Goal: Task Accomplishment & Management: Complete application form

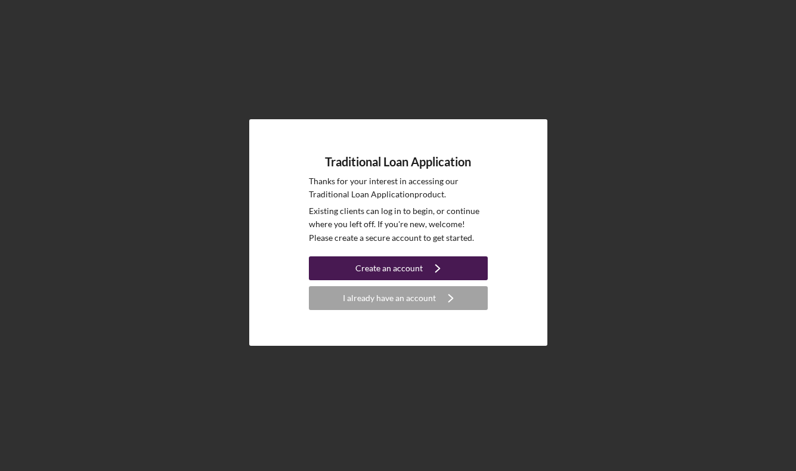
click at [370, 273] on div "Create an account" at bounding box center [388, 268] width 67 height 24
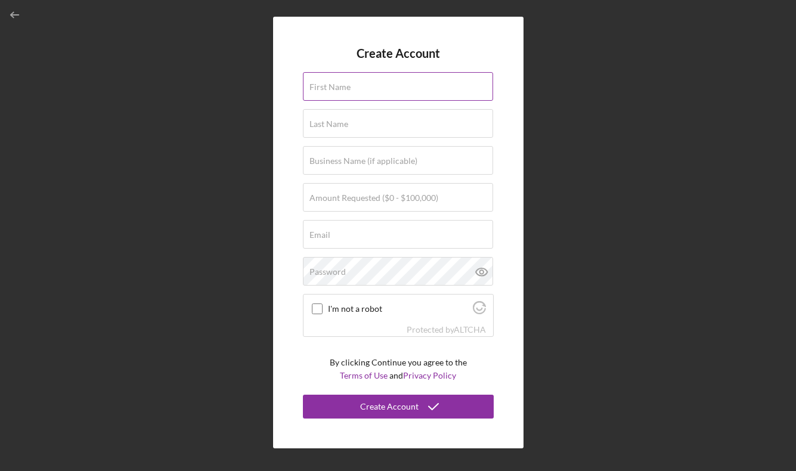
click at [333, 89] on label "First Name" at bounding box center [329, 87] width 41 height 10
click at [333, 89] on input "First Name" at bounding box center [398, 86] width 190 height 29
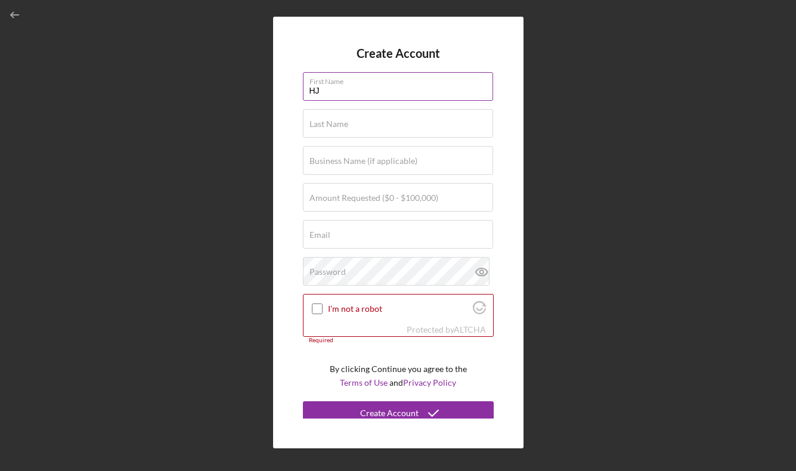
type input "H"
type input "[PERSON_NAME]"
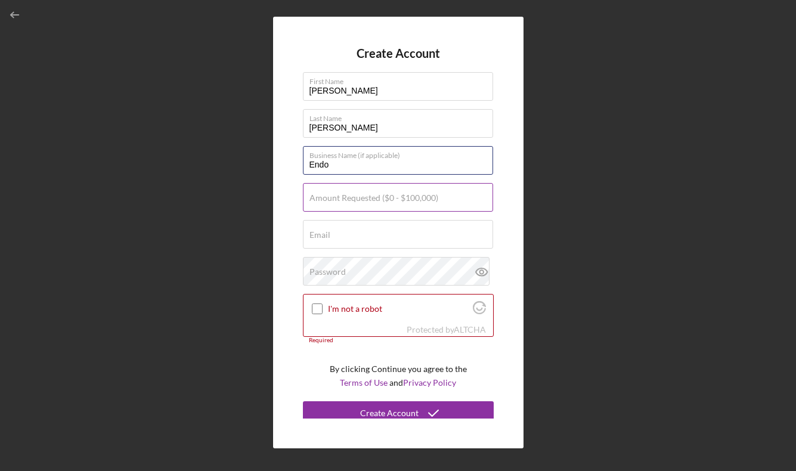
type input "Endoura Effect, PLLC"
click at [357, 203] on label "Amount Requested ($0 - $100,000)" at bounding box center [373, 198] width 129 height 10
click at [357, 203] on input "Amount Requested ($0 - $100,000)" at bounding box center [398, 197] width 190 height 29
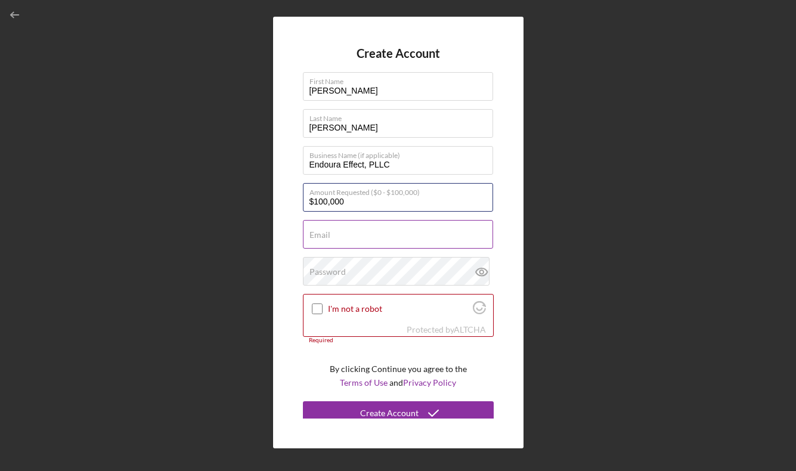
type input "$100,000"
click at [351, 233] on div "Email Required" at bounding box center [398, 235] width 191 height 30
type input "[EMAIL_ADDRESS][DOMAIN_NAME]"
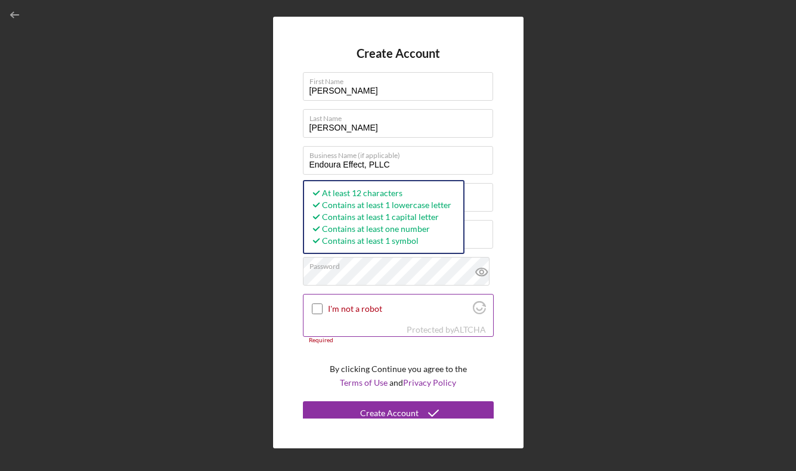
click at [312, 306] on input "I'm not a robot" at bounding box center [317, 308] width 11 height 11
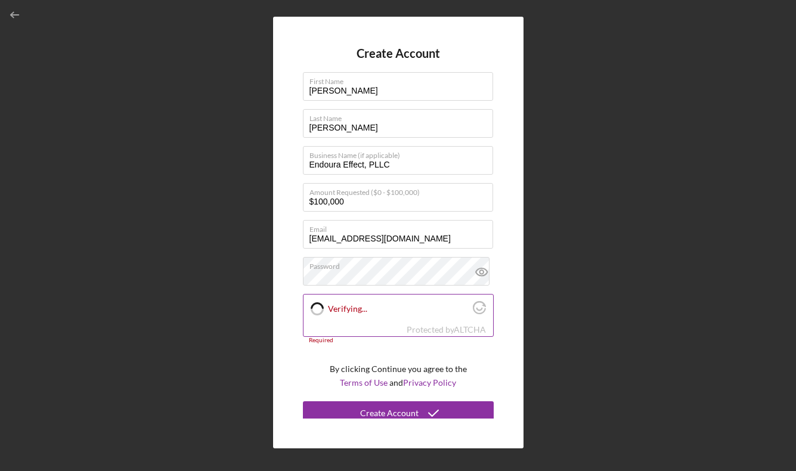
checkbox input "true"
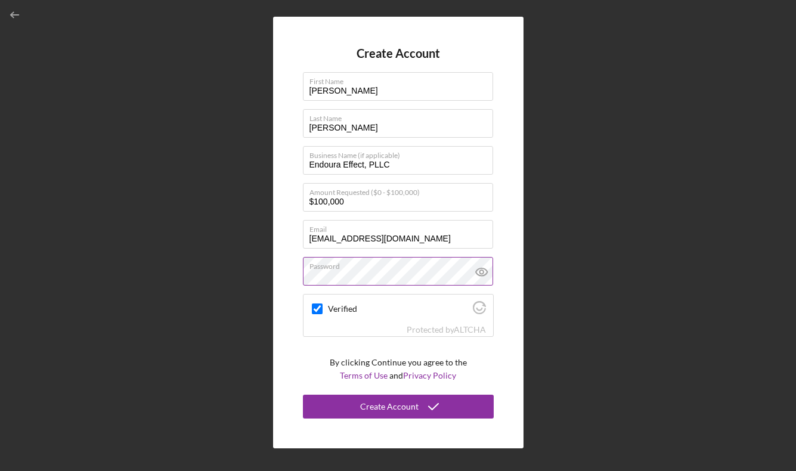
click at [483, 269] on icon at bounding box center [482, 272] width 30 height 30
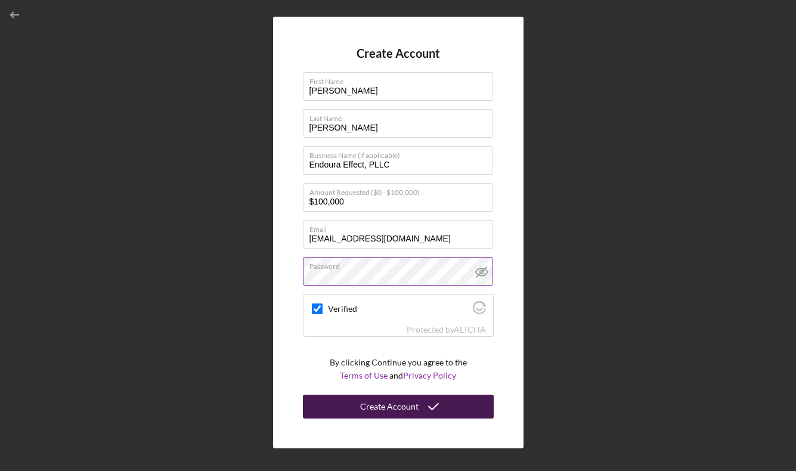
click at [420, 409] on icon "submit" at bounding box center [434, 407] width 30 height 30
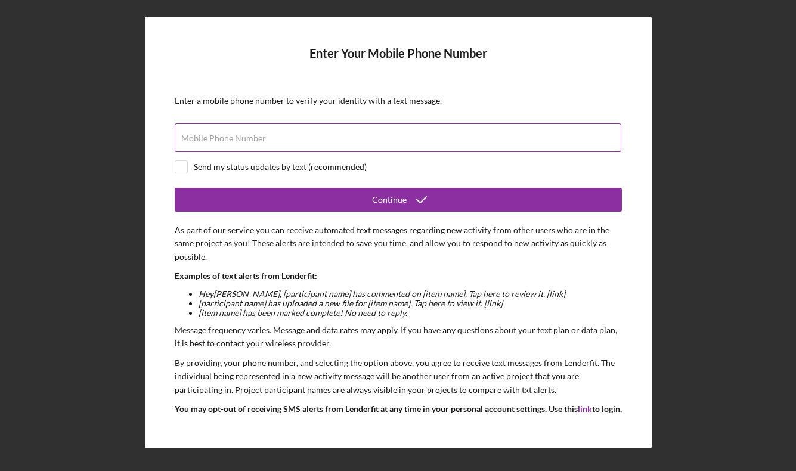
click at [448, 133] on div "Mobile Phone Number" at bounding box center [398, 138] width 447 height 30
type input "[PHONE_NUMBER]"
click at [181, 169] on input "checkbox" at bounding box center [181, 167] width 12 height 12
checkbox input "true"
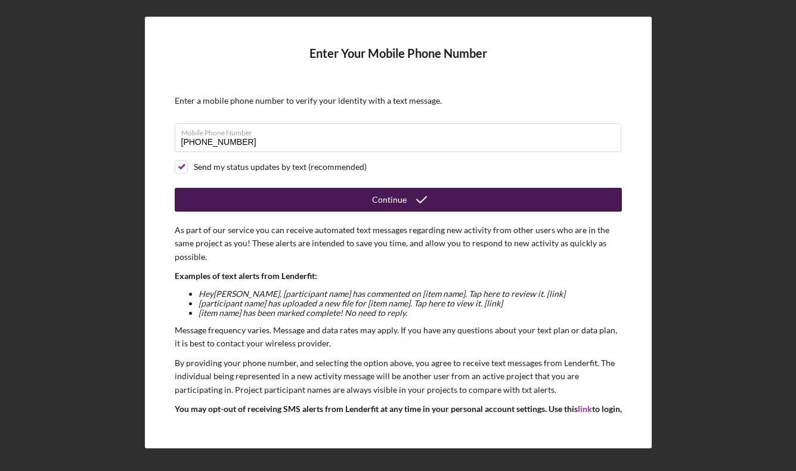
click at [239, 194] on button "Continue" at bounding box center [398, 200] width 447 height 24
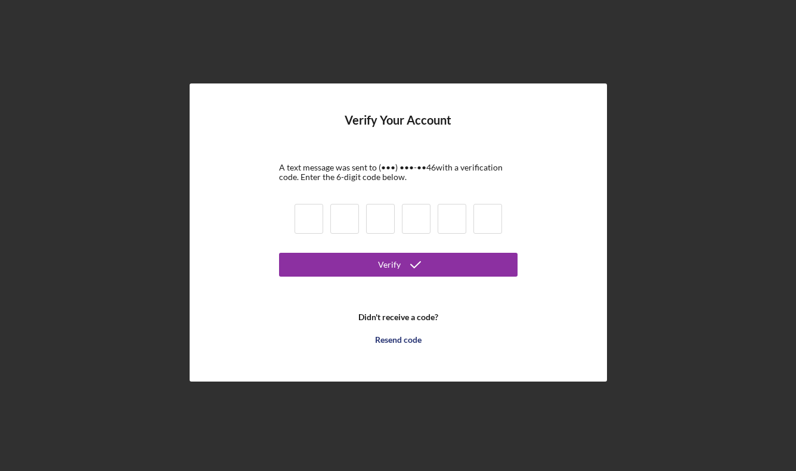
click at [321, 221] on input at bounding box center [309, 219] width 29 height 30
type input "3"
type input "8"
type input "9"
type input "5"
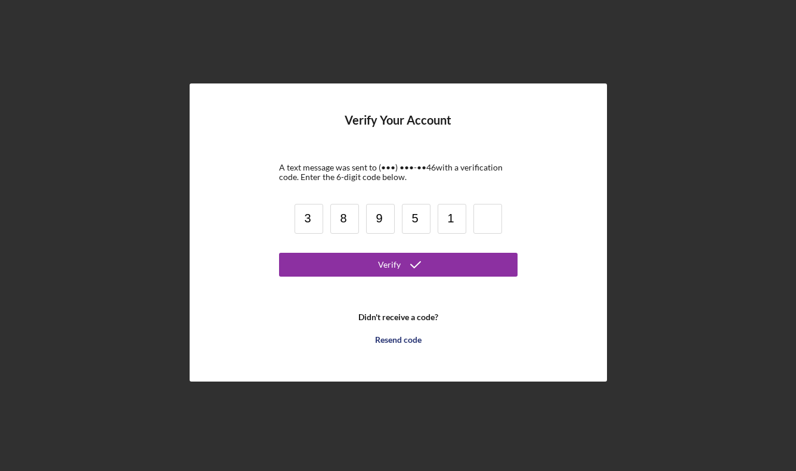
type input "1"
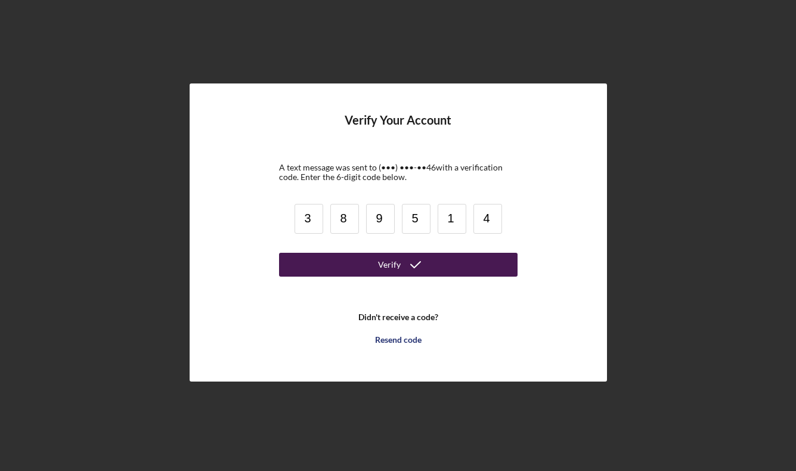
type input "4"
click at [349, 262] on button "Verify" at bounding box center [398, 265] width 238 height 24
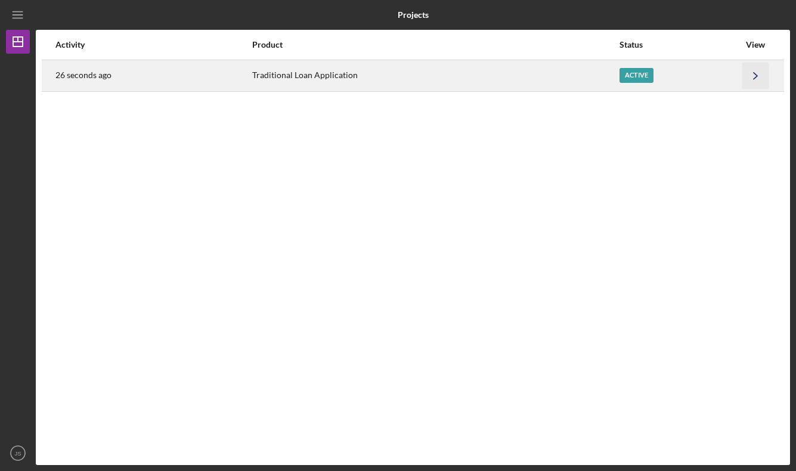
click at [759, 73] on icon "Icon/Navigate" at bounding box center [755, 75] width 27 height 27
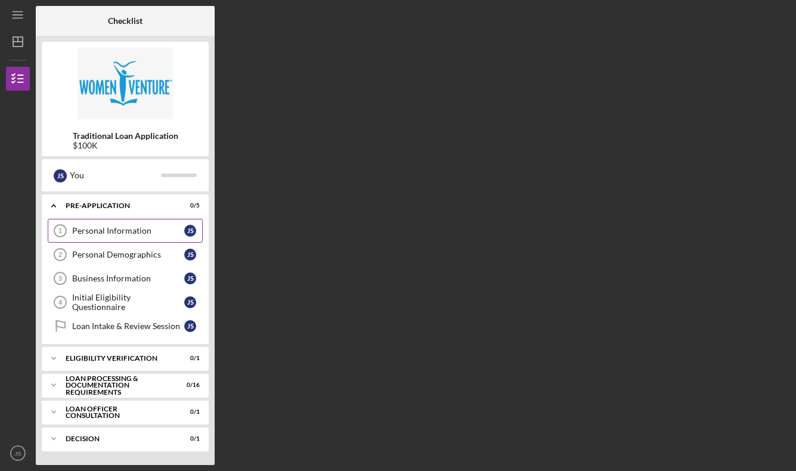
click at [85, 234] on div "Personal Information" at bounding box center [128, 231] width 112 height 10
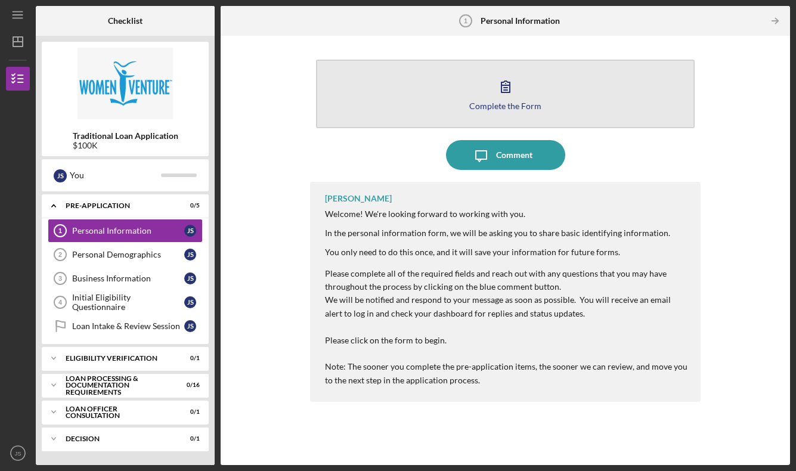
click at [505, 95] on icon "button" at bounding box center [506, 87] width 30 height 30
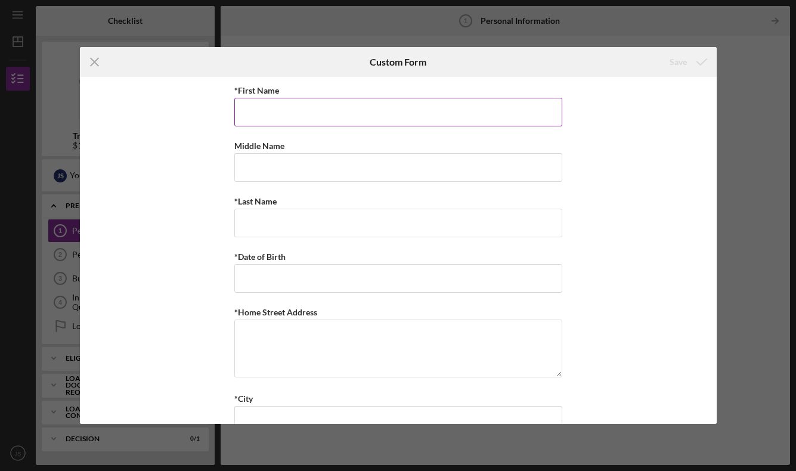
click at [410, 115] on input "*First Name" at bounding box center [398, 112] width 328 height 29
type input "[PERSON_NAME]"
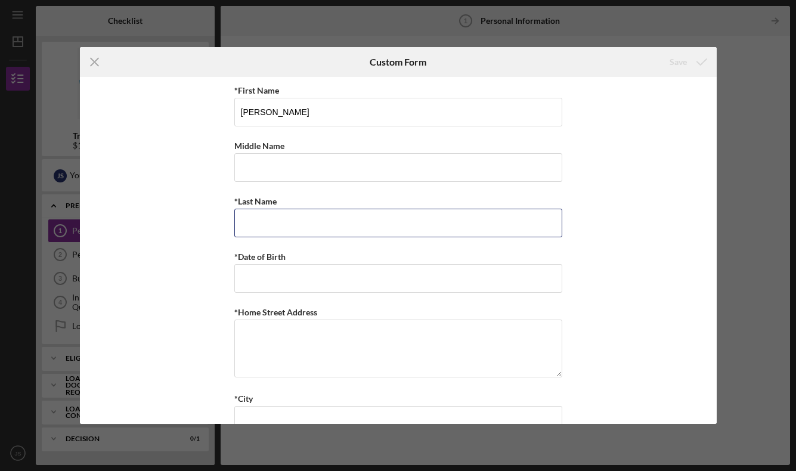
type input "[PERSON_NAME]"
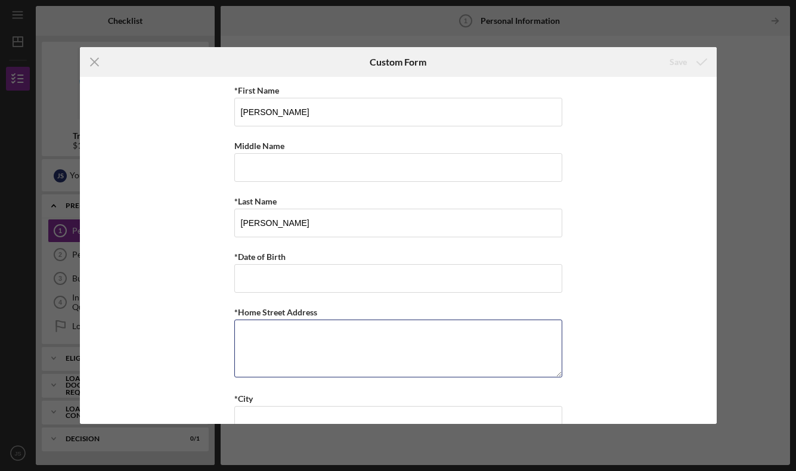
type textarea "[STREET_ADDRESS][PERSON_NAME]"
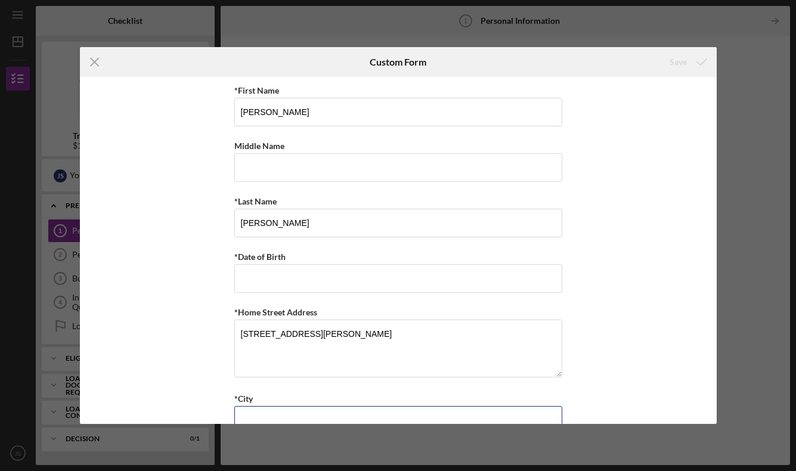
type input "Faribault"
type input "MN"
type input "55021"
type input "MN"
type input "[PHONE_NUMBER]"
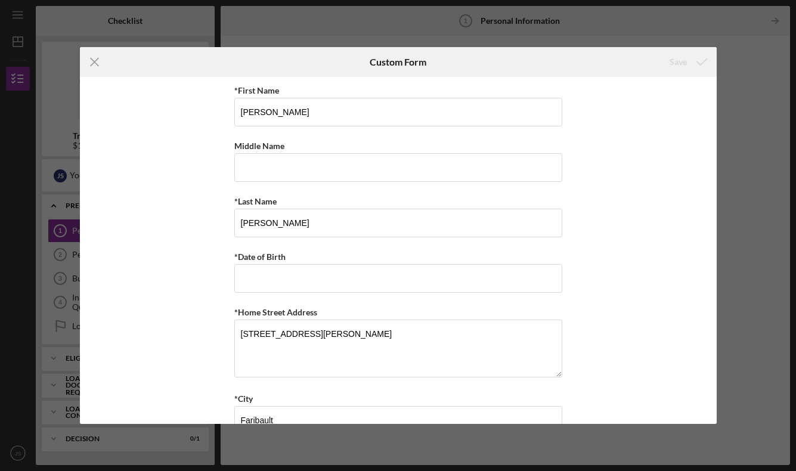
type input "[EMAIL_ADDRESS][DOMAIN_NAME]"
click at [298, 283] on input "*Date of Birth" at bounding box center [398, 278] width 328 height 29
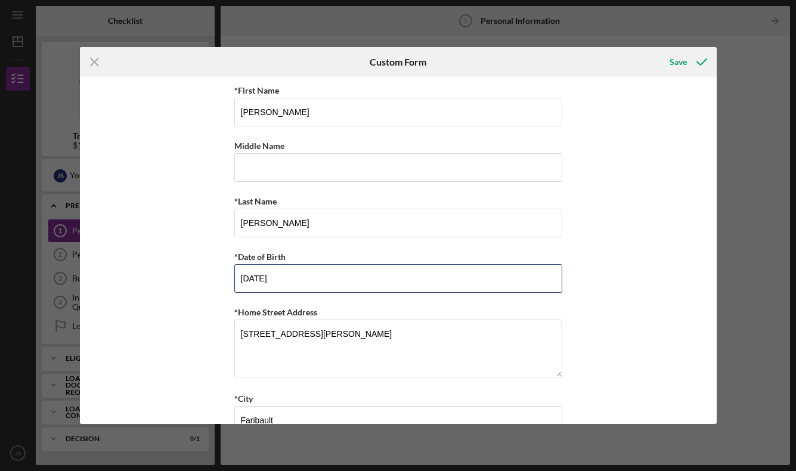
type input "[DATE]"
click at [609, 290] on div "*First Name [PERSON_NAME] Middle Name *Last Name [PERSON_NAME] *Date of Birth […" at bounding box center [398, 250] width 637 height 347
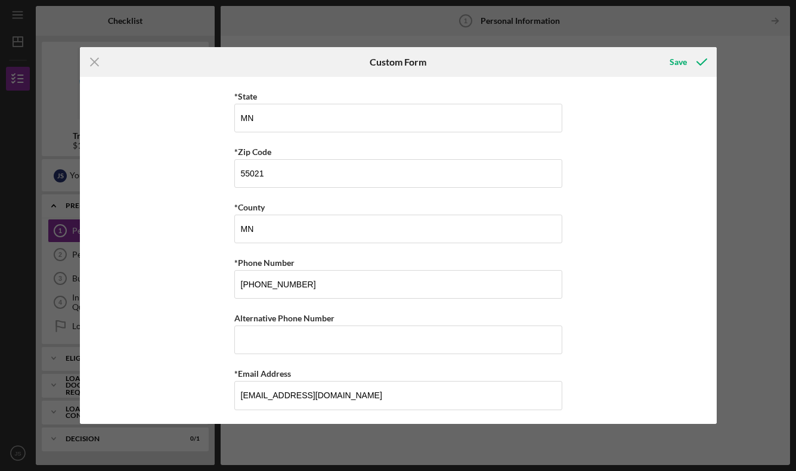
scroll to position [361, 0]
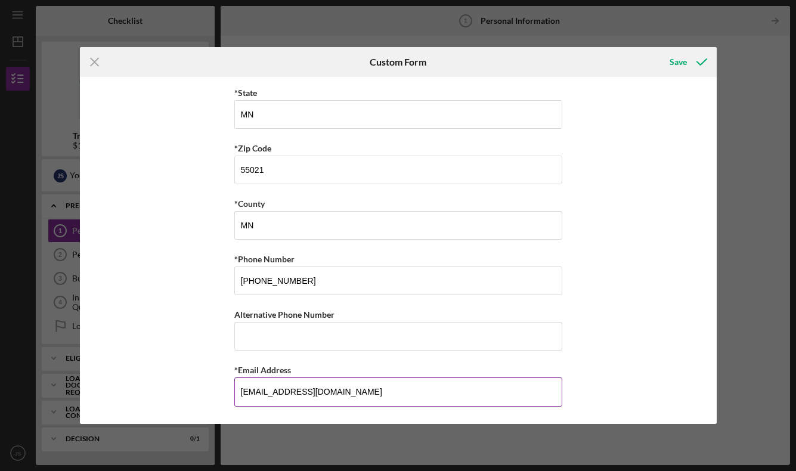
click at [380, 389] on input "[EMAIL_ADDRESS][DOMAIN_NAME]" at bounding box center [398, 391] width 328 height 29
type input "[EMAIL_ADDRESS][DOMAIN_NAME]"
click at [669, 323] on div "*First Name [PERSON_NAME] Middle Name *Last Name [PERSON_NAME] *Date of Birth […" at bounding box center [398, 250] width 637 height 347
click at [685, 58] on div "Save" at bounding box center [677, 62] width 17 height 24
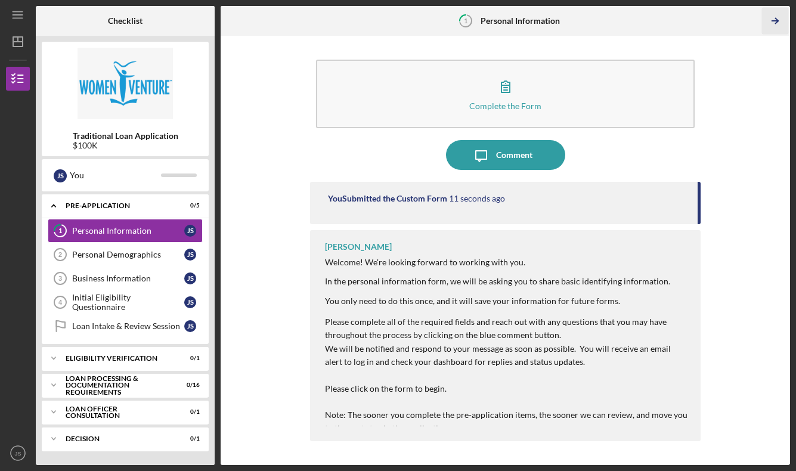
click at [774, 14] on icon "Icon/Table Pagination Arrow" at bounding box center [774, 21] width 27 height 27
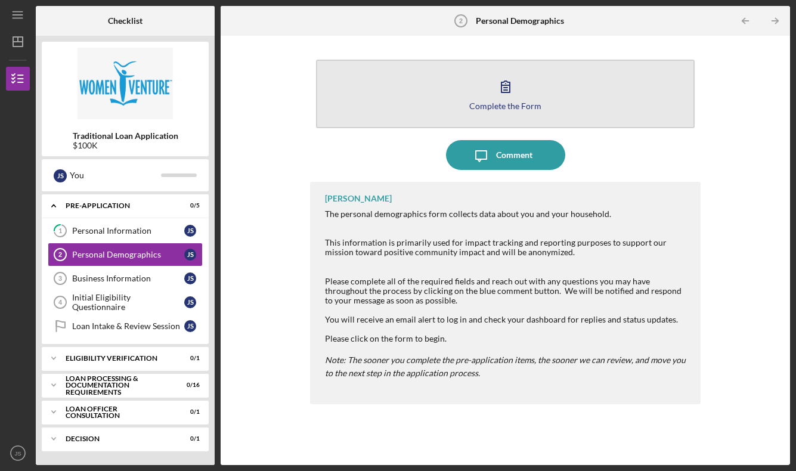
click at [494, 88] on icon "button" at bounding box center [506, 87] width 30 height 30
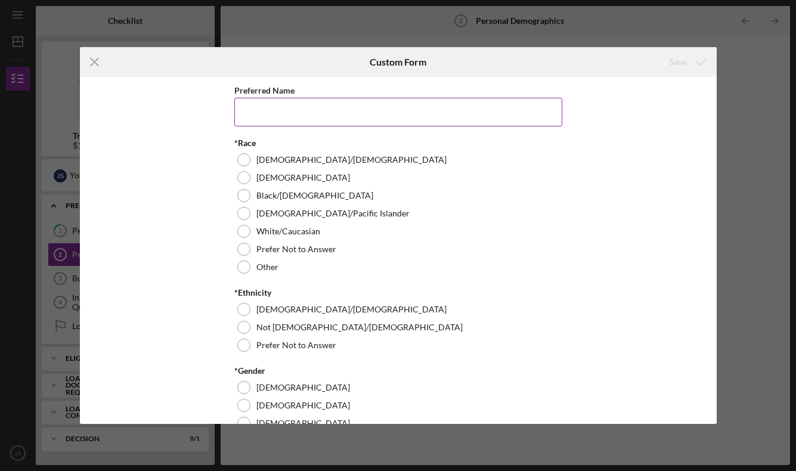
click at [275, 112] on input "Preferred Name" at bounding box center [398, 112] width 328 height 29
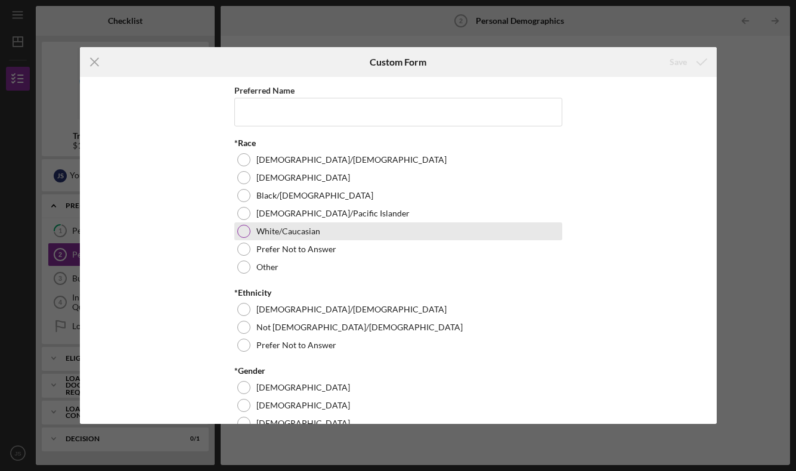
click at [237, 232] on div at bounding box center [243, 231] width 13 height 13
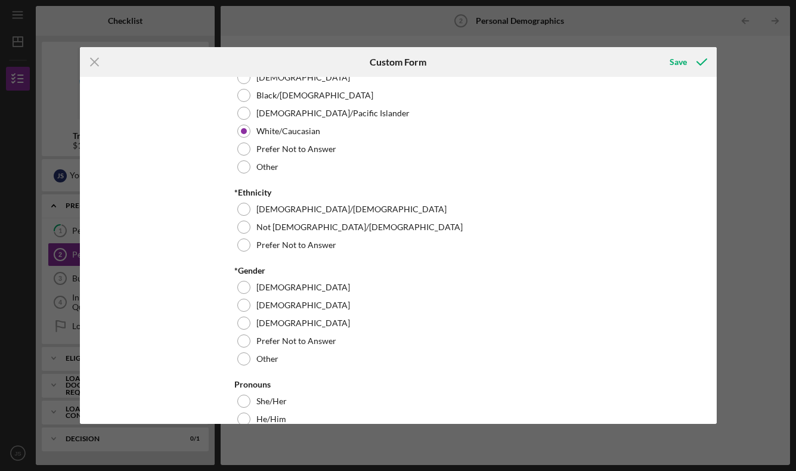
scroll to position [110, 0]
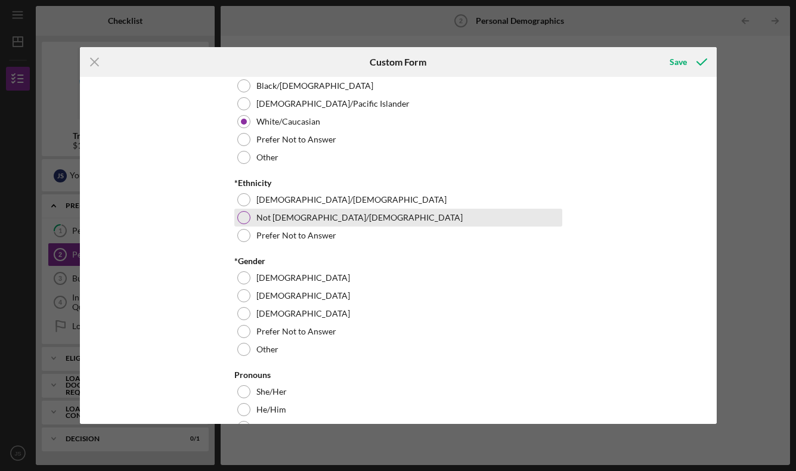
click at [234, 217] on div "Not [DEMOGRAPHIC_DATA]/[DEMOGRAPHIC_DATA]" at bounding box center [398, 218] width 328 height 18
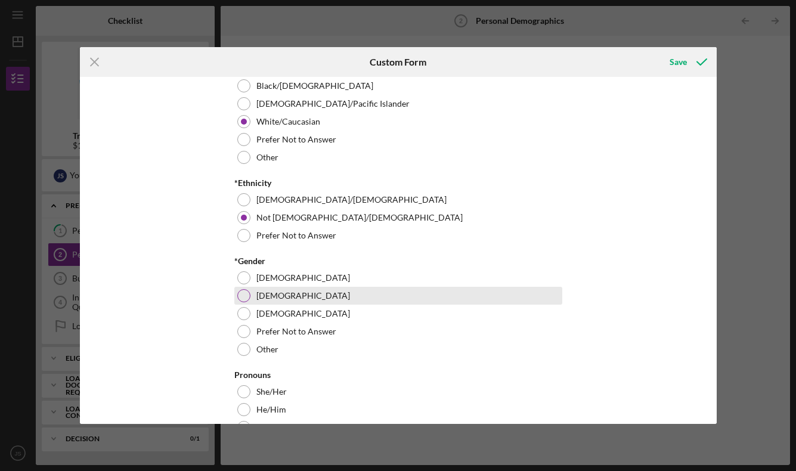
click at [245, 294] on div at bounding box center [243, 295] width 13 height 13
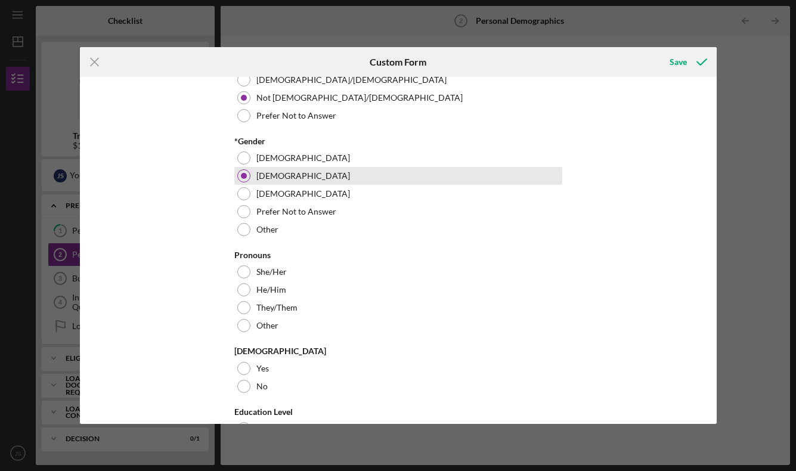
scroll to position [233, 0]
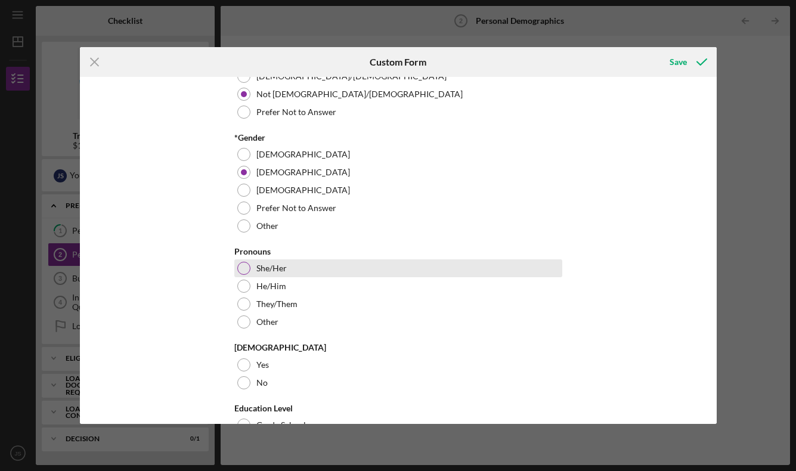
click at [243, 272] on div at bounding box center [243, 268] width 13 height 13
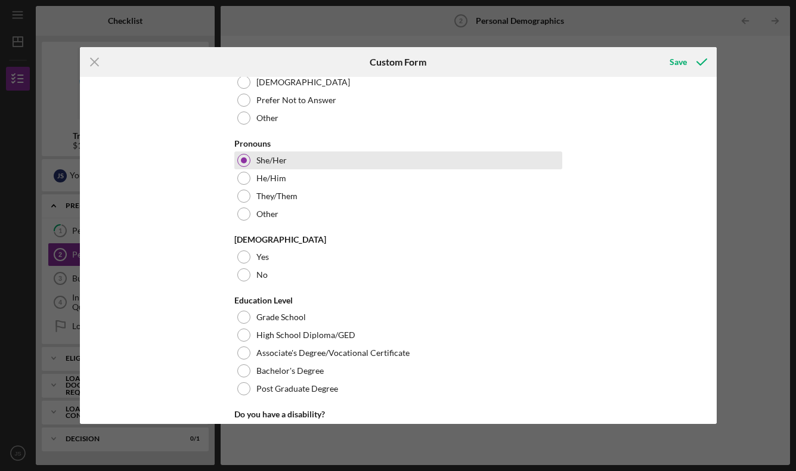
scroll to position [341, 0]
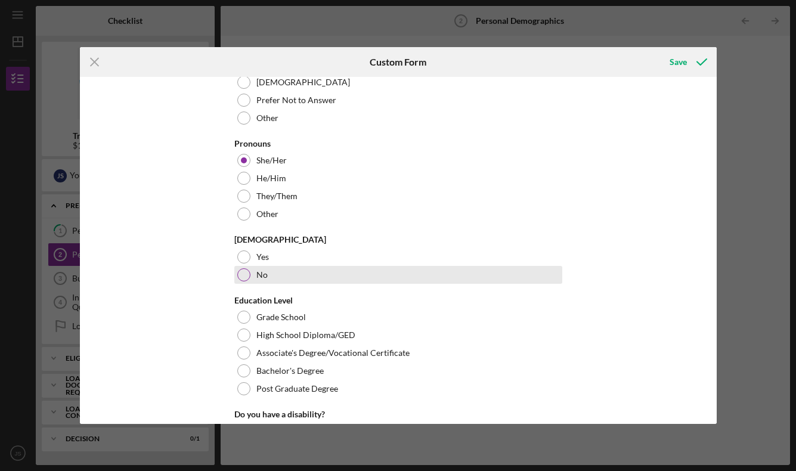
click at [240, 280] on div at bounding box center [243, 274] width 13 height 13
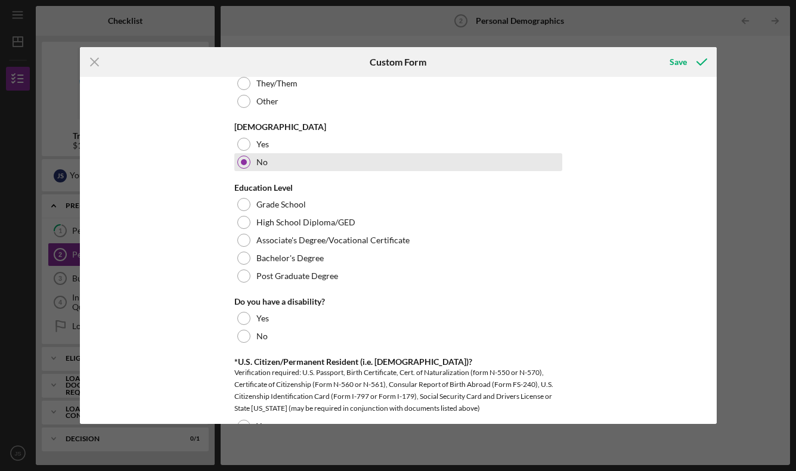
scroll to position [455, 0]
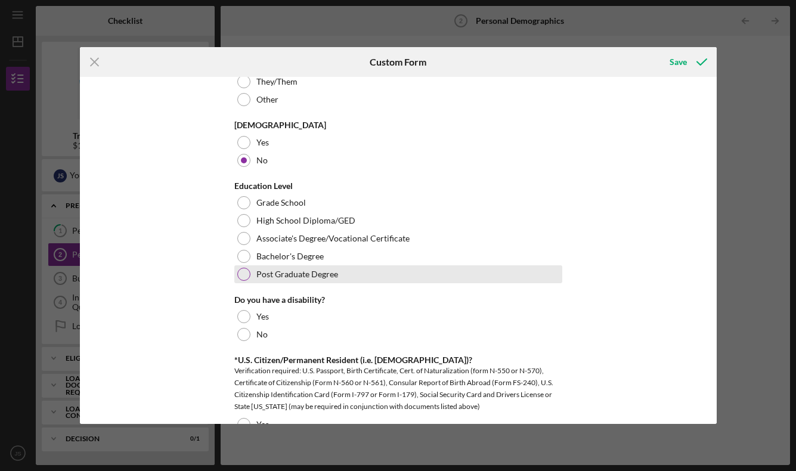
click at [245, 274] on div at bounding box center [243, 274] width 13 height 13
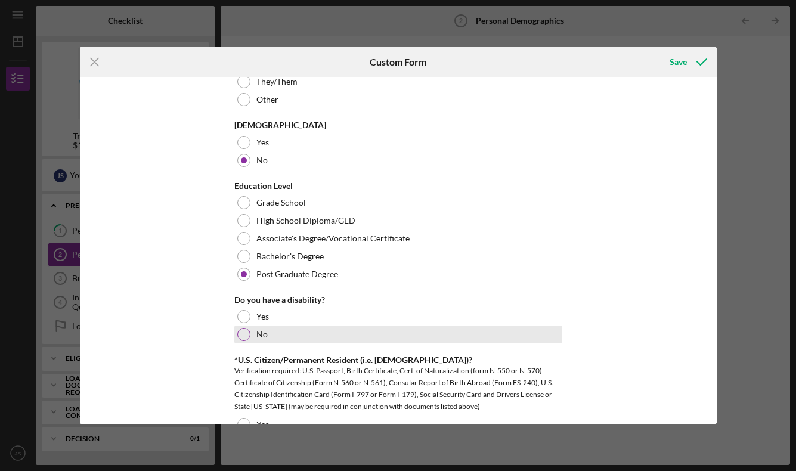
click at [241, 338] on div at bounding box center [243, 334] width 13 height 13
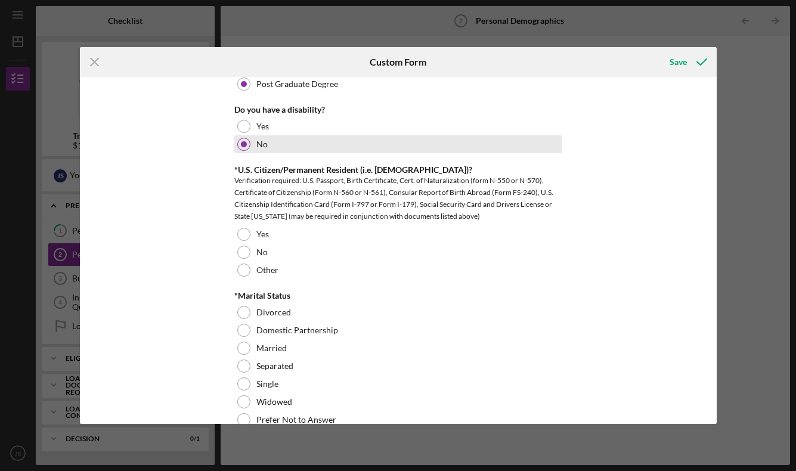
scroll to position [662, 0]
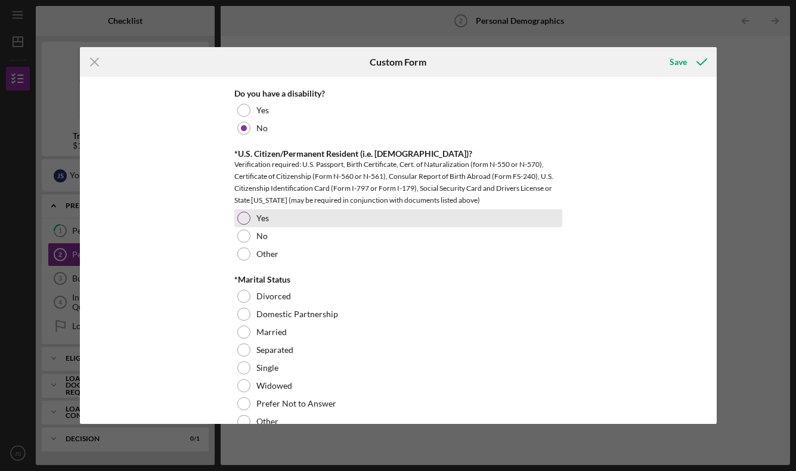
click at [242, 217] on div at bounding box center [243, 218] width 13 height 13
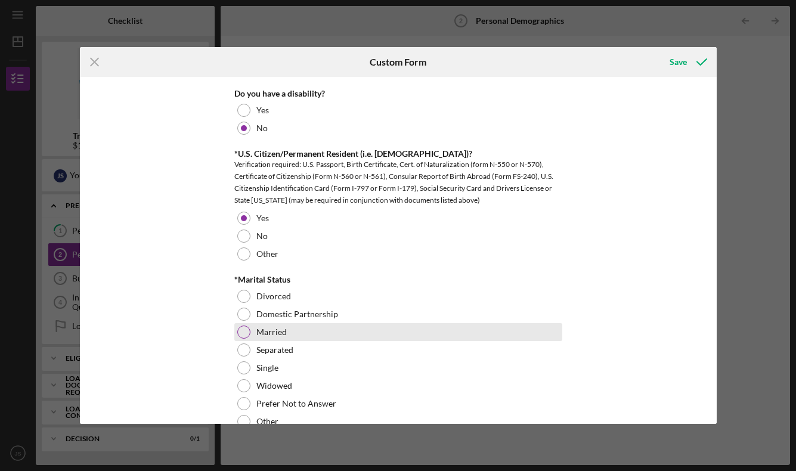
click at [240, 330] on div at bounding box center [243, 332] width 13 height 13
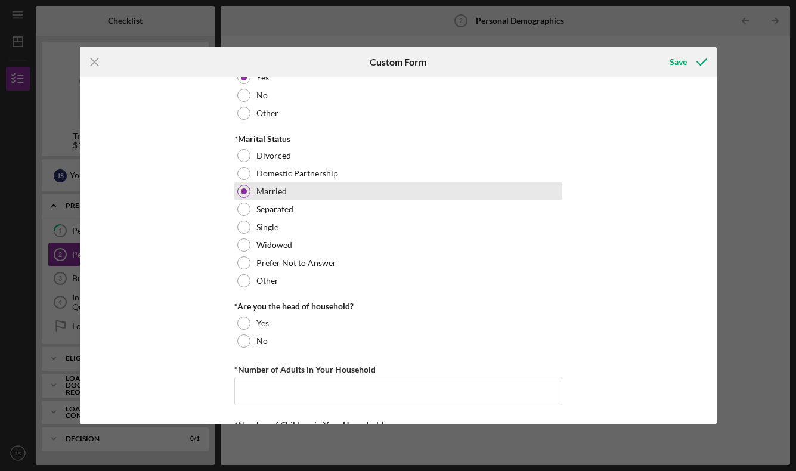
scroll to position [826, 0]
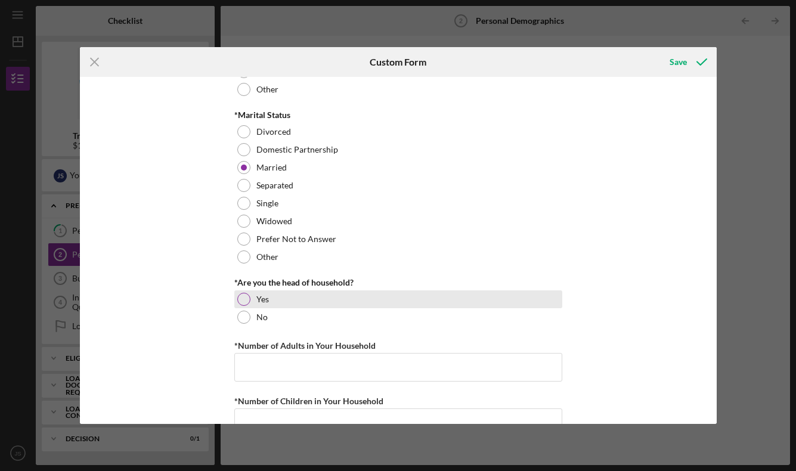
click at [240, 297] on div at bounding box center [243, 299] width 13 height 13
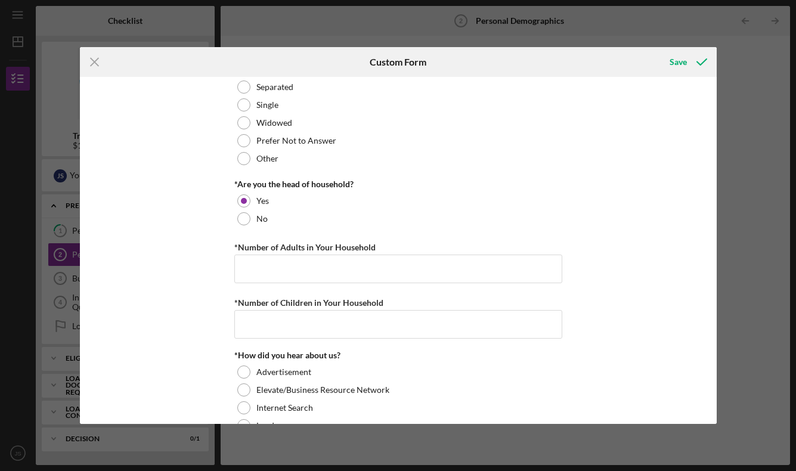
scroll to position [937, 0]
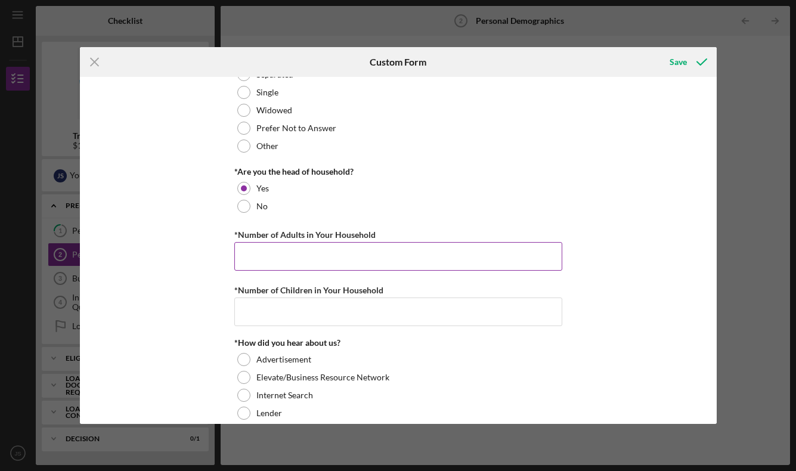
click at [278, 261] on input "*Number of Adults in Your Household" at bounding box center [398, 256] width 328 height 29
type input "2"
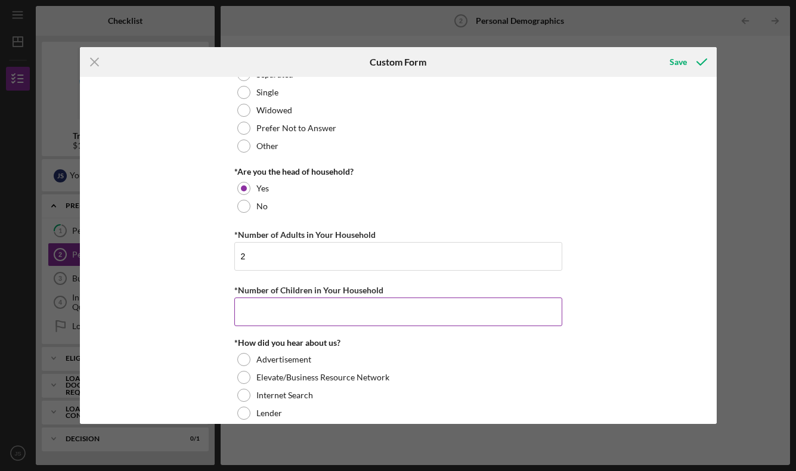
click at [278, 305] on input "*Number of Children in Your Household" at bounding box center [398, 311] width 328 height 29
type input "2"
click at [192, 332] on div "Preferred Name *Race [DEMOGRAPHIC_DATA]/[DEMOGRAPHIC_DATA] Black/[DEMOGRAPHIC_D…" at bounding box center [398, 250] width 637 height 347
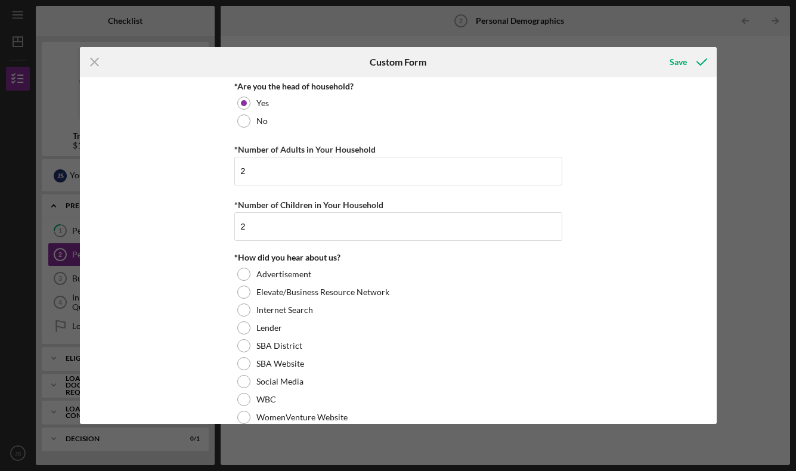
scroll to position [1029, 0]
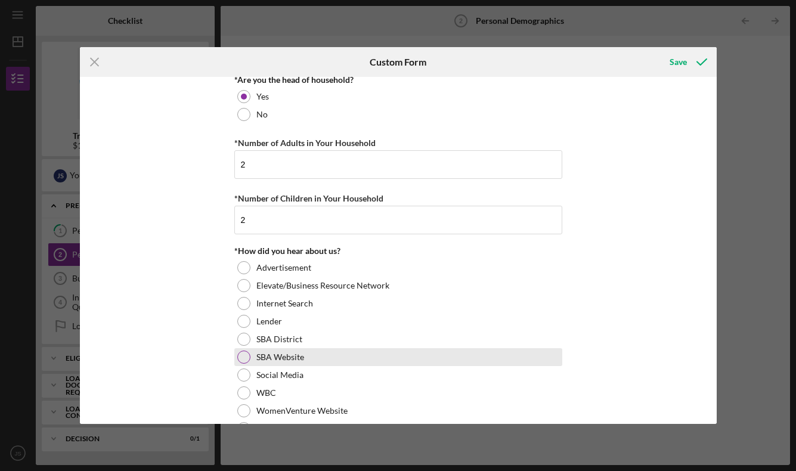
click at [239, 359] on div at bounding box center [243, 357] width 13 height 13
click at [205, 359] on div "Preferred Name *Race [DEMOGRAPHIC_DATA]/[DEMOGRAPHIC_DATA] Black/[DEMOGRAPHIC_D…" at bounding box center [398, 250] width 637 height 347
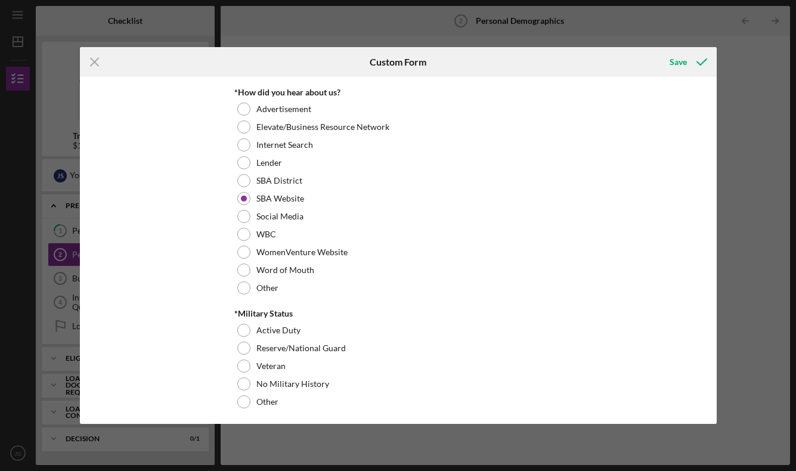
scroll to position [1192, 0]
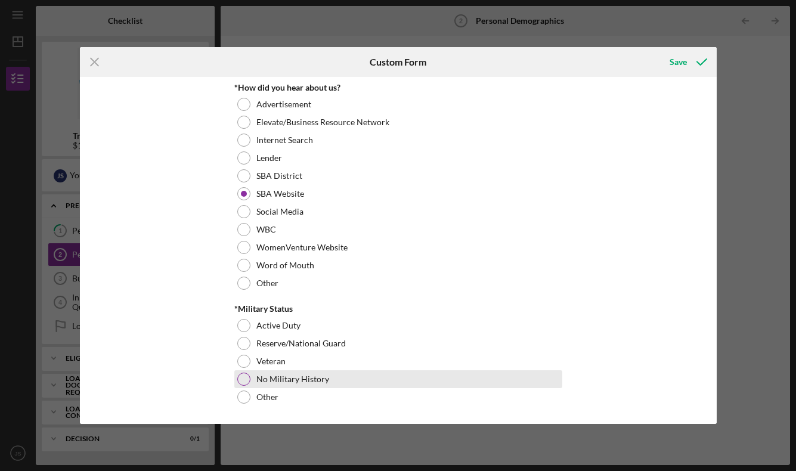
click at [246, 377] on div at bounding box center [243, 379] width 13 height 13
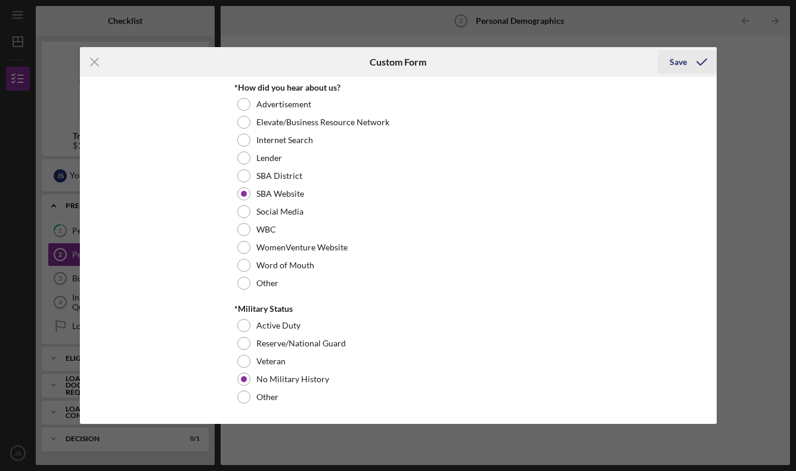
click at [686, 61] on div "Save" at bounding box center [677, 62] width 17 height 24
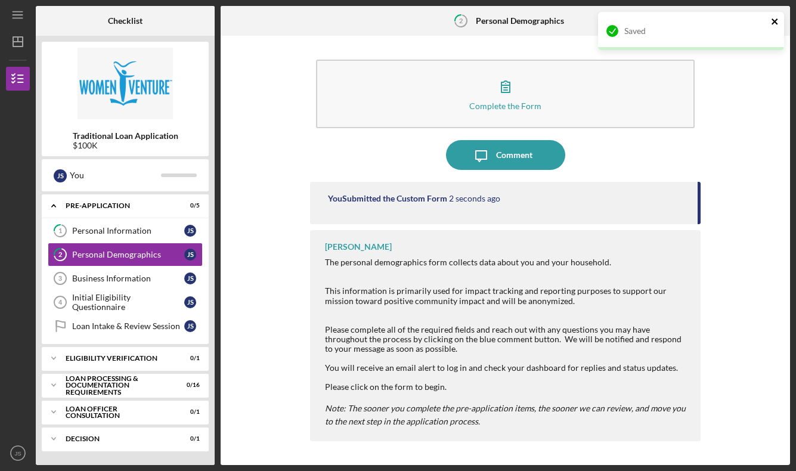
click at [774, 21] on icon "close" at bounding box center [774, 21] width 6 height 6
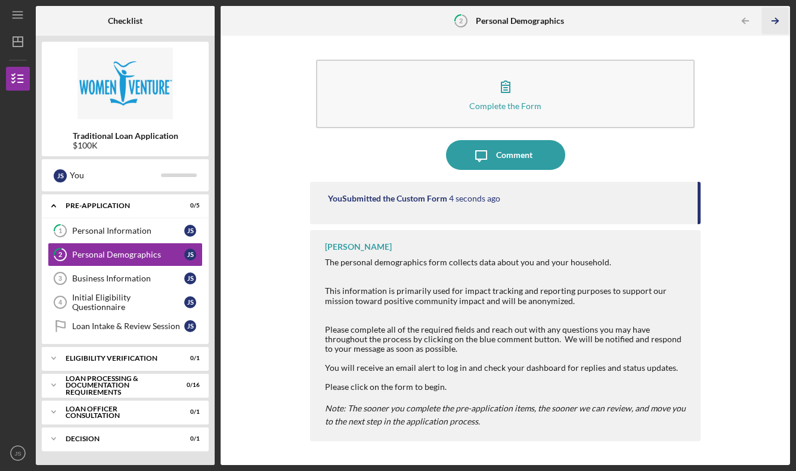
click at [771, 19] on icon "Icon/Table Pagination Arrow" at bounding box center [774, 21] width 27 height 27
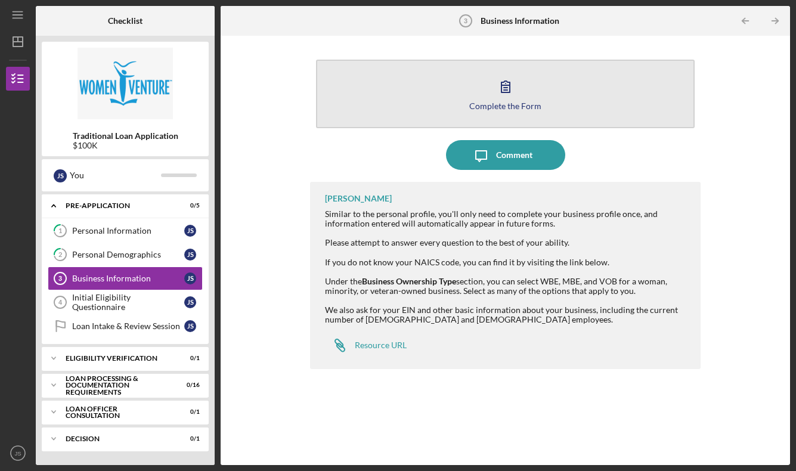
click at [494, 94] on icon "button" at bounding box center [506, 87] width 30 height 30
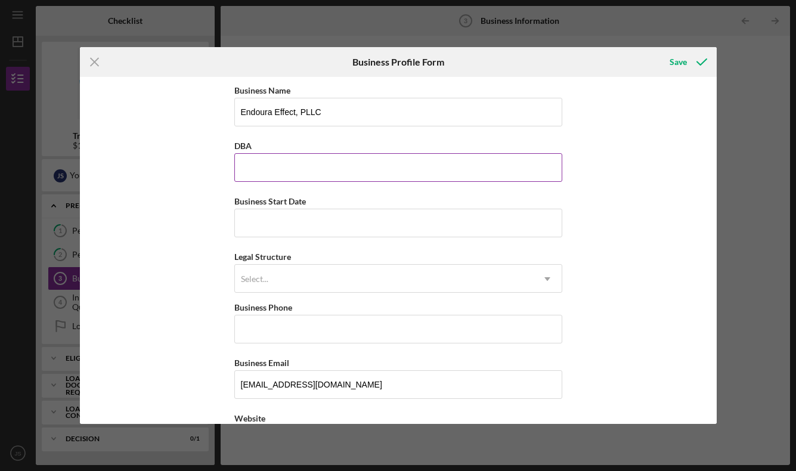
click at [364, 163] on input "DBA" at bounding box center [398, 167] width 328 height 29
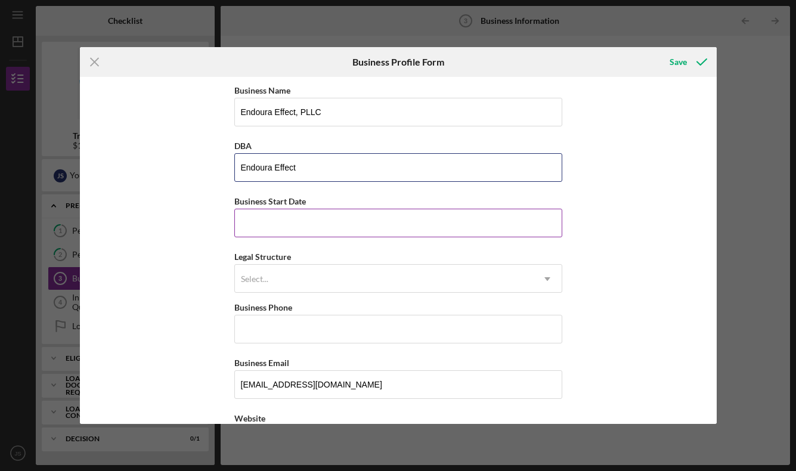
type input "Endoura Effect"
click at [294, 227] on input "Business Start Date" at bounding box center [398, 223] width 328 height 29
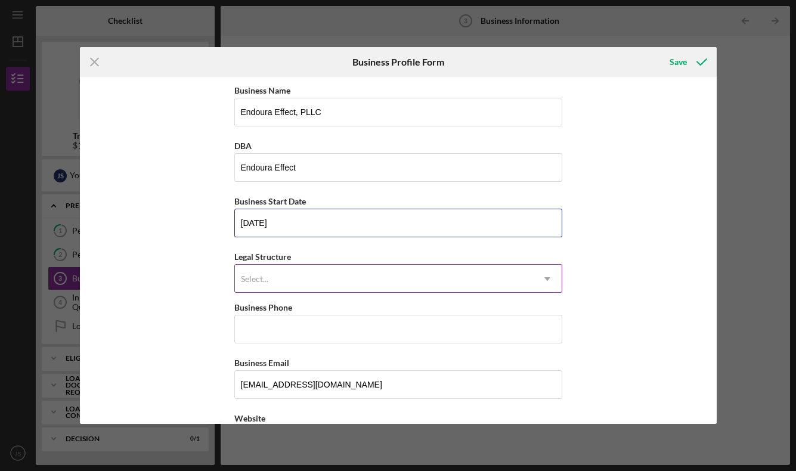
type input "[DATE]"
click at [259, 286] on div "Select..." at bounding box center [384, 278] width 298 height 27
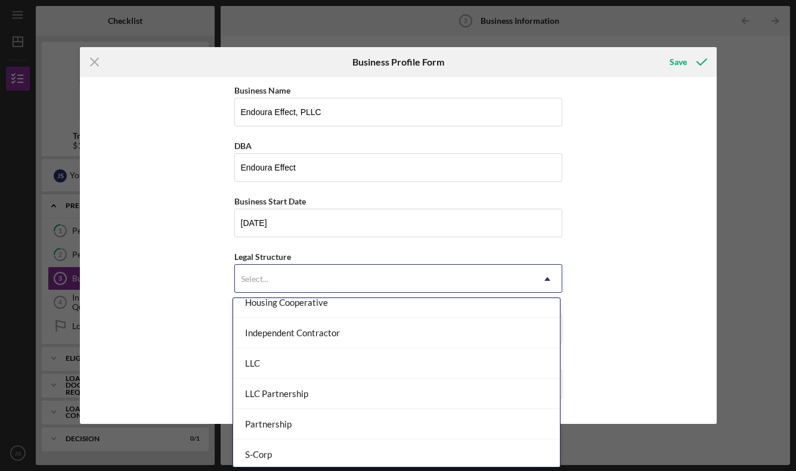
scroll to position [161, 0]
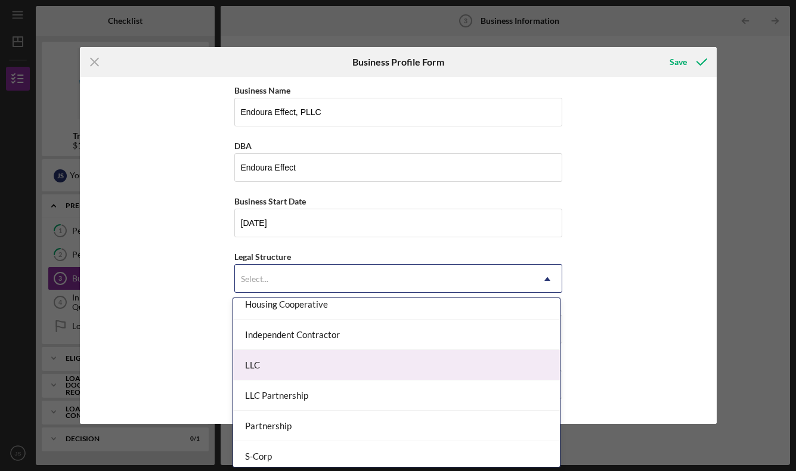
click at [330, 365] on div "LLC" at bounding box center [396, 365] width 327 height 30
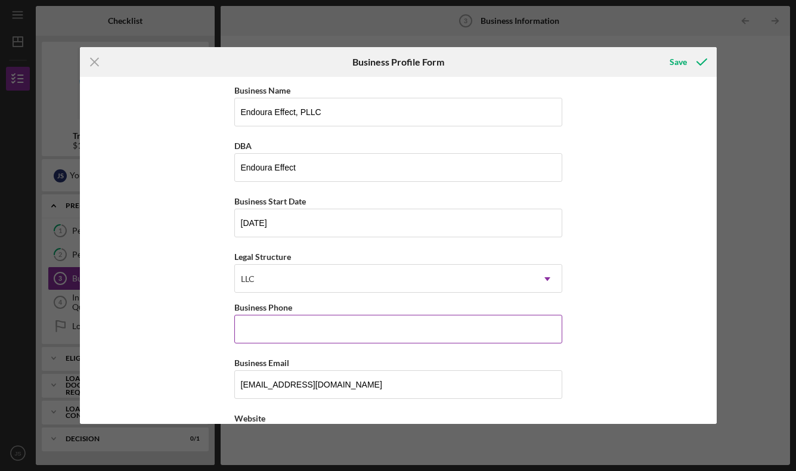
click at [302, 336] on input "Business Phone" at bounding box center [398, 329] width 328 height 29
click at [275, 334] on input "Business Phone" at bounding box center [398, 329] width 328 height 29
type input "[PHONE_NUMBER]"
type input "[STREET_ADDRESS]"
type input "Oakdale"
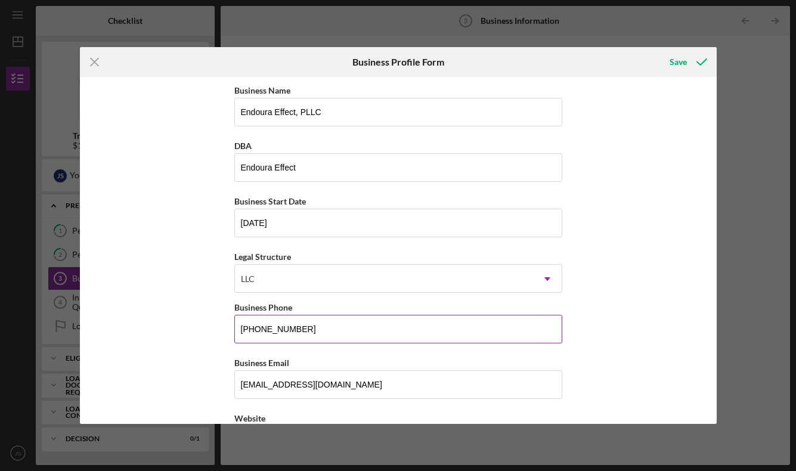
type input "MN"
type input "55128"
type input "MN"
type input "[PHONE_NUMBER]"
click at [162, 334] on div "Business Name Endoura Effect, PLLC DBA Endoura Effect Business Start Date [DATE…" at bounding box center [398, 250] width 637 height 347
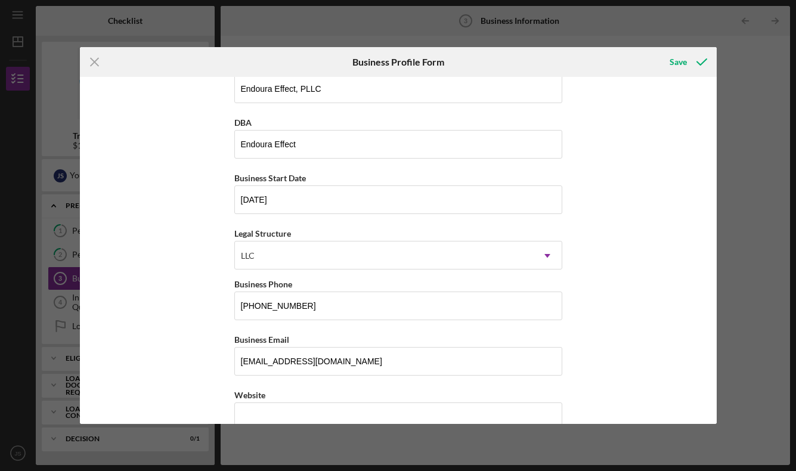
scroll to position [24, 0]
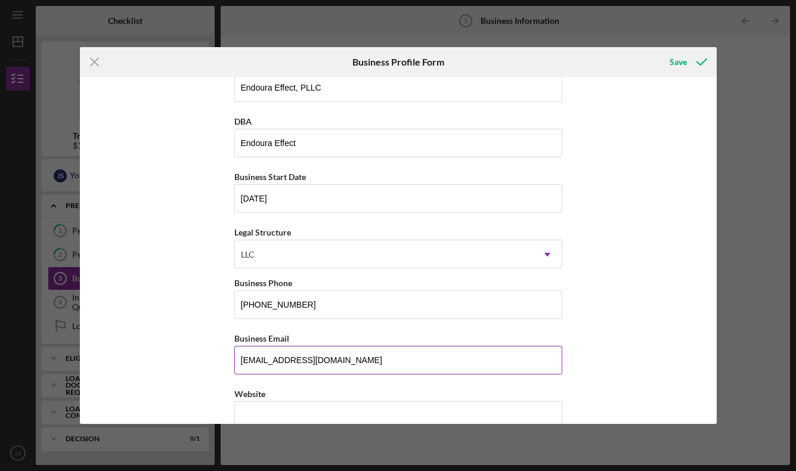
click at [391, 365] on input "[EMAIL_ADDRESS][DOMAIN_NAME]" at bounding box center [398, 360] width 328 height 29
type input "[PERSON_NAME][EMAIL_ADDRESS][DOMAIN_NAME]"
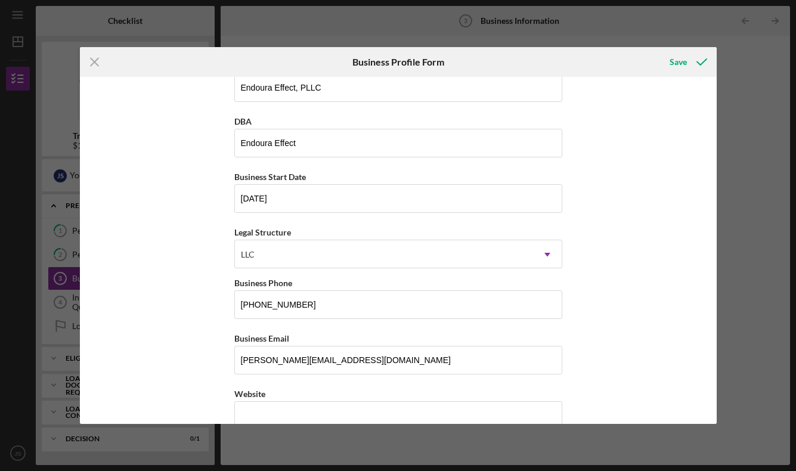
click at [172, 370] on div "Business Name Endoura Effect, PLLC DBA Endoura Effect Business Start Date [DATE…" at bounding box center [398, 250] width 637 height 347
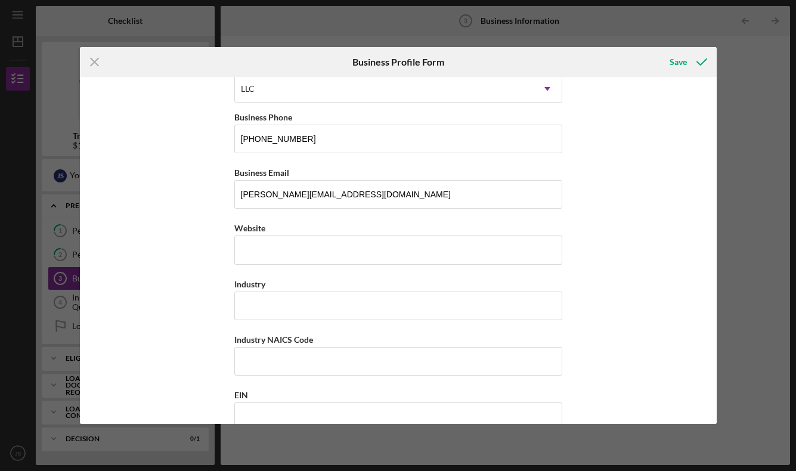
scroll to position [199, 0]
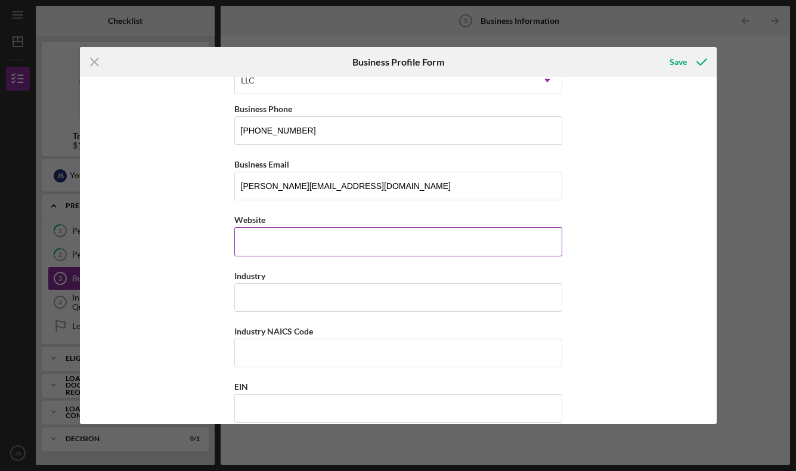
click at [280, 252] on input "Website" at bounding box center [398, 241] width 328 height 29
paste input "[DOMAIN_NAME][URL]"
type input "[DOMAIN_NAME][URL]"
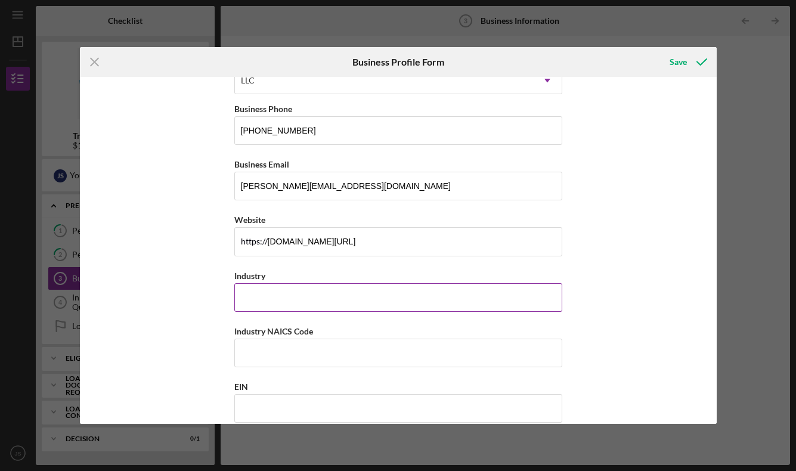
click at [334, 302] on input "Industry" at bounding box center [398, 297] width 328 height 29
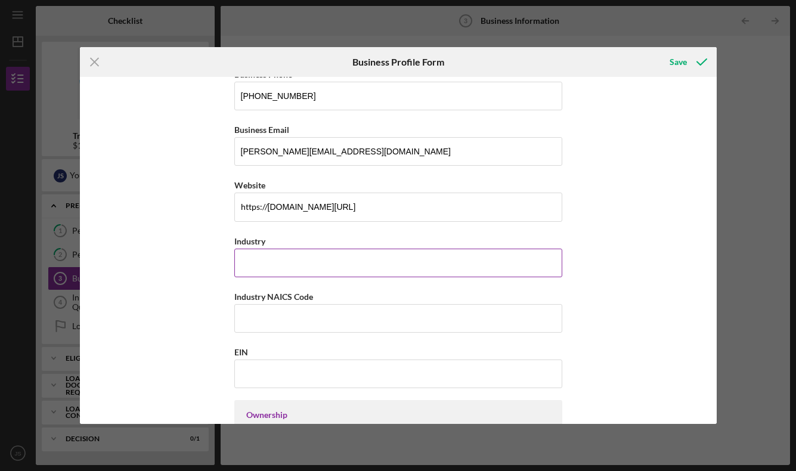
scroll to position [244, 0]
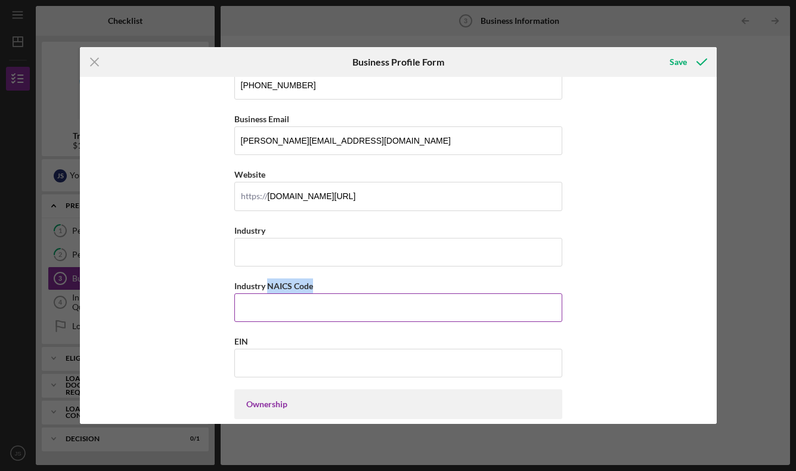
drag, startPoint x: 311, startPoint y: 286, endPoint x: 266, endPoint y: 283, distance: 44.8
click at [266, 283] on label "Industry NAICS Code" at bounding box center [273, 286] width 79 height 10
copy label "NAICS Code"
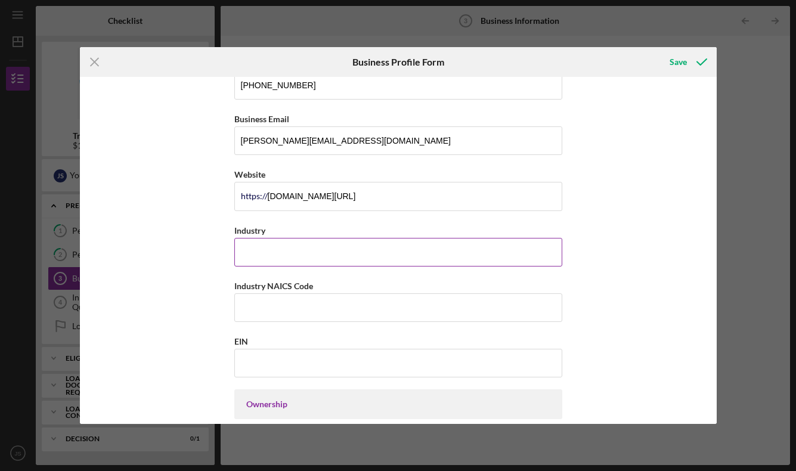
click at [269, 251] on input "Industry" at bounding box center [398, 252] width 328 height 29
paste input "Health Care and Social Assistance"
type input "Health Care and Social Assistance"
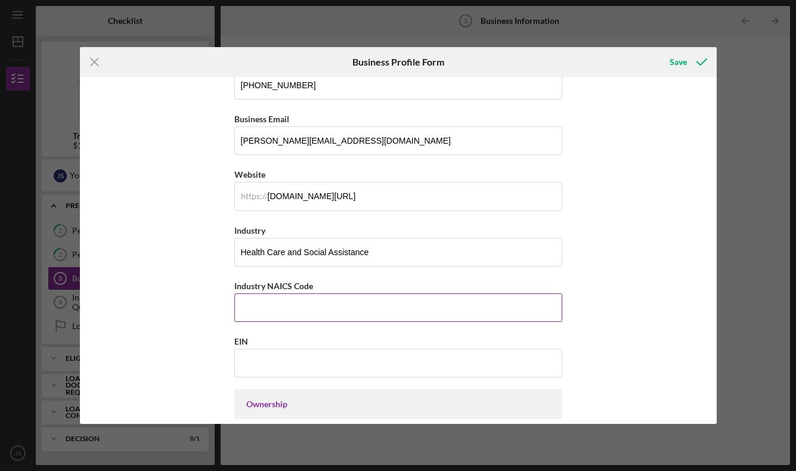
click at [323, 303] on input "Industry NAICS Code" at bounding box center [398, 307] width 328 height 29
paste input "621498"
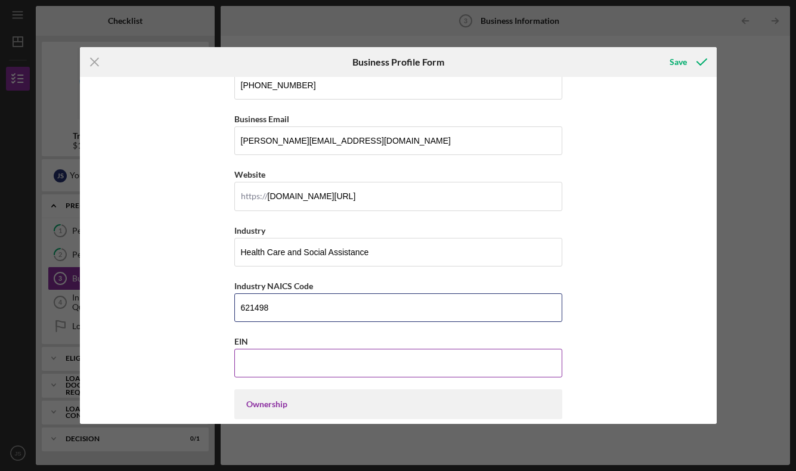
type input "621498"
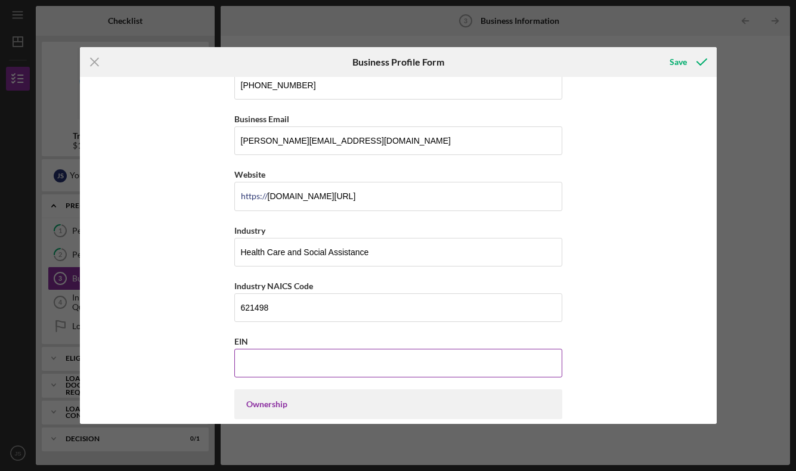
click at [279, 364] on input "EIN" at bounding box center [398, 363] width 328 height 29
type input "[US_EMPLOYER_IDENTIFICATION_NUMBER]"
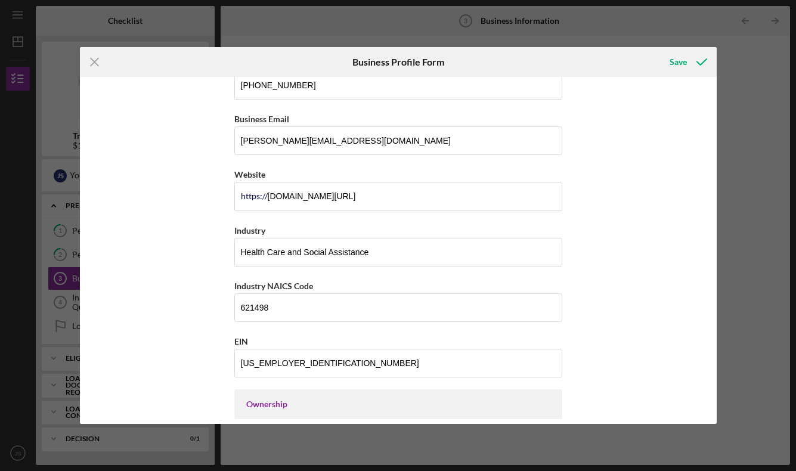
click at [599, 331] on div "Business Name Endoura Effect, PLLC DBA Endoura Effect Business Start Date [DATE…" at bounding box center [398, 250] width 637 height 347
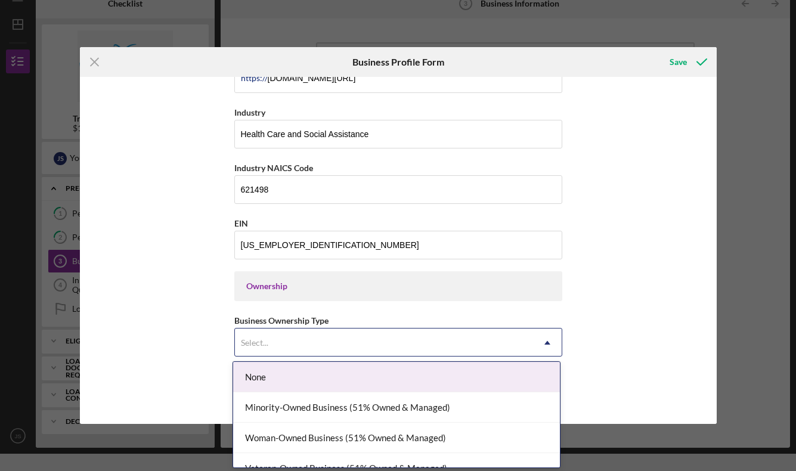
scroll to position [18, 0]
click at [399, 351] on div "Select..." at bounding box center [384, 342] width 298 height 27
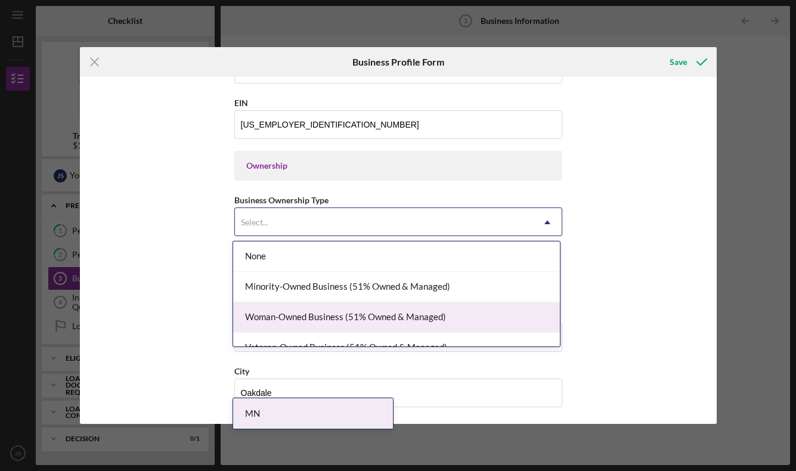
scroll to position [17, 0]
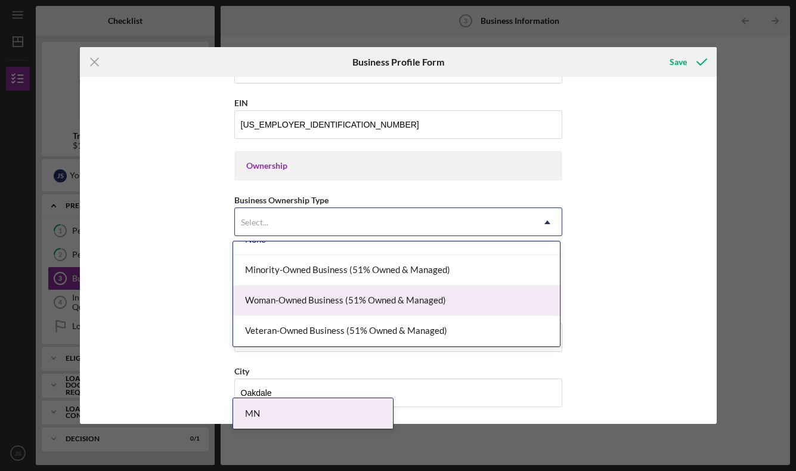
click at [447, 301] on div "Woman-Owned Business (51% Owned & Managed)" at bounding box center [396, 301] width 327 height 30
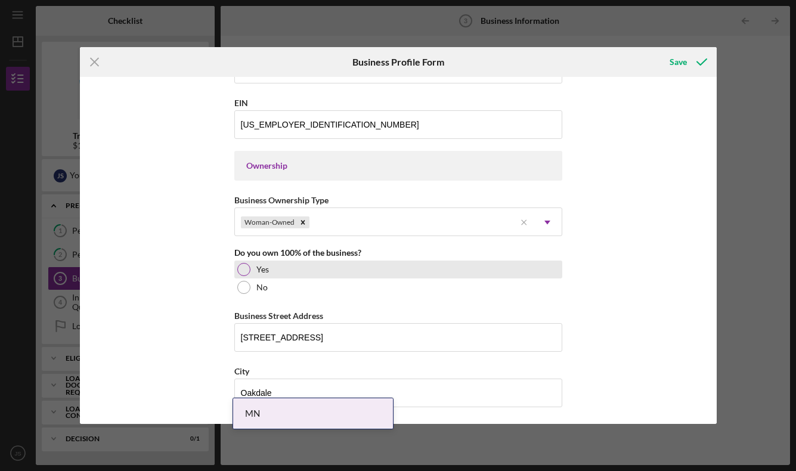
click at [242, 265] on div at bounding box center [243, 269] width 13 height 13
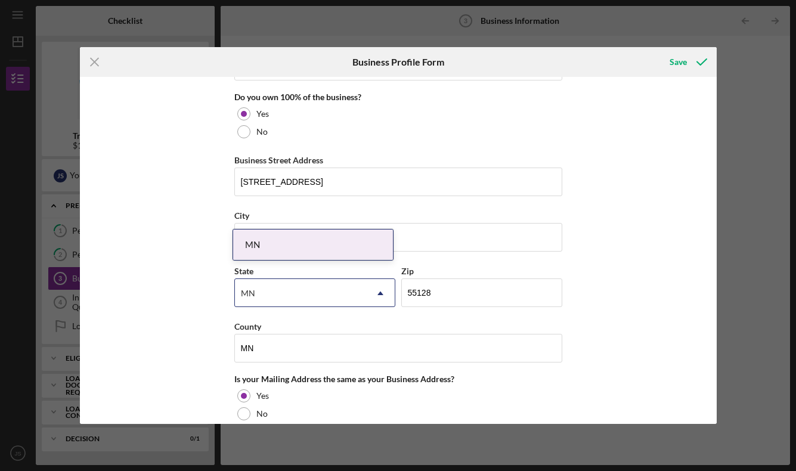
scroll to position [660, 0]
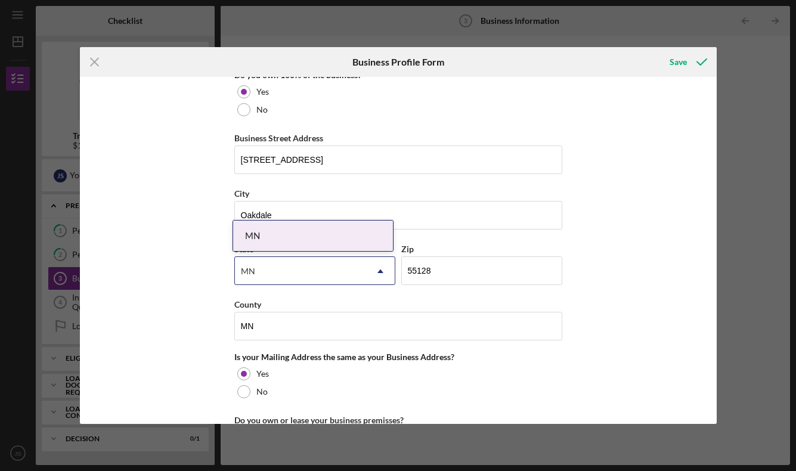
click at [200, 287] on div "Business Name Endoura Effect, PLLC DBA Endoura Effect Business Start Date [DATE…" at bounding box center [398, 250] width 637 height 347
click at [341, 232] on div "MN" at bounding box center [313, 236] width 160 height 30
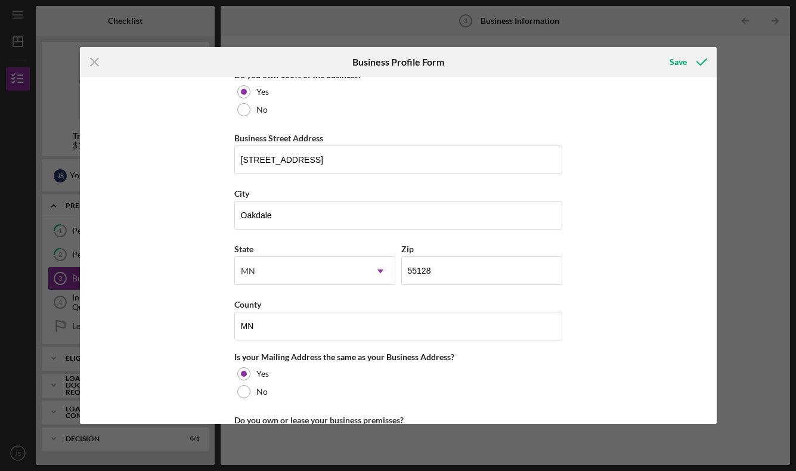
click at [594, 259] on div "Business Name Endoura Effect, PLLC DBA Endoura Effect Business Start Date [DATE…" at bounding box center [398, 250] width 637 height 347
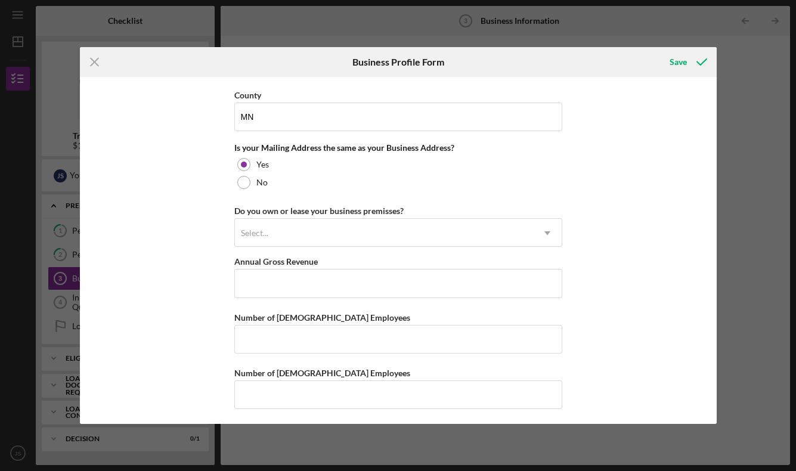
scroll to position [872, 0]
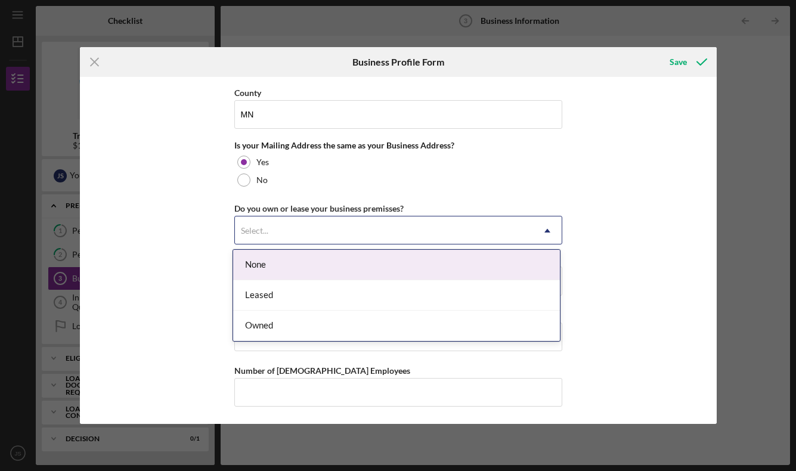
click at [533, 220] on icon "Icon/Dropdown Arrow" at bounding box center [547, 230] width 29 height 29
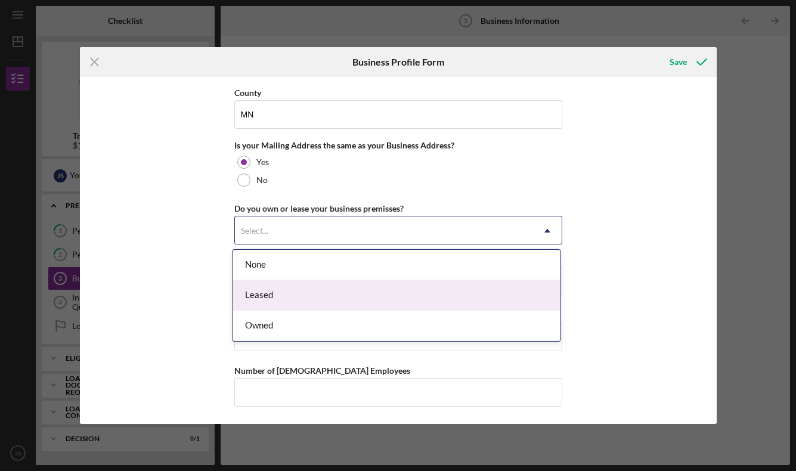
click at [430, 287] on div "Leased" at bounding box center [396, 295] width 327 height 30
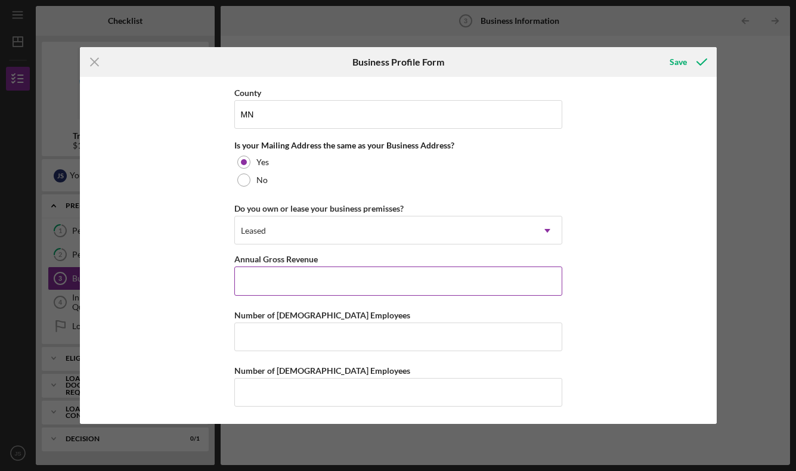
click at [365, 281] on input "Annual Gross Revenue" at bounding box center [398, 280] width 328 height 29
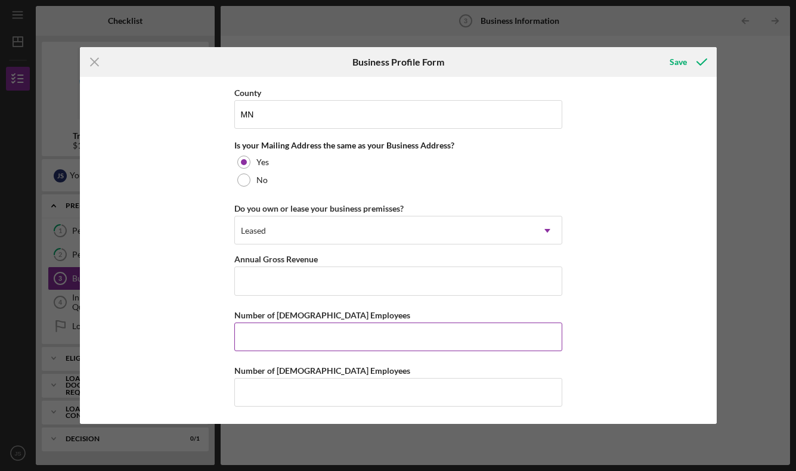
click at [319, 328] on input "Number of [DEMOGRAPHIC_DATA] Employees" at bounding box center [398, 337] width 328 height 29
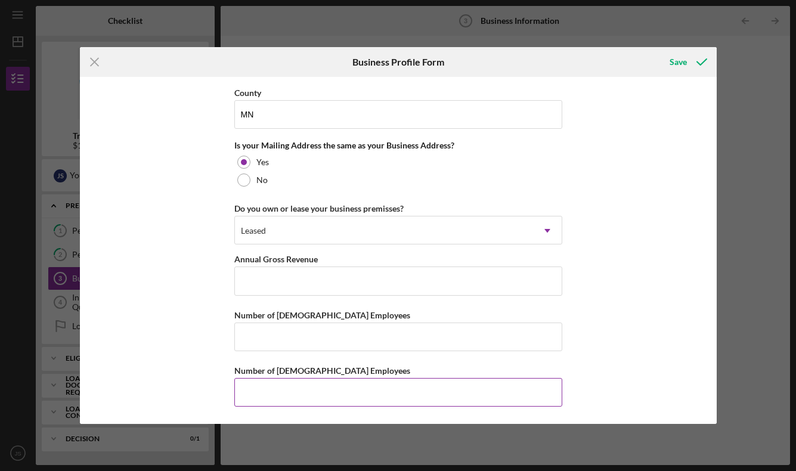
click at [300, 377] on div "Number of [DEMOGRAPHIC_DATA] Employees" at bounding box center [398, 370] width 328 height 15
click at [300, 383] on input "Number of [DEMOGRAPHIC_DATA] Employees" at bounding box center [398, 392] width 328 height 29
type input "3"
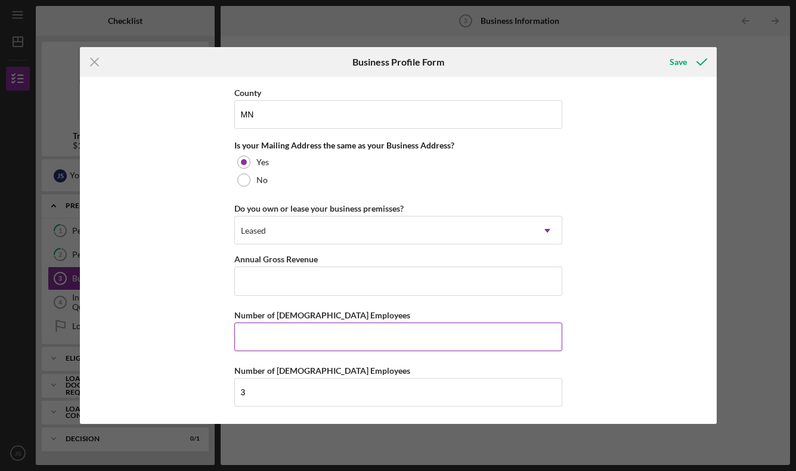
click at [283, 339] on input "Number of [DEMOGRAPHIC_DATA] Employees" at bounding box center [398, 337] width 328 height 29
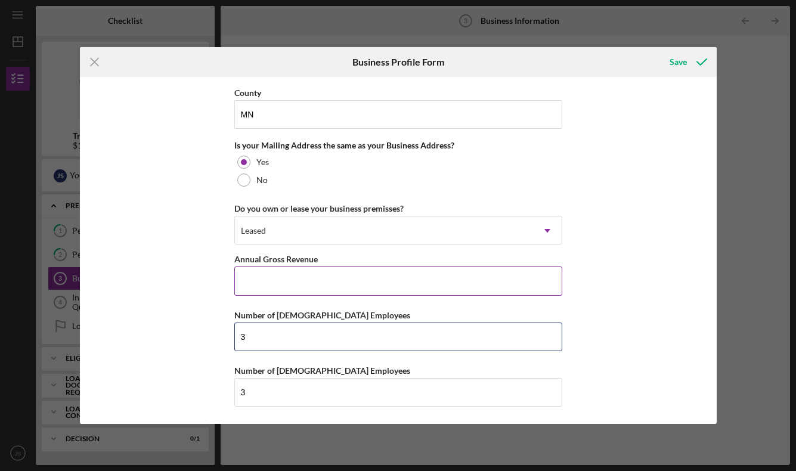
type input "3"
click at [269, 268] on input "Annual Gross Revenue" at bounding box center [398, 280] width 328 height 29
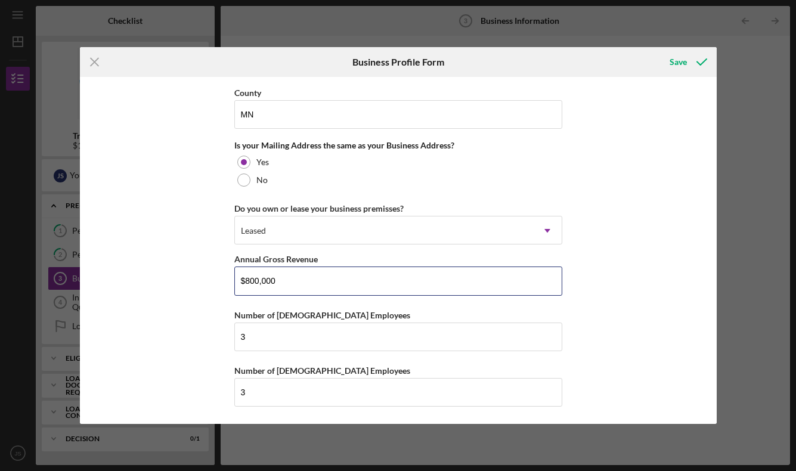
type input "$800,000"
click at [187, 218] on div "Business Name Endoura Effect, PLLC DBA Endoura Effect Business Start Date [DATE…" at bounding box center [398, 250] width 637 height 347
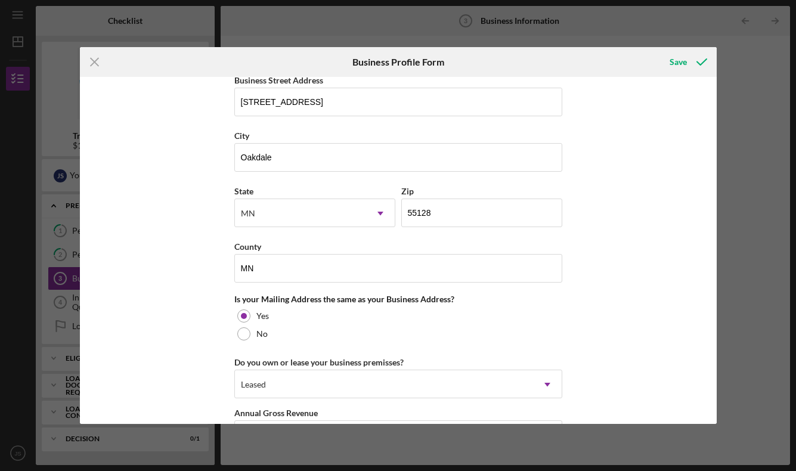
scroll to position [705, 0]
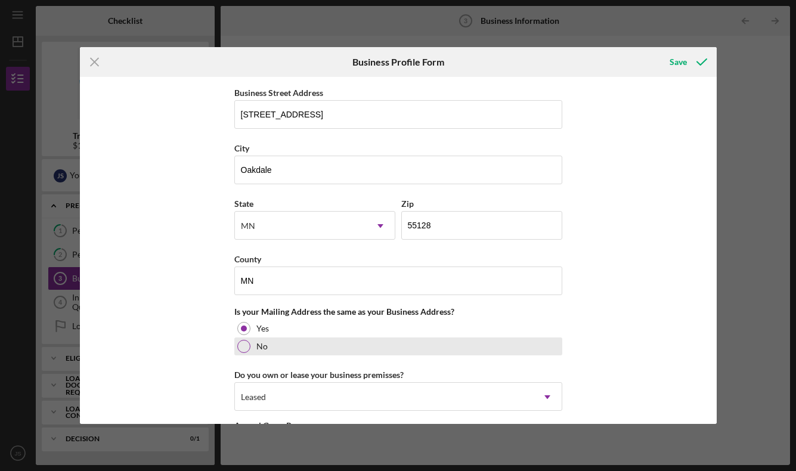
click at [247, 346] on div at bounding box center [243, 346] width 13 height 13
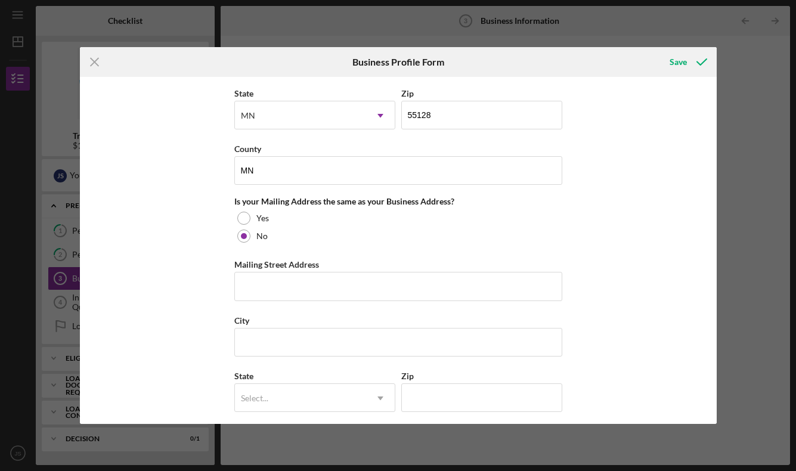
scroll to position [841, 0]
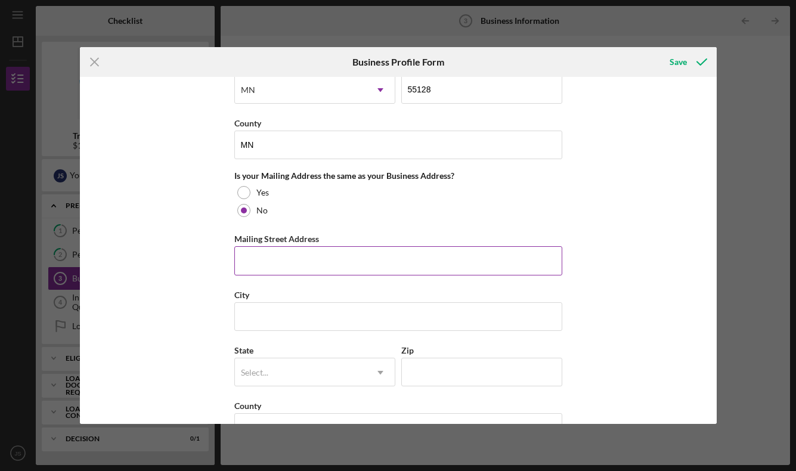
click at [251, 263] on input "Mailing Street Address" at bounding box center [398, 260] width 328 height 29
type input "[STREET_ADDRESS][PERSON_NAME]"
type input "MN"
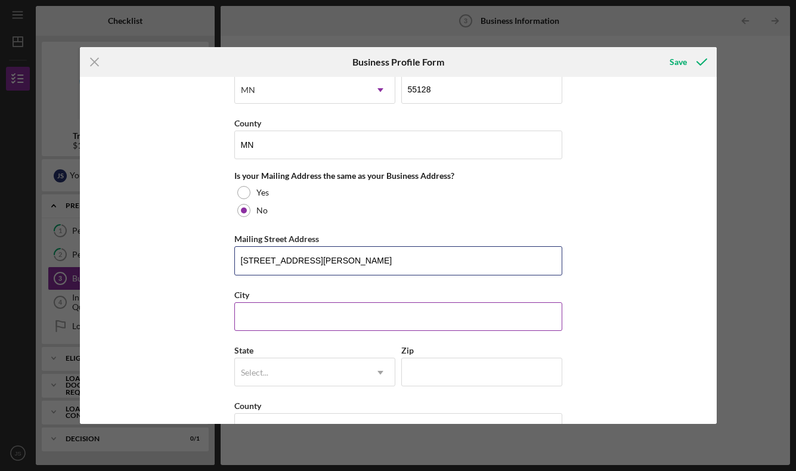
scroll to position [846, 0]
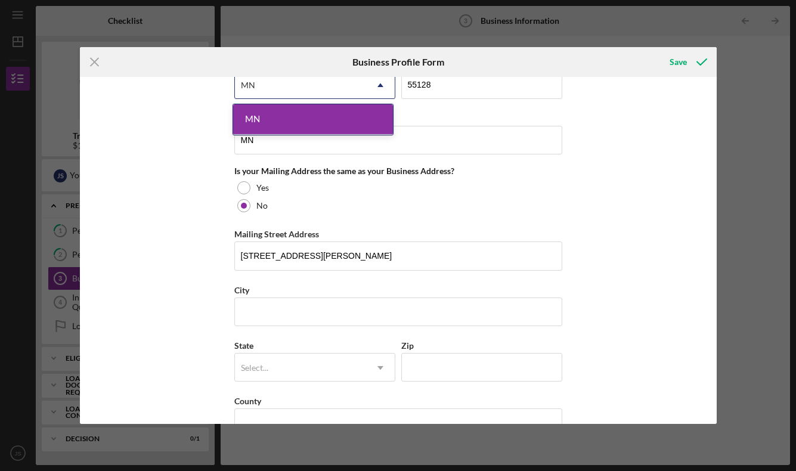
click at [286, 123] on div "MN" at bounding box center [313, 119] width 160 height 30
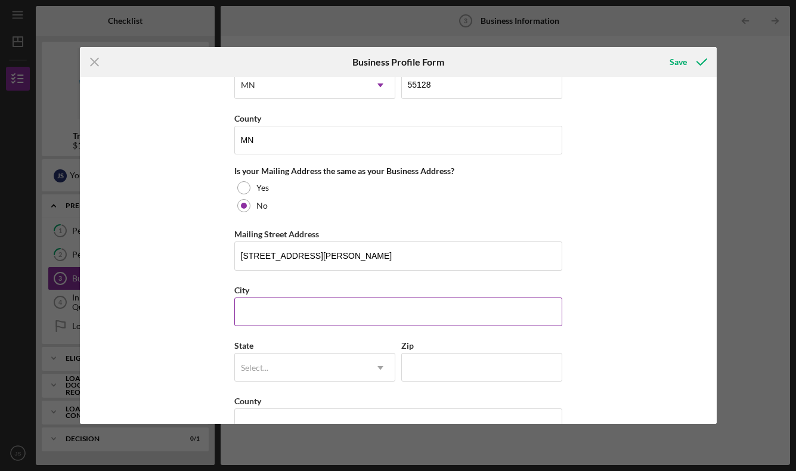
click at [262, 311] on input "City" at bounding box center [398, 311] width 328 height 29
type input "Faribault"
type input "MN"
type input "55021"
type input "MN"
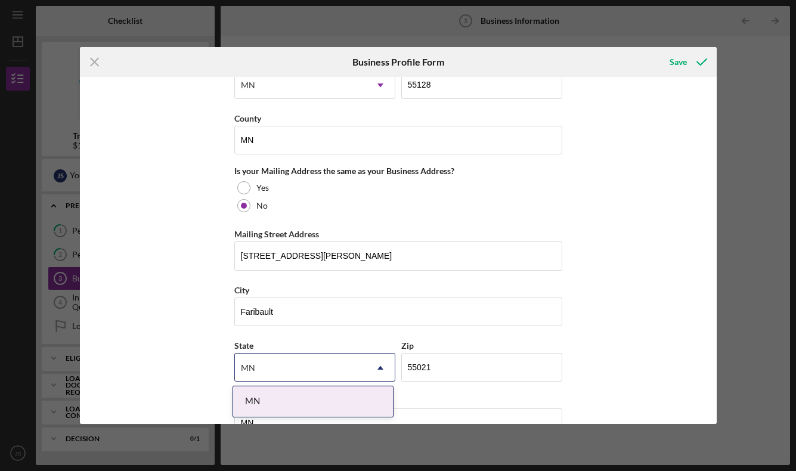
click at [269, 404] on div "MN" at bounding box center [313, 401] width 160 height 30
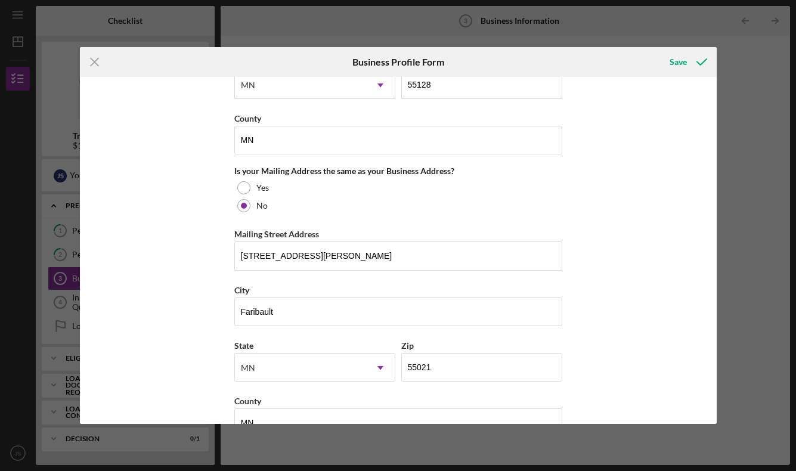
click at [210, 360] on div "Business Name Endoura Effect, PLLC DBA Endoura Effect Business Start Date [DATE…" at bounding box center [398, 250] width 637 height 347
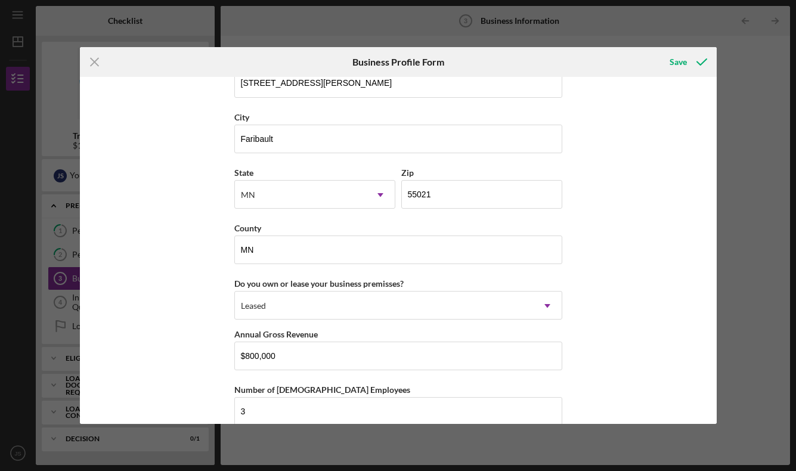
scroll to position [1022, 0]
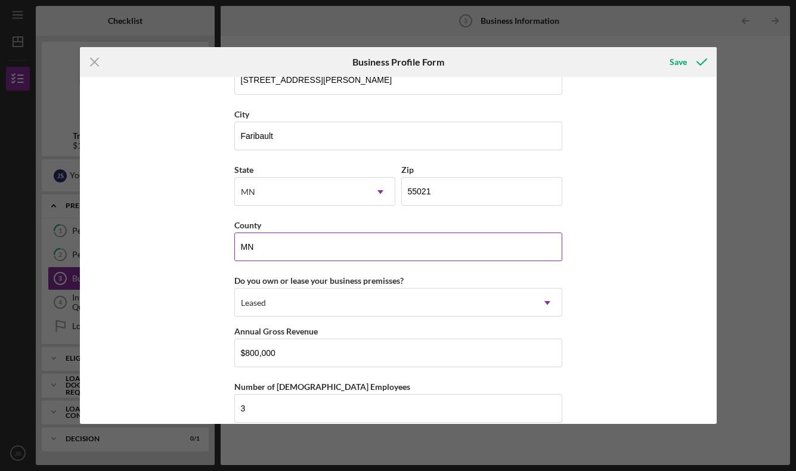
click at [299, 241] on input "MN" at bounding box center [398, 247] width 328 height 29
click at [296, 247] on input "MN" at bounding box center [398, 247] width 328 height 29
type input "M"
type input "Rice"
click at [599, 190] on div "Business Name Endoura Effect, PLLC DBA Endoura Effect Business Start Date [DATE…" at bounding box center [398, 250] width 637 height 347
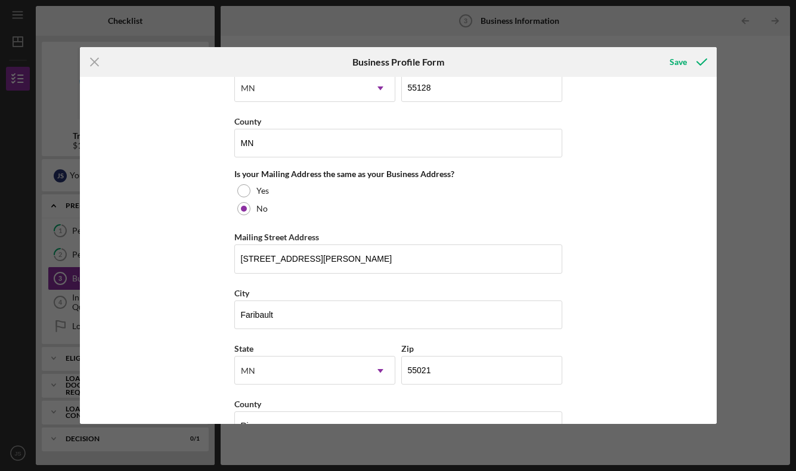
scroll to position [840, 0]
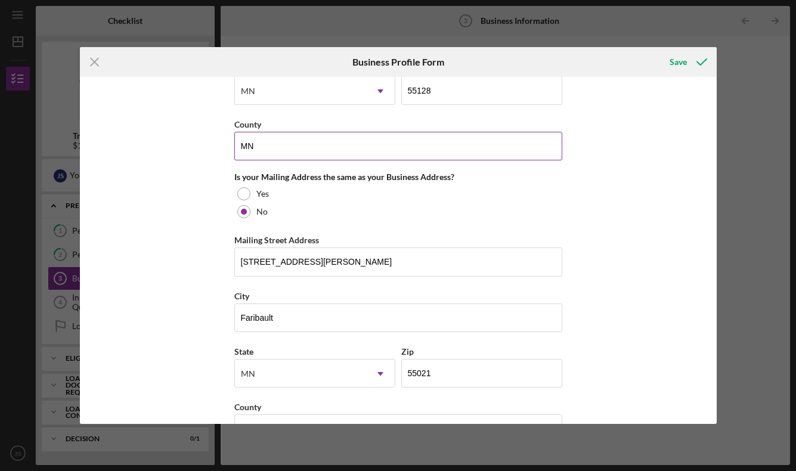
click at [306, 153] on input "MN" at bounding box center [398, 146] width 328 height 29
type input "M"
type input "[US_STATE]"
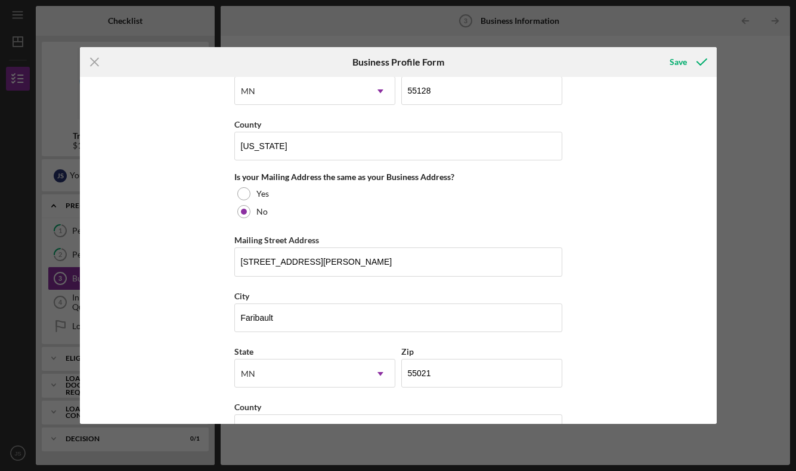
click at [653, 217] on div "Business Name Endoura Effect, PLLC DBA Endoura Effect Business Start Date [DATE…" at bounding box center [398, 250] width 637 height 347
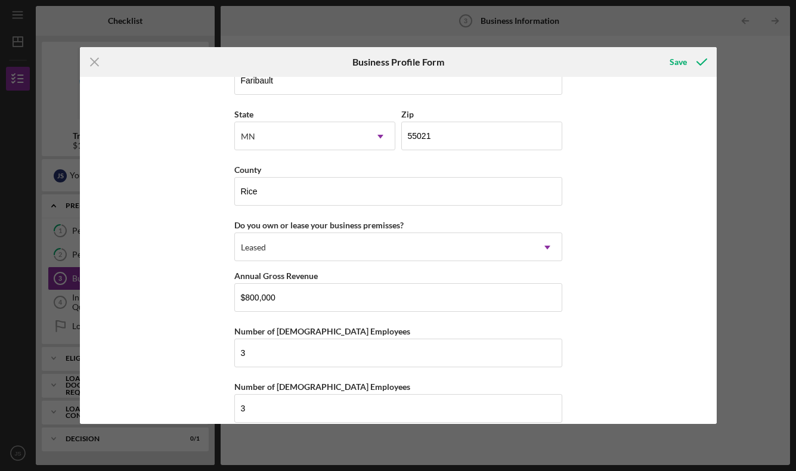
scroll to position [1094, 0]
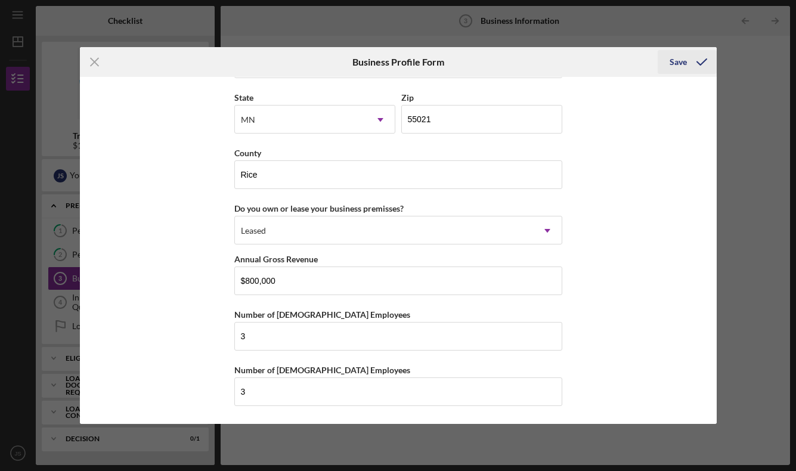
click at [678, 63] on div "Save" at bounding box center [677, 62] width 17 height 24
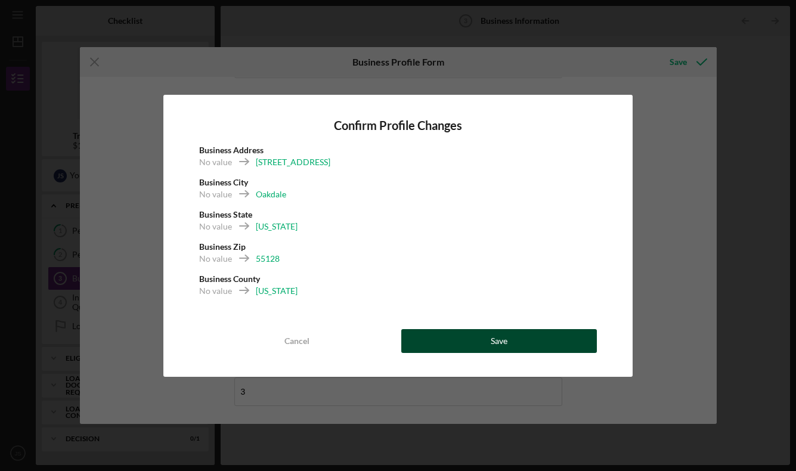
click at [488, 342] on button "Save" at bounding box center [499, 341] width 196 height 24
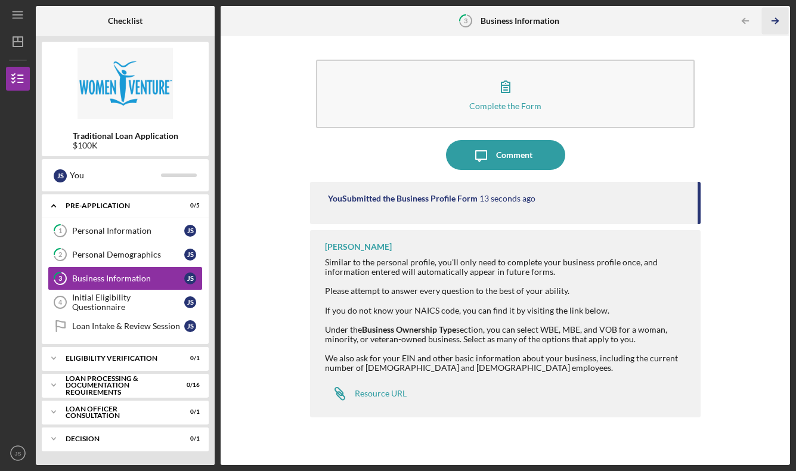
click at [773, 18] on icon "Icon/Table Pagination Arrow" at bounding box center [774, 21] width 27 height 27
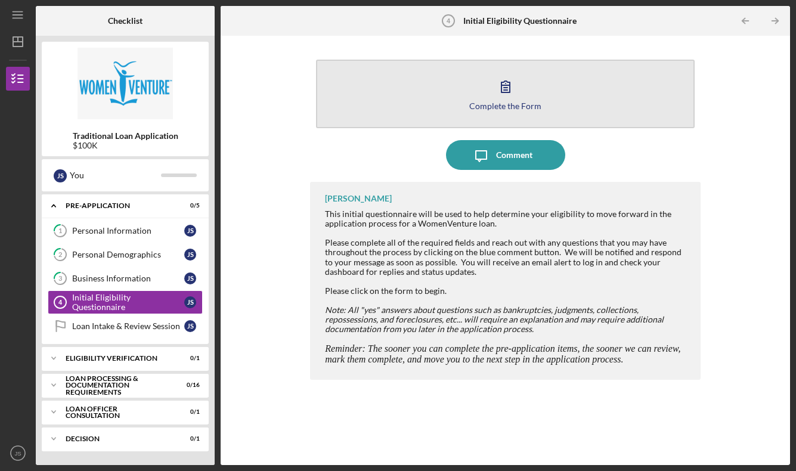
click at [515, 97] on icon "button" at bounding box center [506, 87] width 30 height 30
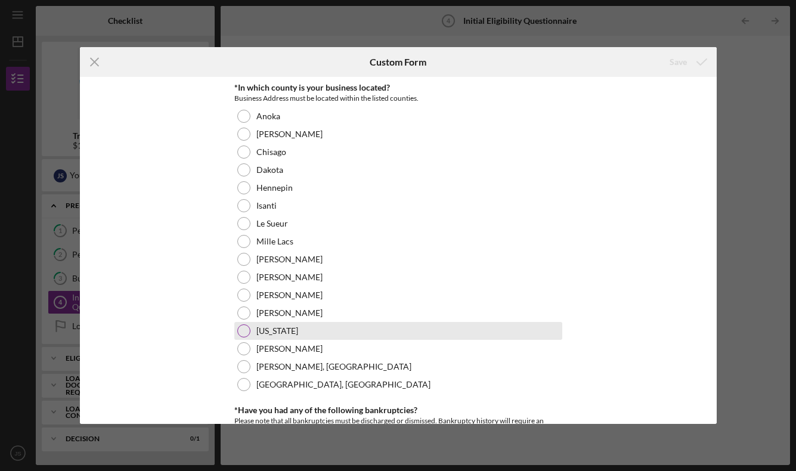
click at [241, 330] on div at bounding box center [243, 330] width 13 height 13
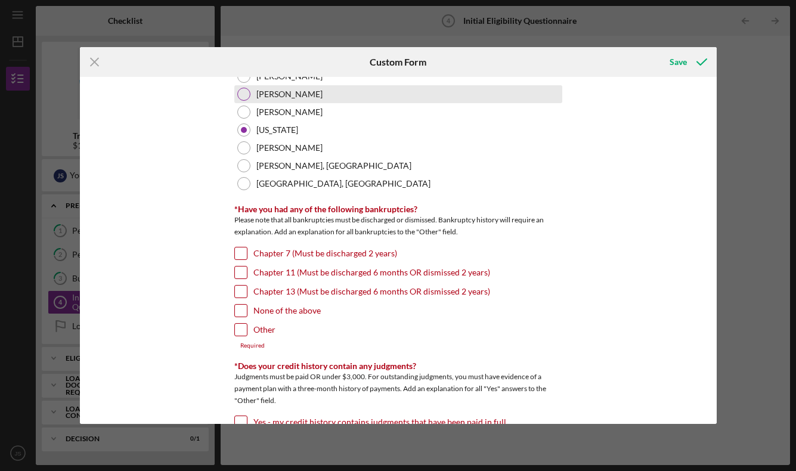
scroll to position [204, 0]
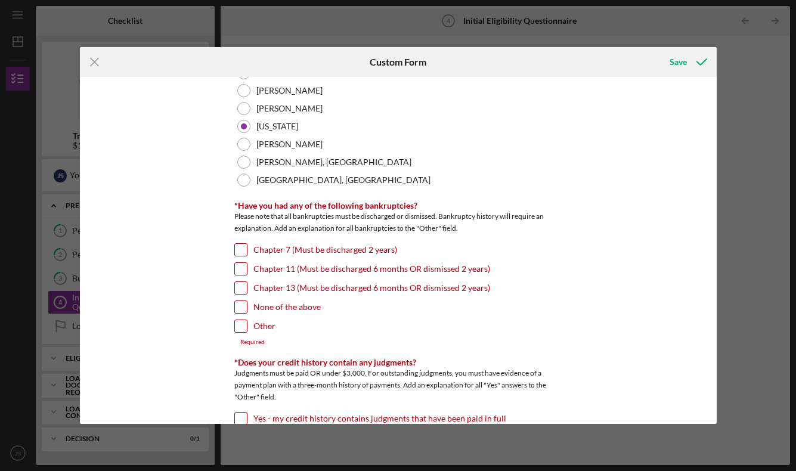
click at [238, 306] on input "None of the above" at bounding box center [241, 307] width 12 height 12
checkbox input "true"
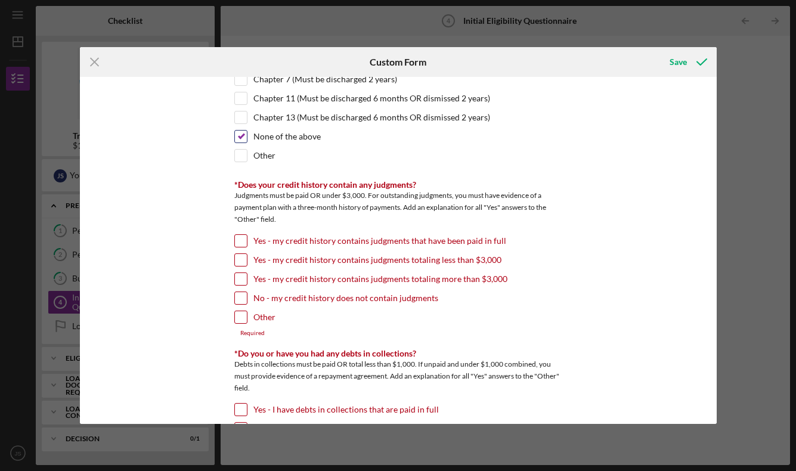
scroll to position [395, 0]
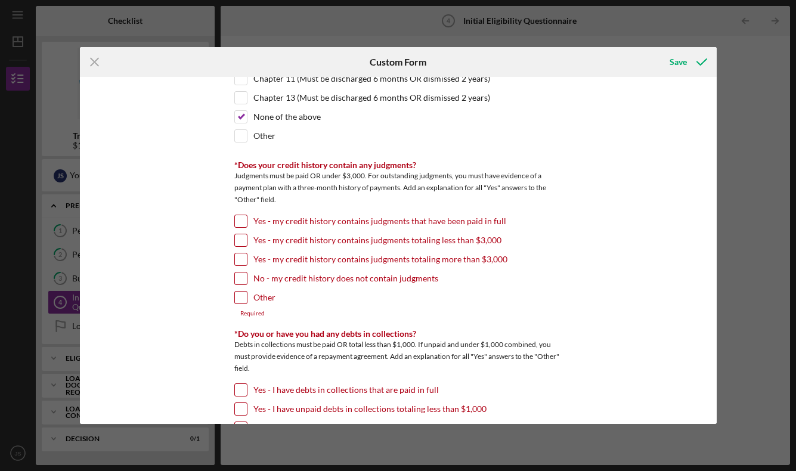
click at [240, 281] on input "No - my credit history does not contain judgments" at bounding box center [241, 278] width 12 height 12
checkbox input "true"
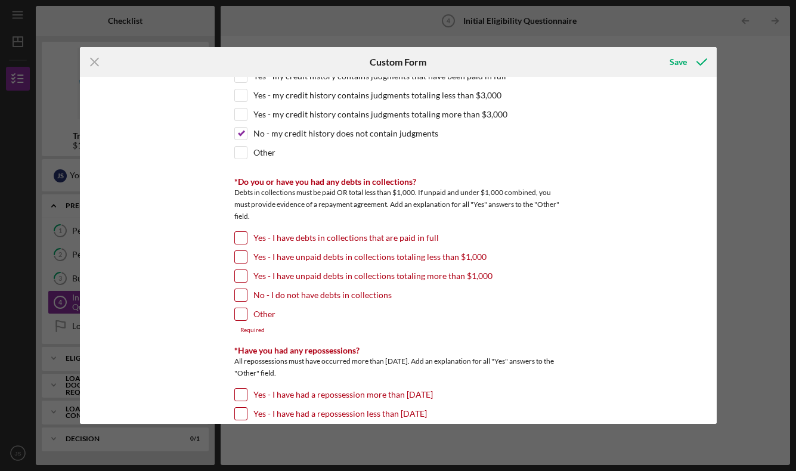
scroll to position [562, 0]
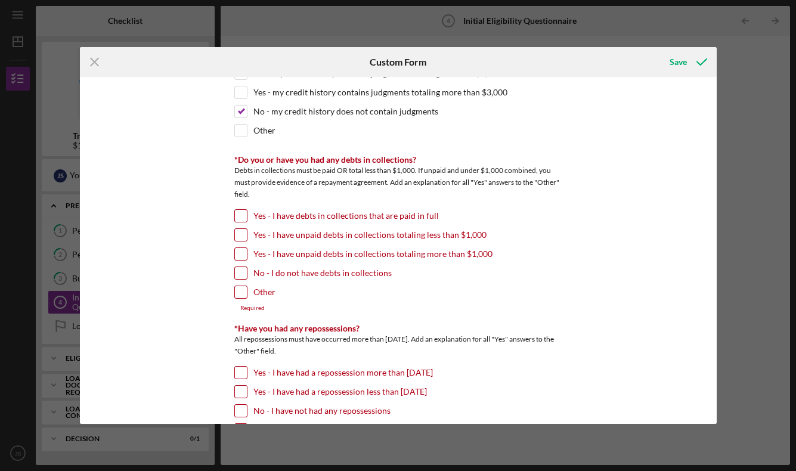
click at [241, 273] on input "No - I do not have debts in collections" at bounding box center [241, 273] width 12 height 12
checkbox input "true"
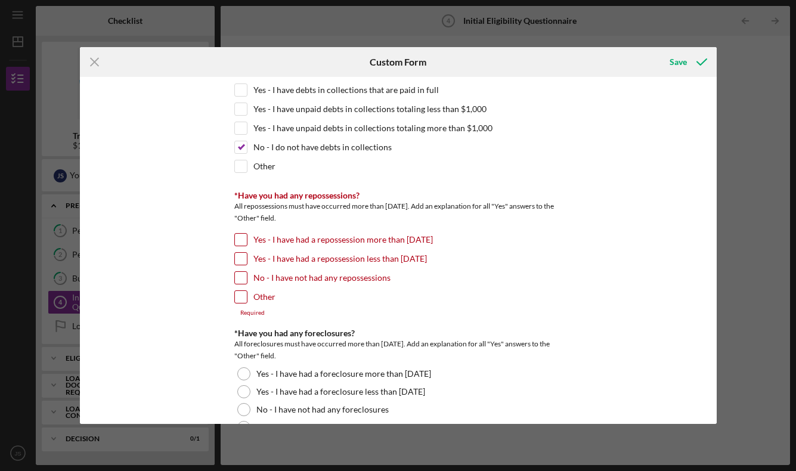
scroll to position [693, 0]
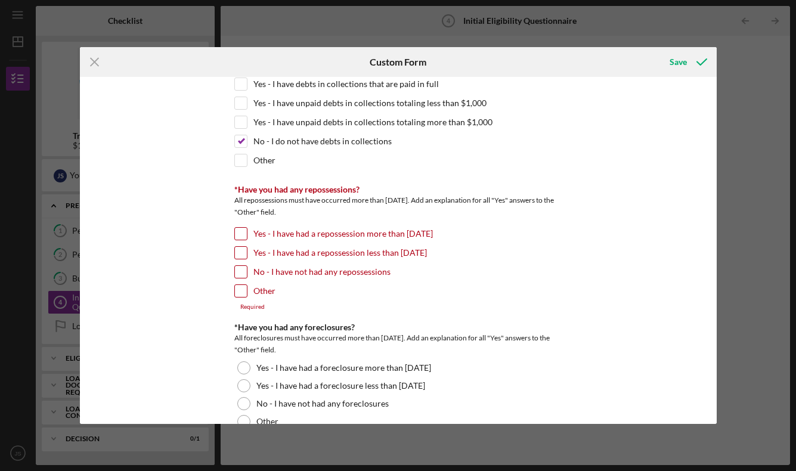
click at [240, 269] on input "No - I have not had any repossessions" at bounding box center [241, 272] width 12 height 12
checkbox input "true"
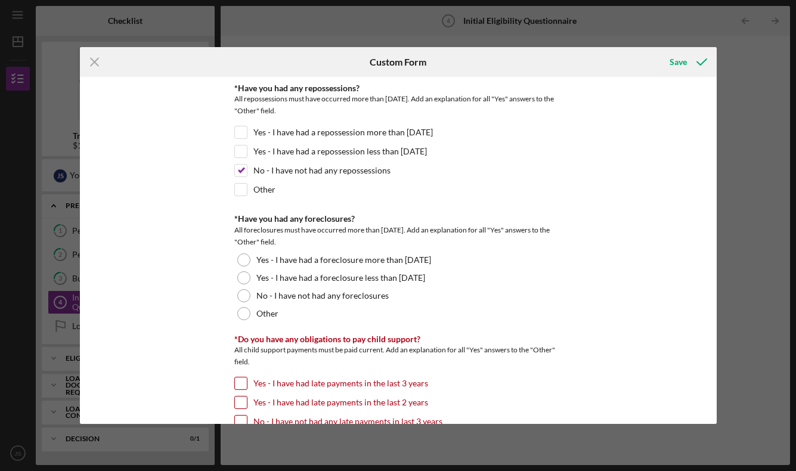
scroll to position [799, 0]
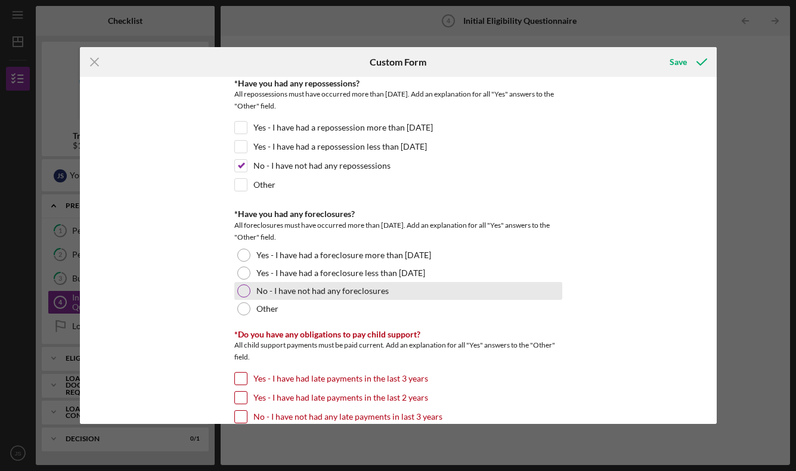
click at [243, 290] on div at bounding box center [243, 290] width 13 height 13
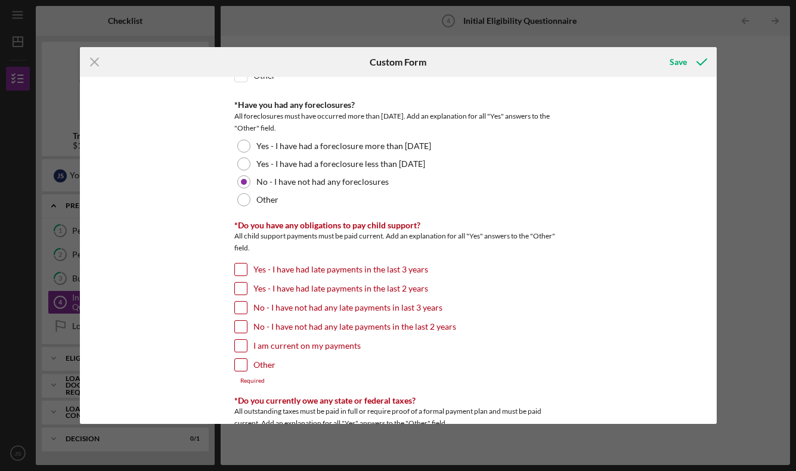
scroll to position [926, 0]
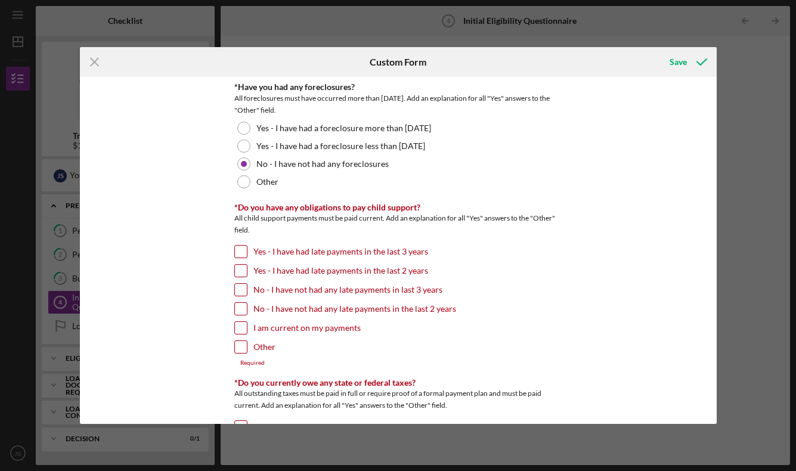
click at [238, 344] on input "Other" at bounding box center [241, 347] width 12 height 12
checkbox input "true"
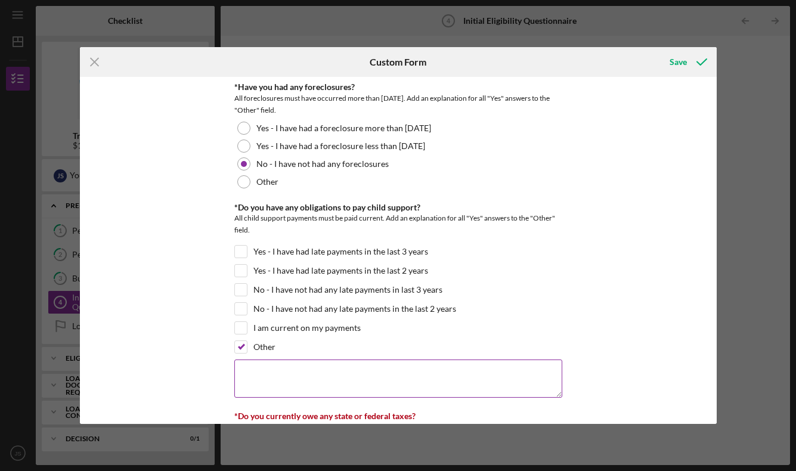
click at [272, 369] on textarea at bounding box center [398, 378] width 328 height 38
click at [235, 371] on textarea "no child support" at bounding box center [398, 378] width 328 height 38
click at [355, 376] on textarea "NA- no child support" at bounding box center [398, 378] width 328 height 38
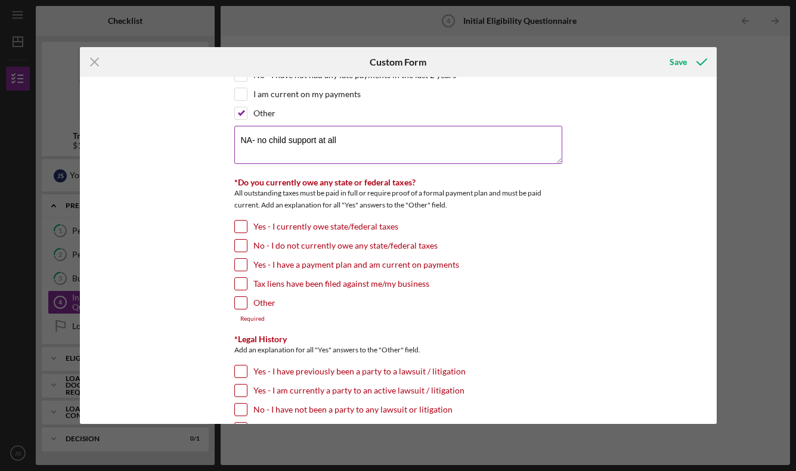
scroll to position [1161, 0]
type textarea "NA- no child support at all"
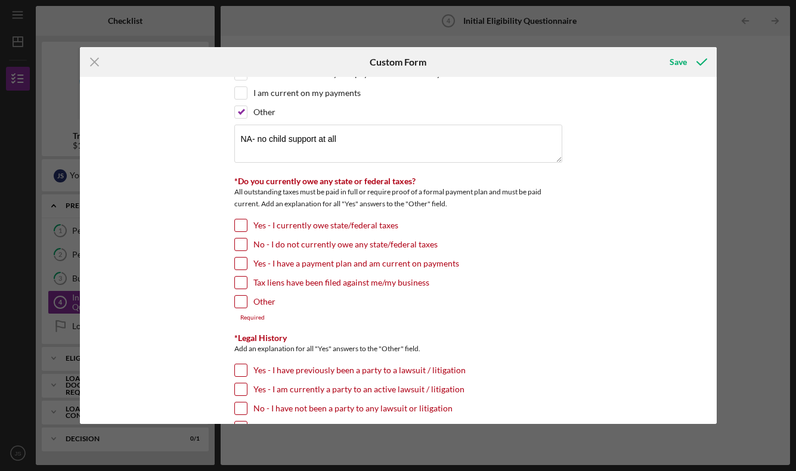
click at [243, 246] on input "No - I do not currently owe any state/federal taxes" at bounding box center [241, 244] width 12 height 12
checkbox input "true"
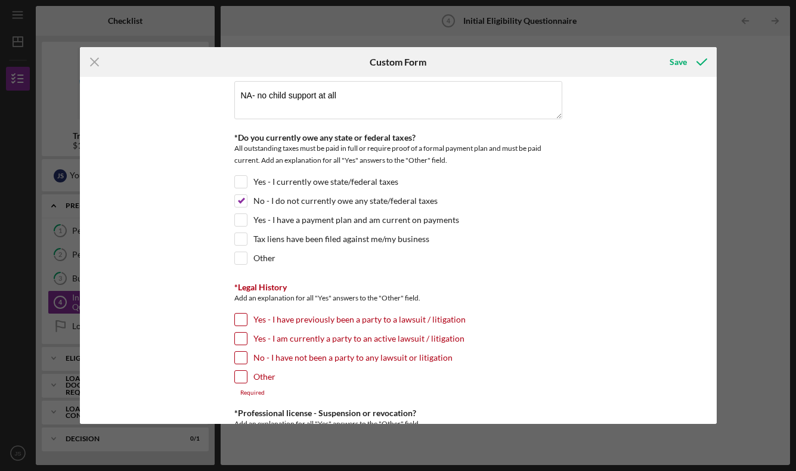
scroll to position [1214, 0]
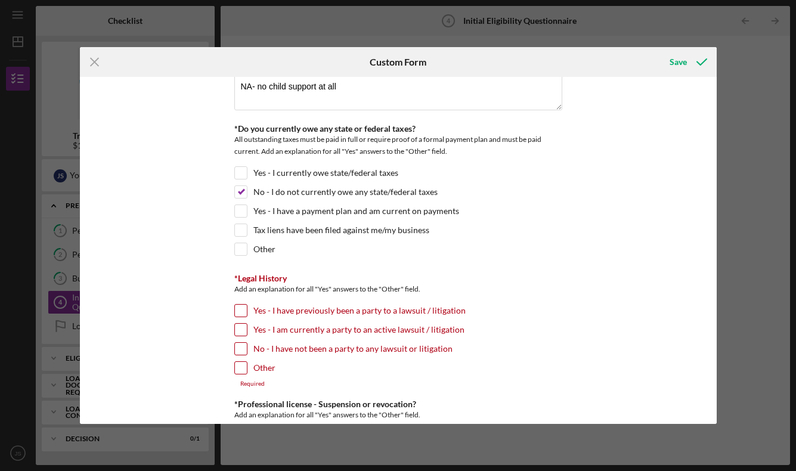
click at [241, 349] on input "No - I have not been a party to any lawsuit or litigation" at bounding box center [241, 349] width 12 height 12
checkbox input "true"
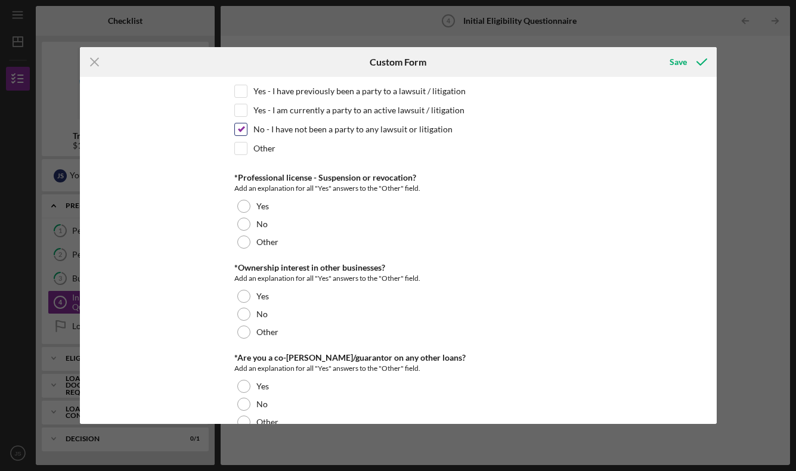
scroll to position [1439, 0]
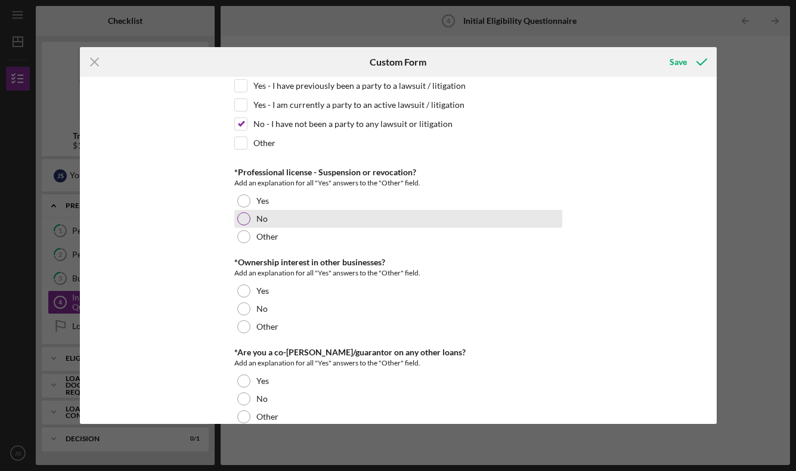
click at [244, 218] on div at bounding box center [243, 218] width 13 height 13
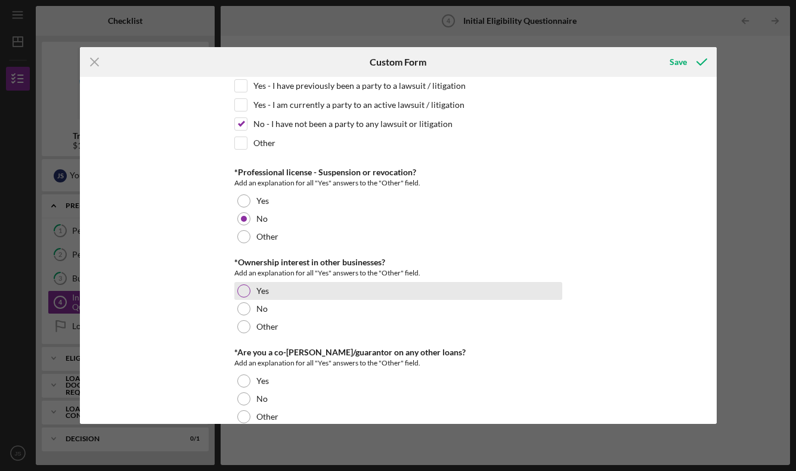
click at [244, 292] on div at bounding box center [243, 290] width 13 height 13
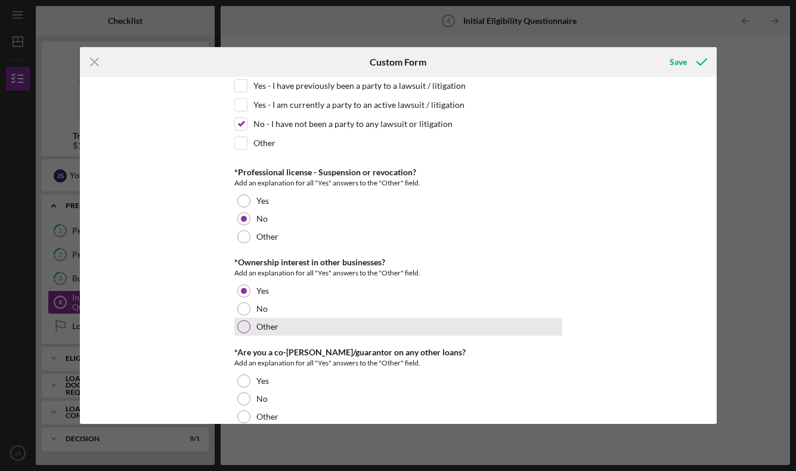
click at [244, 327] on div at bounding box center [243, 326] width 13 height 13
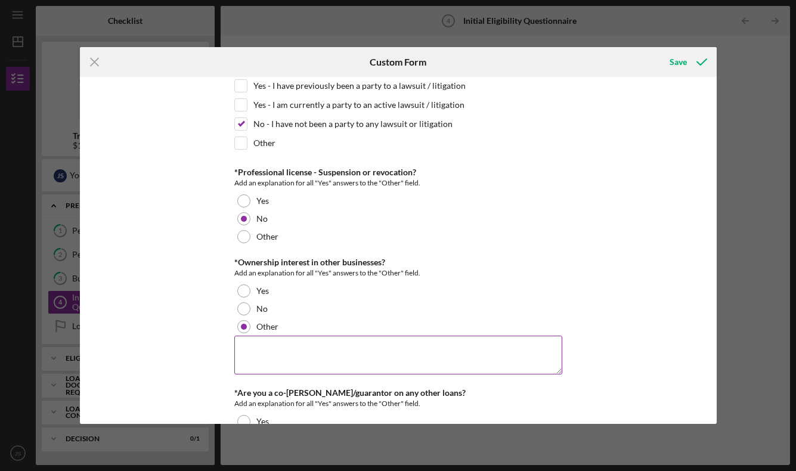
click at [252, 350] on textarea at bounding box center [398, 355] width 328 height 38
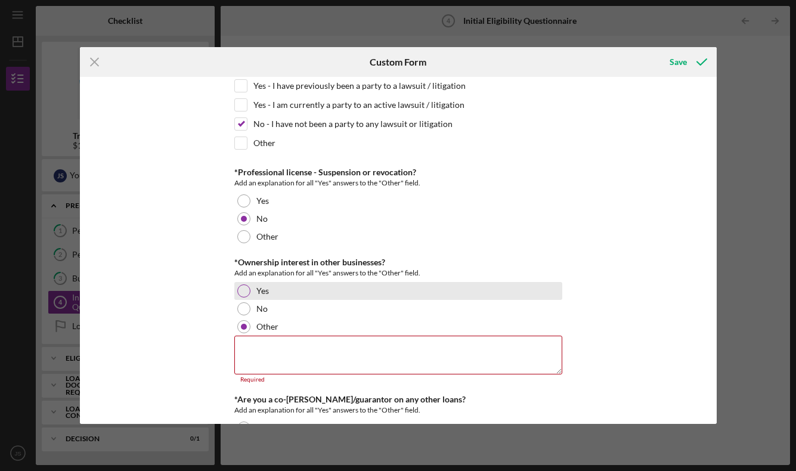
click at [240, 293] on div at bounding box center [243, 290] width 13 height 13
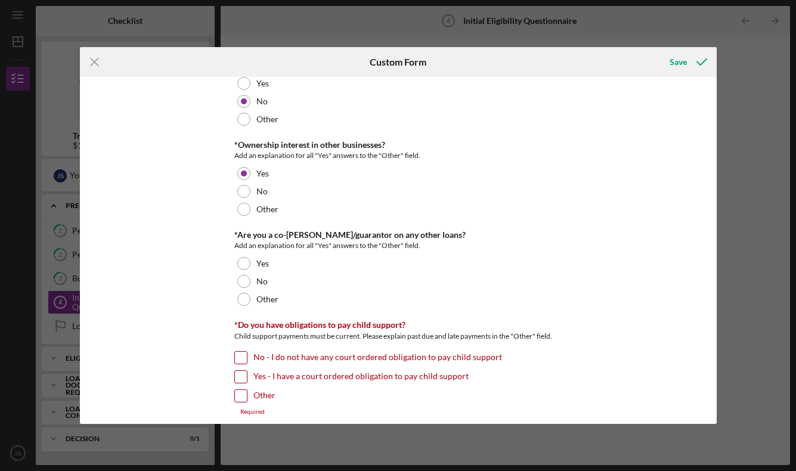
scroll to position [1554, 0]
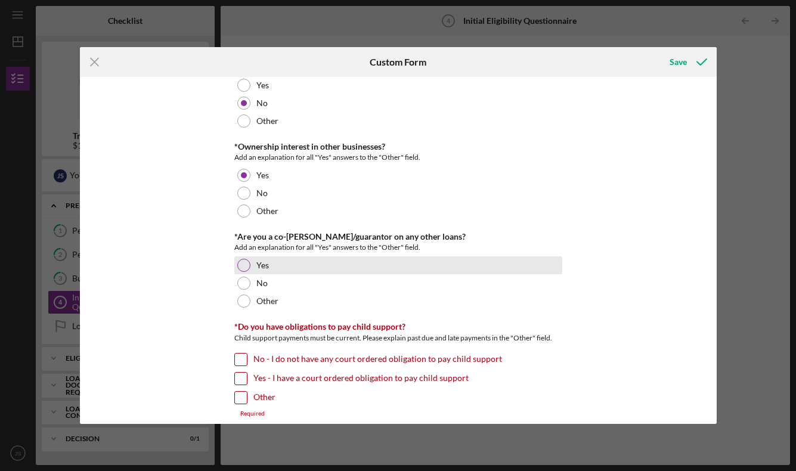
click at [243, 269] on div at bounding box center [243, 265] width 13 height 13
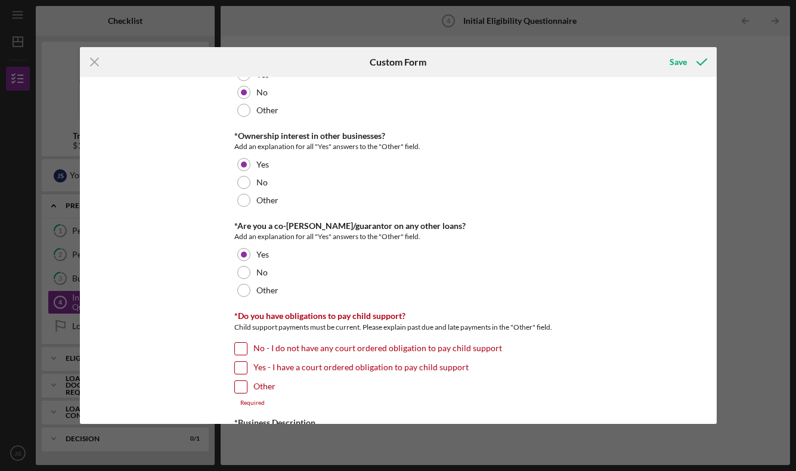
scroll to position [1567, 0]
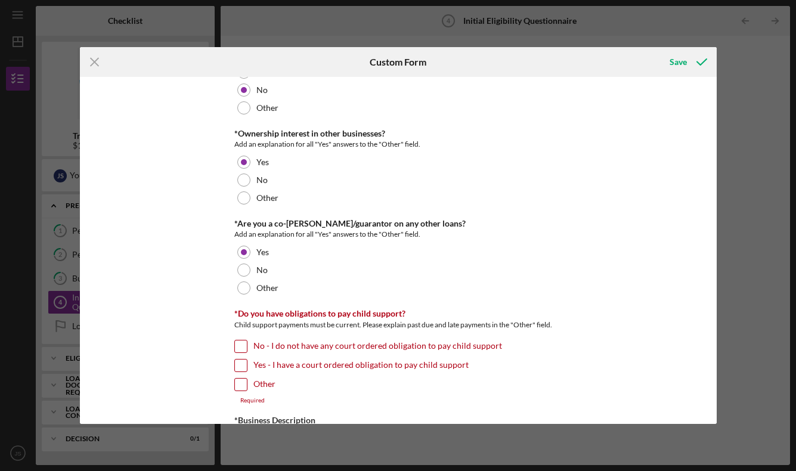
click at [237, 344] on input "No - I do not have any court ordered obligation to pay child support" at bounding box center [241, 346] width 12 height 12
checkbox input "true"
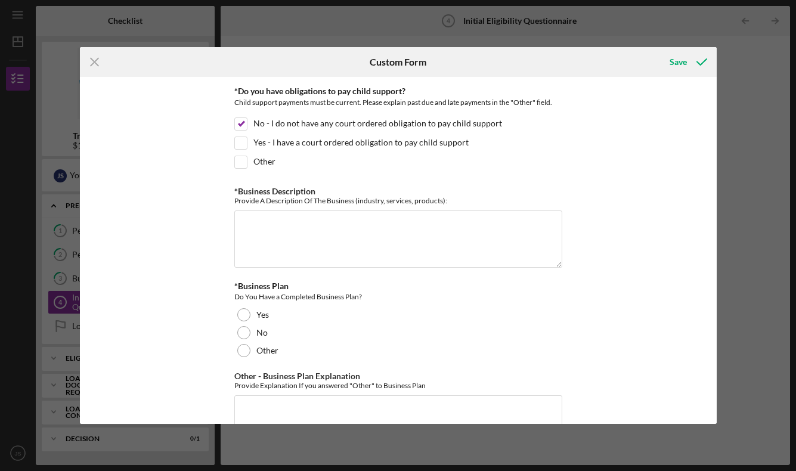
scroll to position [1796, 0]
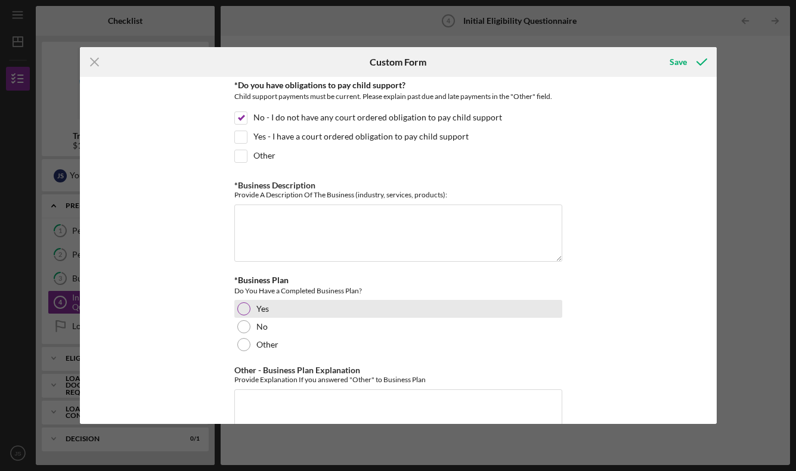
click at [243, 306] on div at bounding box center [243, 308] width 13 height 13
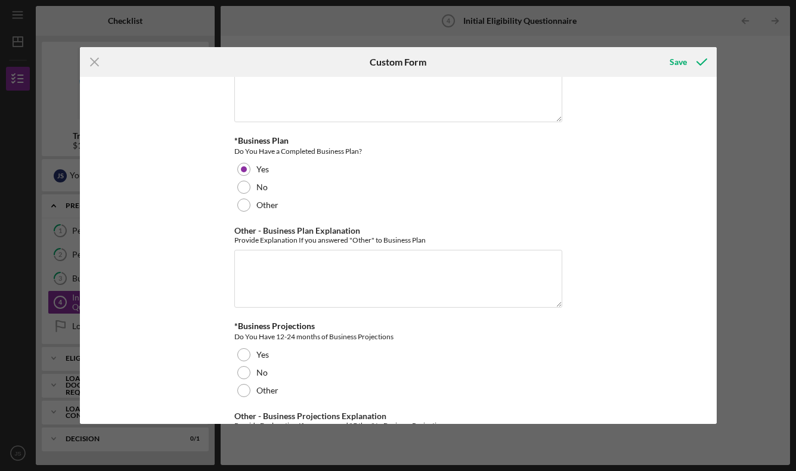
scroll to position [1943, 0]
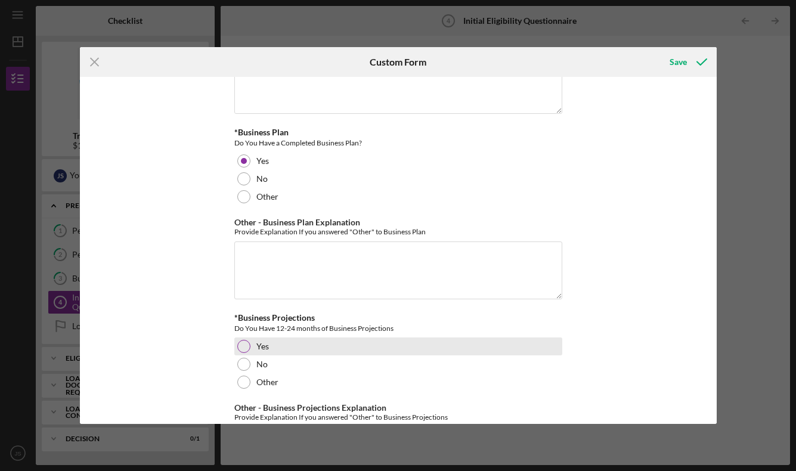
click at [245, 349] on div at bounding box center [243, 346] width 13 height 13
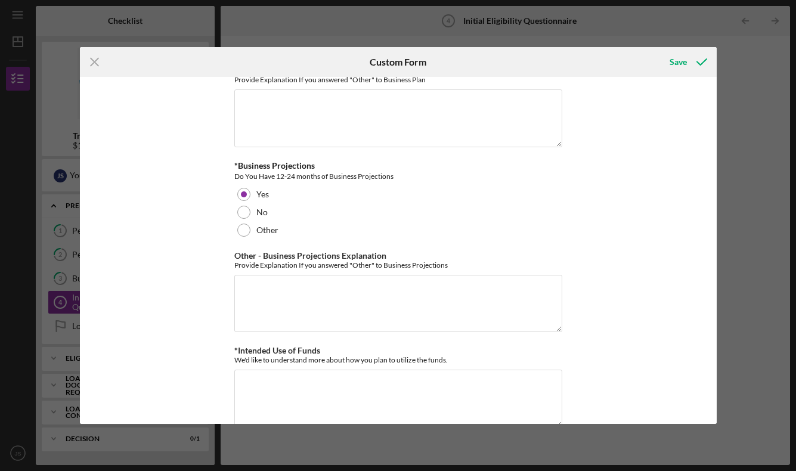
scroll to position [2117, 0]
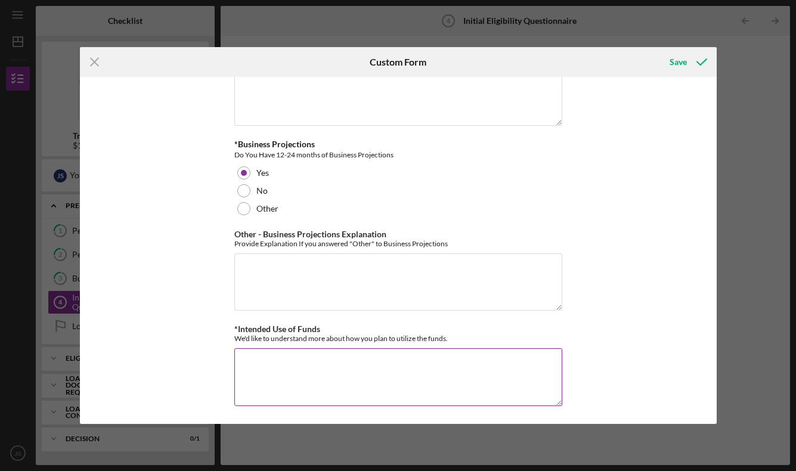
click at [292, 382] on textarea "*Intended Use of Funds" at bounding box center [398, 376] width 328 height 57
paste textarea "Working capital to finish the Endoura Effect clinic build-out and scale patient…"
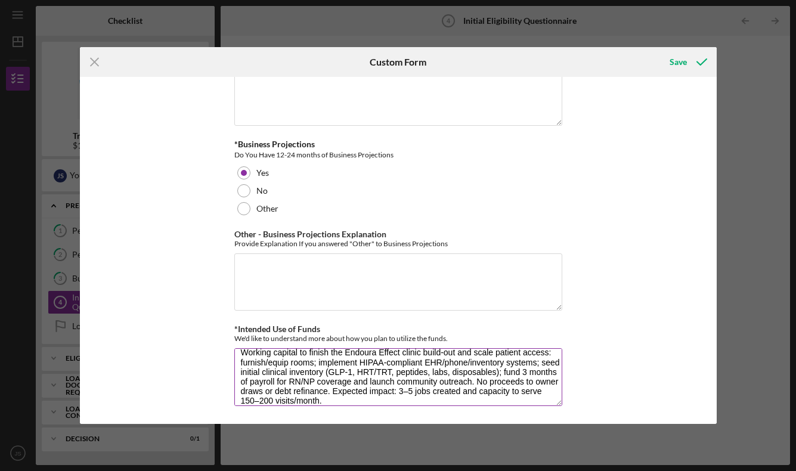
scroll to position [19, 0]
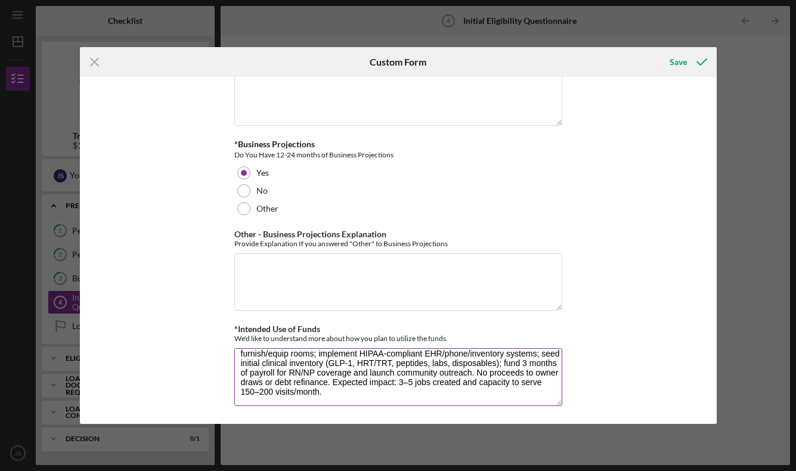
click at [401, 378] on textarea "Working capital to finish the Endoura Effect clinic build-out and scale patient…" at bounding box center [398, 376] width 328 height 57
click at [411, 379] on textarea "Working capital to finish the Endoura Effect clinic build-out and scale patient…" at bounding box center [398, 376] width 328 height 57
click at [250, 390] on textarea "Working capital to finish the Endoura Effect clinic build-out and scale patient…" at bounding box center [398, 376] width 328 height 57
click at [276, 388] on textarea "Working capital to finish the Endoura Effect clinic build-out and scale patient…" at bounding box center [398, 376] width 328 height 57
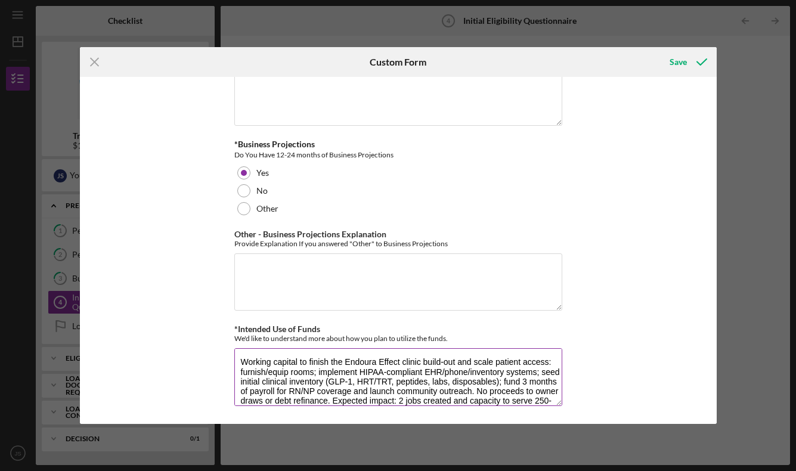
scroll to position [0, 0]
click at [238, 361] on textarea "Working capital to finish the Endoura Effect clinic build-out and scale patient…" at bounding box center [398, 376] width 328 height 57
type textarea "Working capital to finish the Endoura Effect clinic build-out and scale patient…"
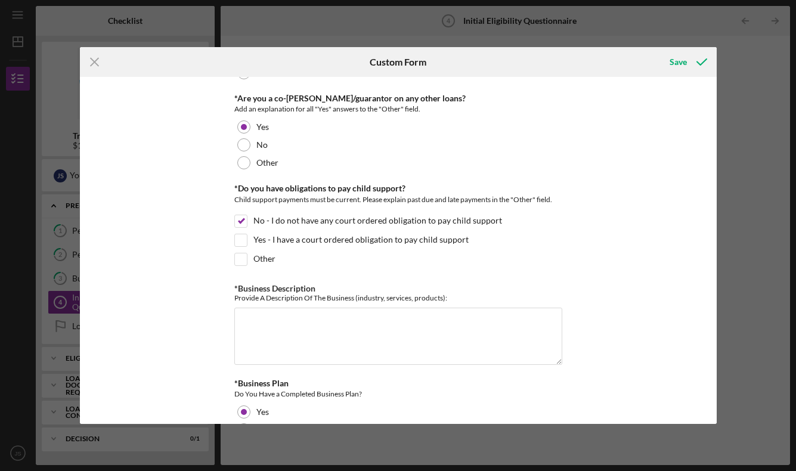
scroll to position [1694, 0]
click at [253, 326] on textarea "*Business Description" at bounding box center [398, 334] width 328 height 57
paste textarea "Women-founded [US_STATE] clinic advancing midlife women’s health—hormone optimi…"
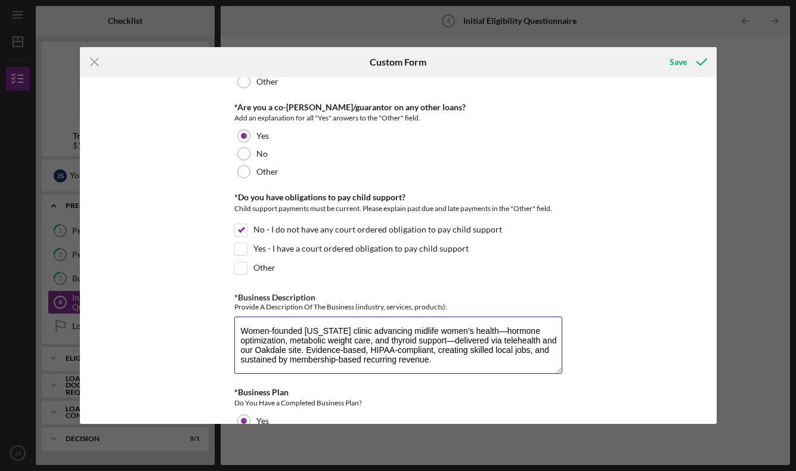
scroll to position [1682, 0]
click at [302, 330] on textarea "Women-founded [US_STATE] clinic advancing midlife women’s health—hormone optimi…" at bounding box center [398, 346] width 328 height 57
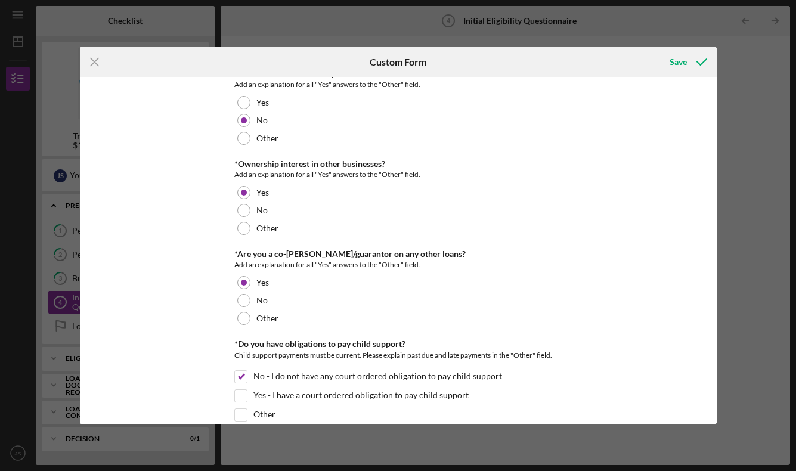
scroll to position [1524, 0]
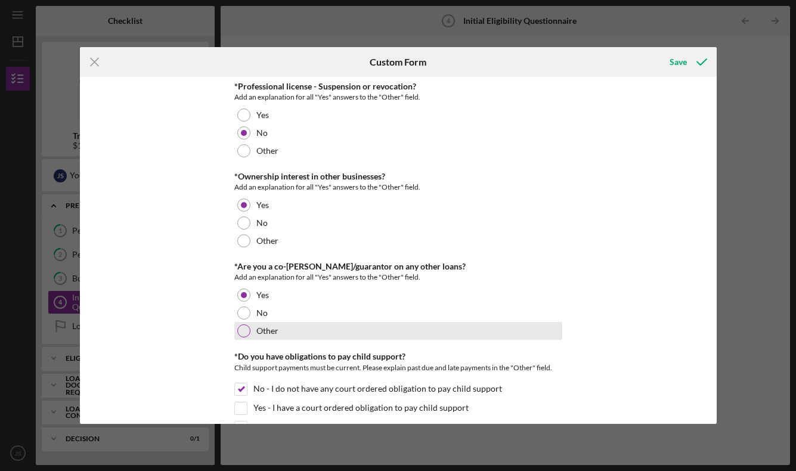
type textarea "Women-founded direct care [US_STATE] clinic advancing midlife women’s health—ho…"
click at [239, 331] on div at bounding box center [243, 330] width 13 height 13
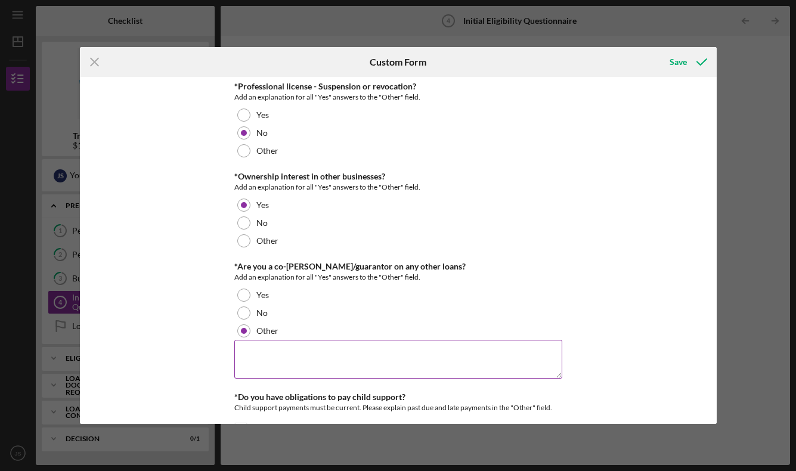
click at [267, 356] on textarea at bounding box center [398, 359] width 328 height 38
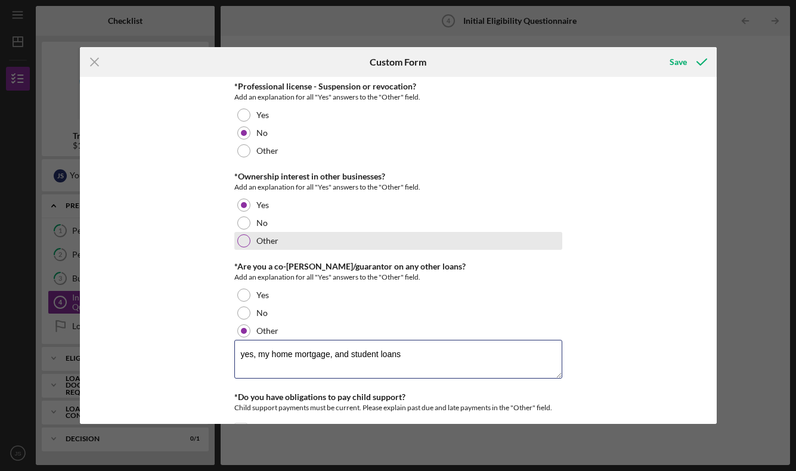
type textarea "yes, my home mortgage, and student loans"
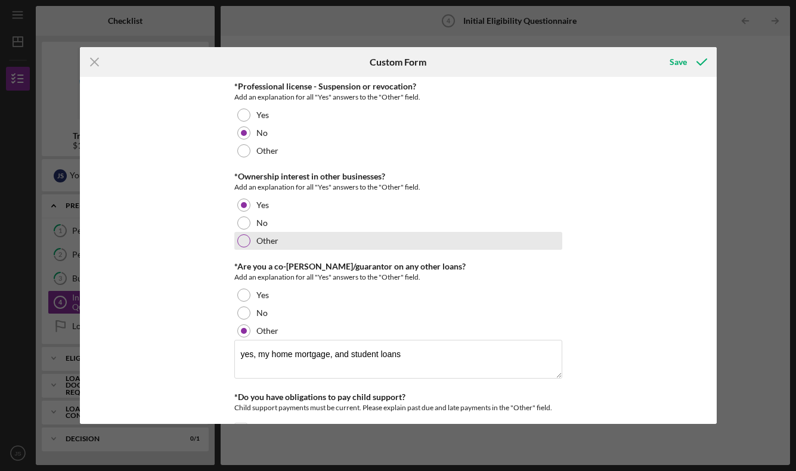
click at [244, 237] on div at bounding box center [243, 240] width 13 height 13
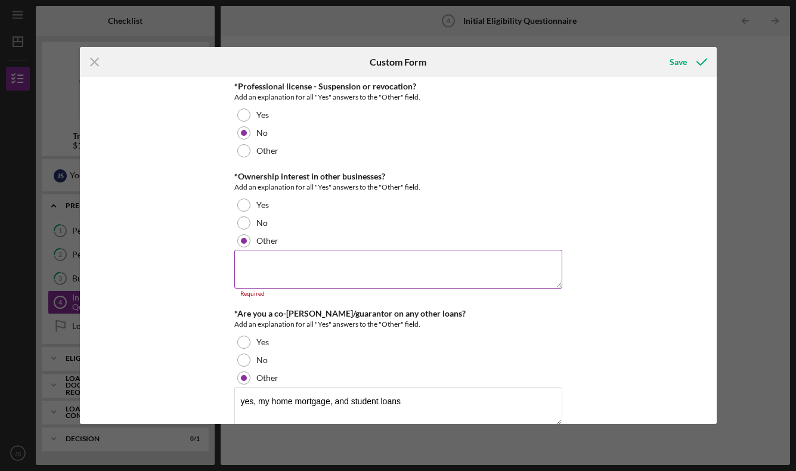
click at [303, 261] on textarea at bounding box center [398, 269] width 328 height 38
paste textarea "Yes — I also own TiTrio, Inc. (health-tech startup, pre-revenue). It operates i…"
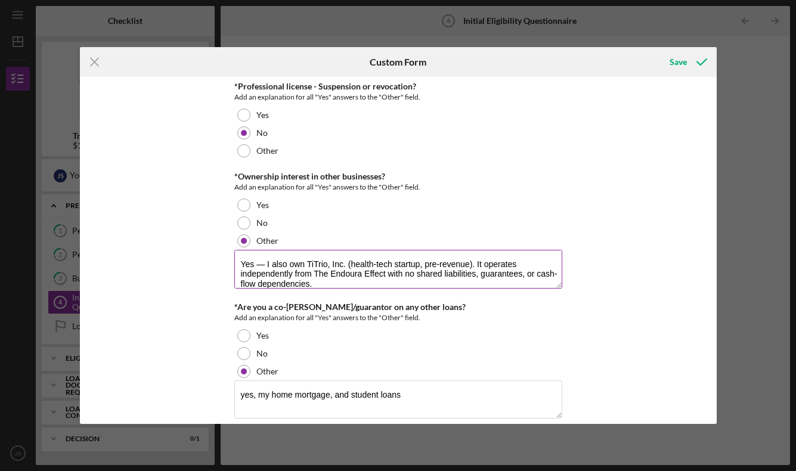
scroll to position [1, 0]
drag, startPoint x: 344, startPoint y: 262, endPoint x: 350, endPoint y: 301, distance: 39.8
click at [344, 262] on textarea "Yes — I also own TiTrio, Inc. (health-tech startup, pre-revenue). It operates i…" at bounding box center [398, 269] width 328 height 38
click at [430, 281] on textarea "Yes — I also own TiTrio (health-tech startup, pre-revenue). It operates indepen…" at bounding box center [398, 269] width 328 height 38
click at [274, 270] on textarea "Yes — I also own TiTrio (health-tech startup, pre-revenue). It operates indepen…" at bounding box center [398, 269] width 328 height 38
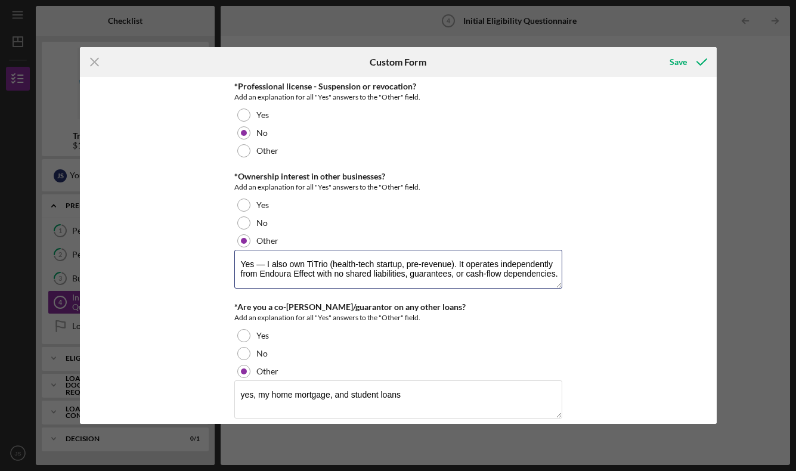
scroll to position [0, 0]
click at [455, 271] on textarea "Yes — I also own TiTrio (health-tech startup, pre-revenue). It operates indepen…" at bounding box center [398, 269] width 328 height 38
click at [557, 272] on textarea "Yes — I also own TiTrio (health-tech startup, pre-revenue). It operates indepen…" at bounding box center [398, 269] width 328 height 38
drag, startPoint x: 558, startPoint y: 274, endPoint x: 454, endPoint y: 272, distance: 104.3
click at [454, 272] on textarea "Yes — I also own TiTrio (health-tech startup, pre-revenue). It operates indepen…" at bounding box center [398, 269] width 328 height 38
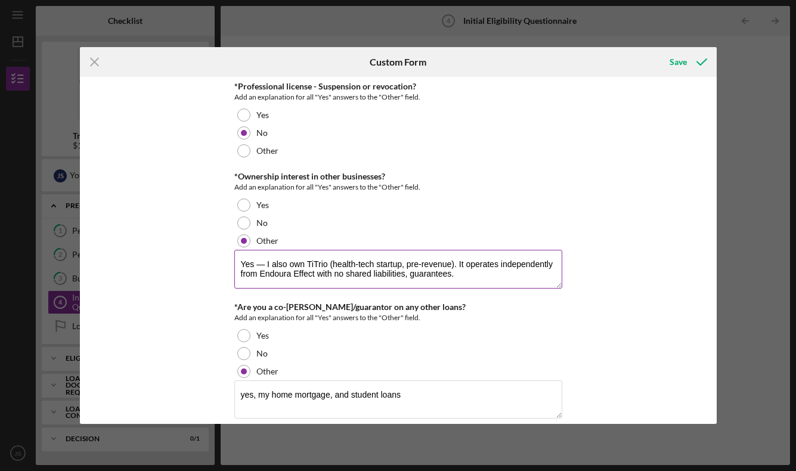
click at [406, 277] on textarea "Yes — I also own TiTrio (health-tech startup, pre-revenue). It operates indepen…" at bounding box center [398, 269] width 328 height 38
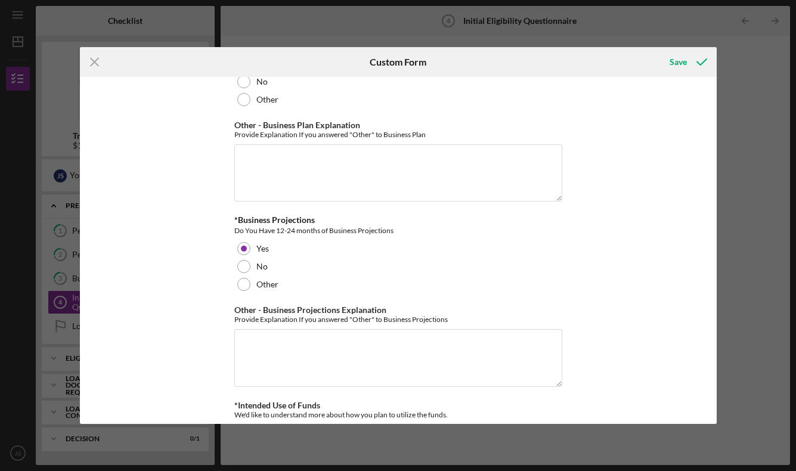
scroll to position [2197, 0]
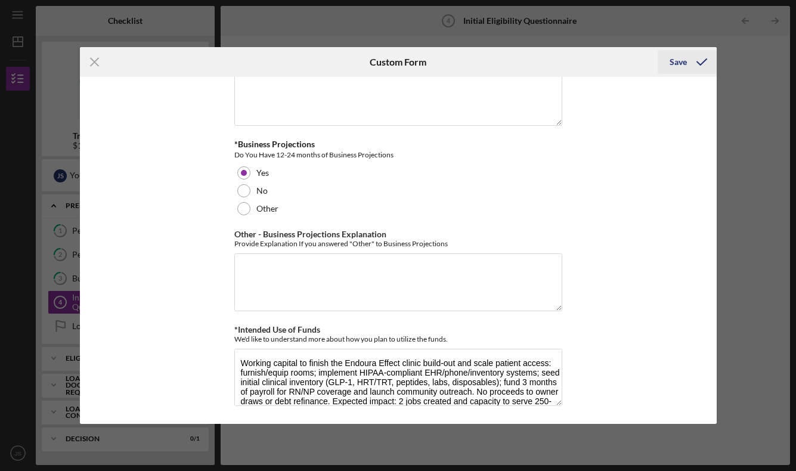
type textarea "Yes — I also own TiTrio (health-tech startup, pre-revenue). It operates indepen…"
click at [680, 63] on div "Save" at bounding box center [677, 62] width 17 height 24
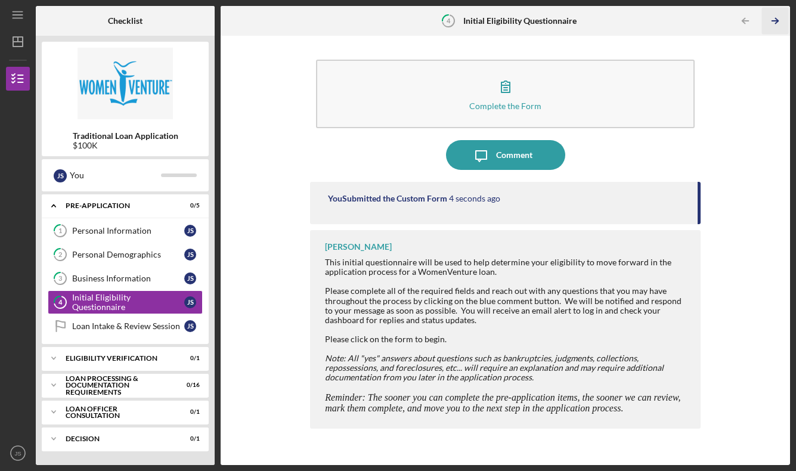
click at [777, 17] on icon "Icon/Table Pagination Arrow" at bounding box center [774, 21] width 27 height 27
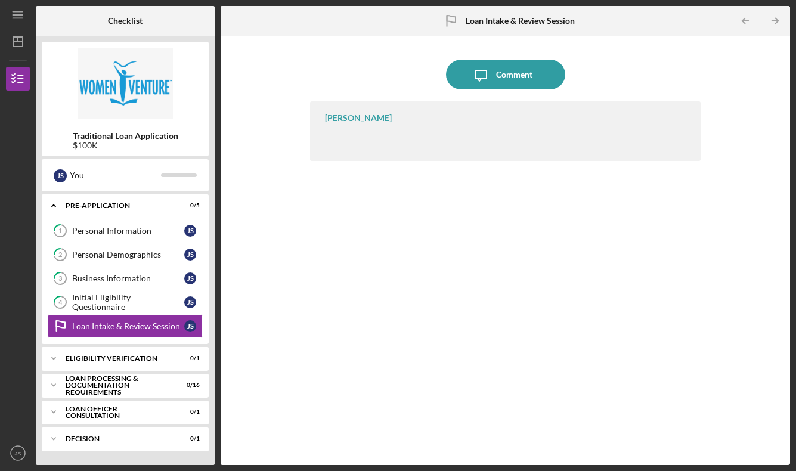
click at [443, 134] on div "[PERSON_NAME]" at bounding box center [505, 131] width 390 height 60
click at [492, 82] on icon "Icon/Message" at bounding box center [481, 75] width 30 height 30
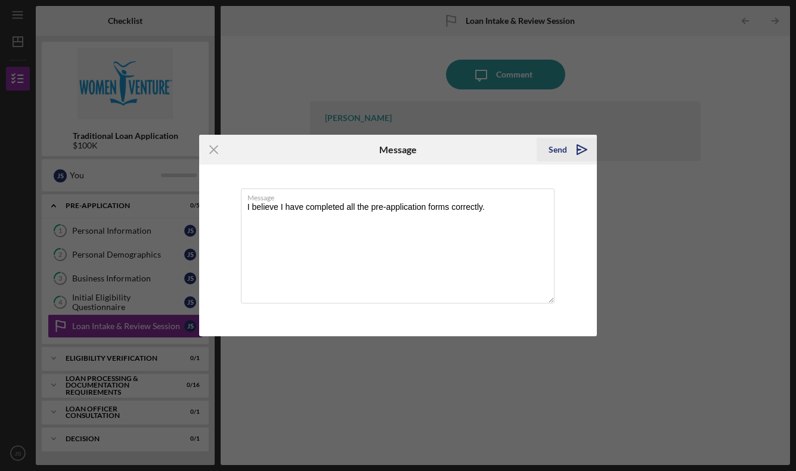
type textarea "I believe I have completed all the pre-application forms correctly."
click at [562, 151] on div "Send" at bounding box center [557, 150] width 18 height 24
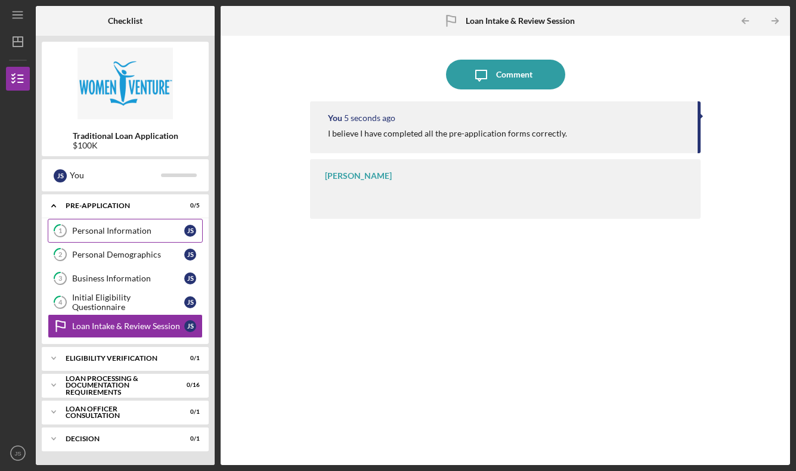
click at [103, 240] on link "1 Personal Information J S" at bounding box center [125, 231] width 155 height 24
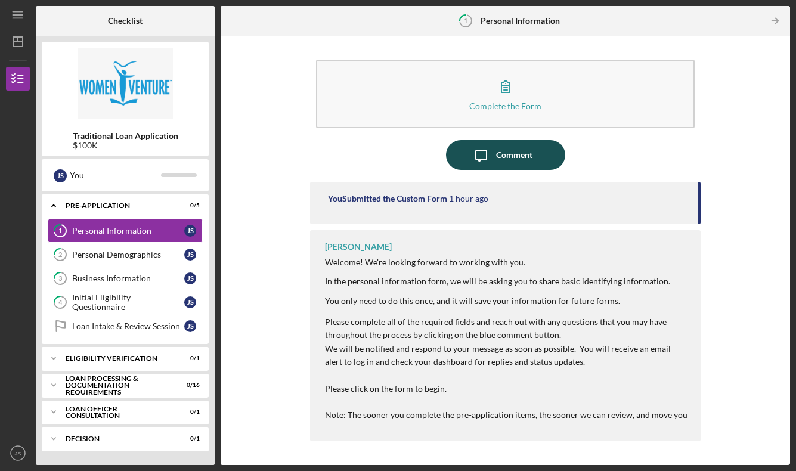
click at [500, 142] on div "Comment" at bounding box center [514, 155] width 36 height 30
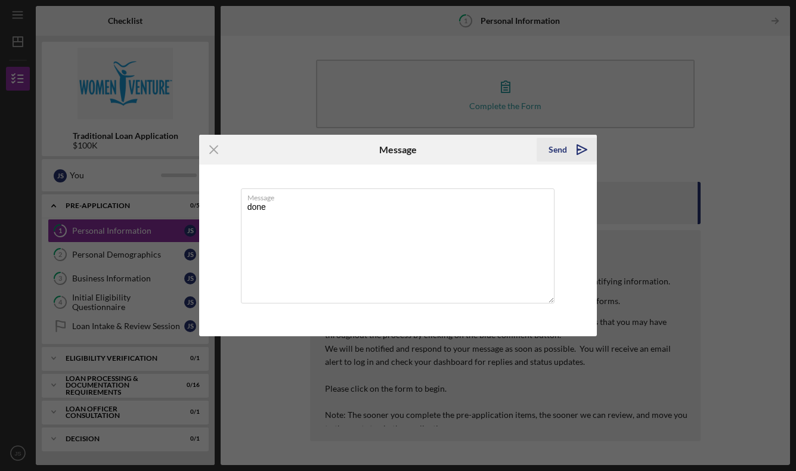
type textarea "done"
click at [574, 147] on icon "Icon/icon-invite-send" at bounding box center [582, 150] width 30 height 30
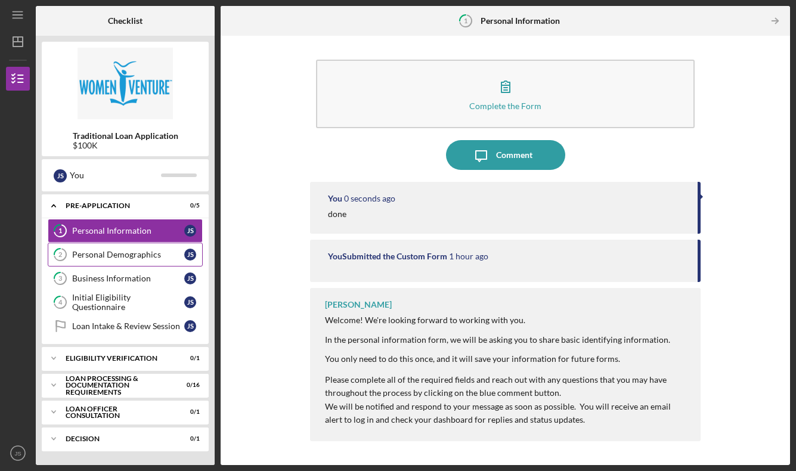
click at [129, 251] on div "Personal Demographics" at bounding box center [128, 255] width 112 height 10
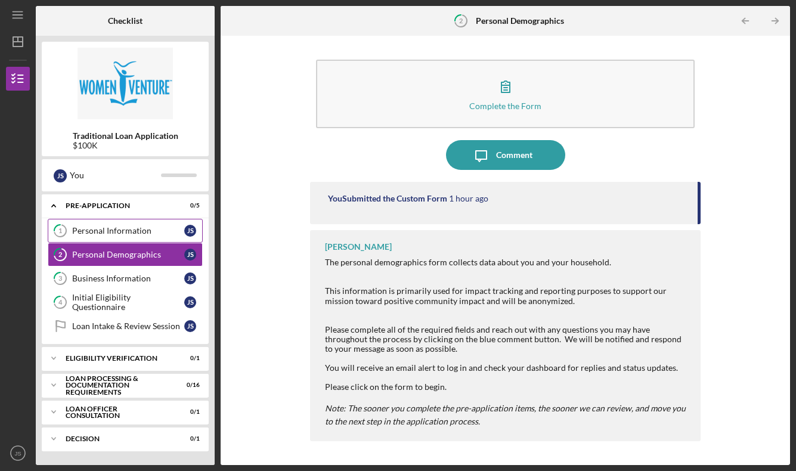
click at [134, 226] on div "Personal Information" at bounding box center [128, 231] width 112 height 10
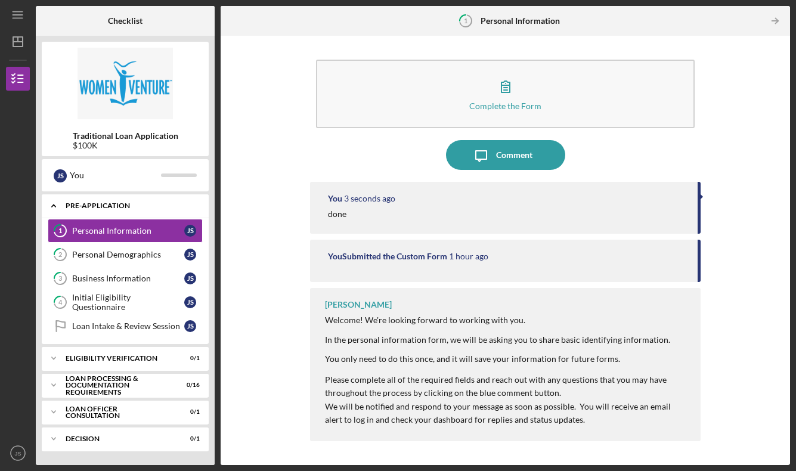
click at [141, 202] on div "Icon/Expander Pre-Application 0 / 5" at bounding box center [125, 206] width 167 height 24
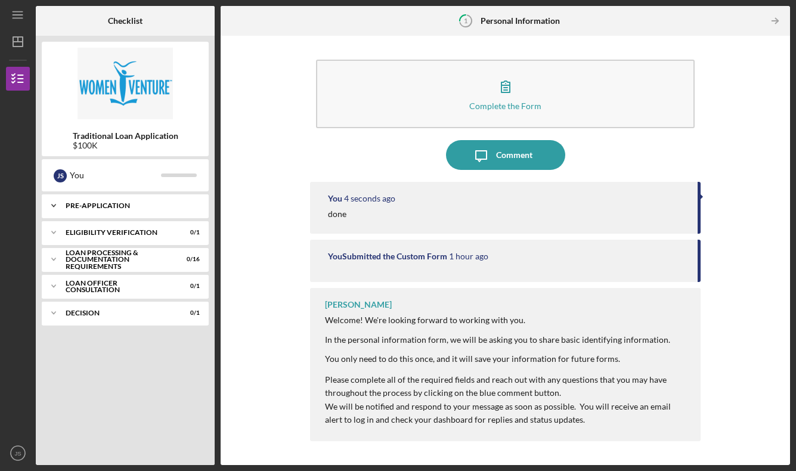
click at [141, 202] on div "Icon/Expander Pre-Application 0 / 5" at bounding box center [125, 206] width 167 height 24
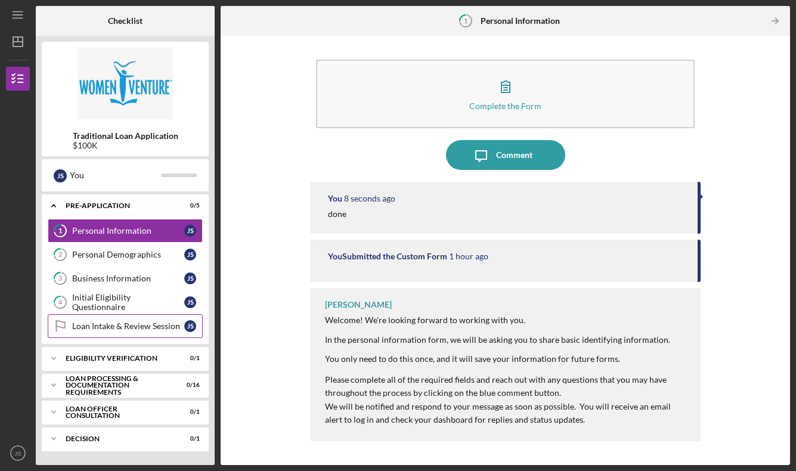
click at [64, 326] on icon at bounding box center [61, 324] width 8 height 7
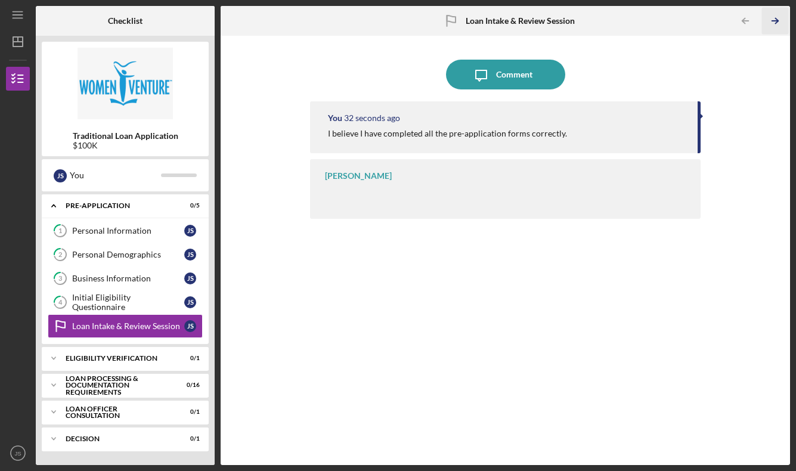
click at [773, 17] on icon "Icon/Table Pagination Arrow" at bounding box center [774, 21] width 27 height 27
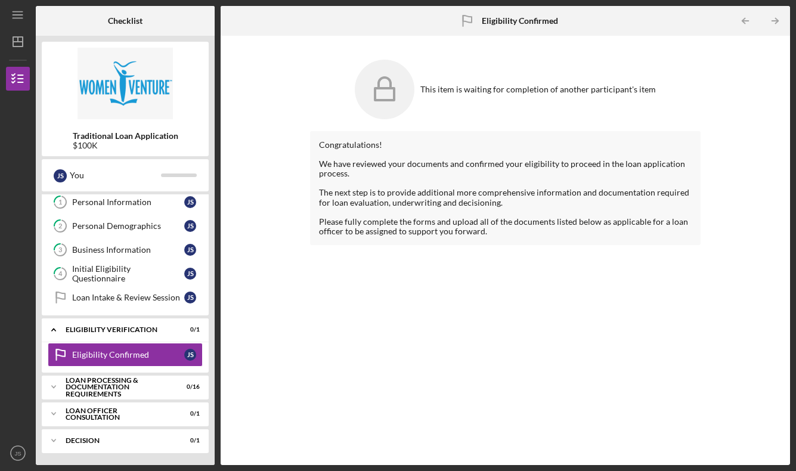
click at [773, 17] on icon "Icon/Table Pagination Arrow" at bounding box center [774, 21] width 27 height 27
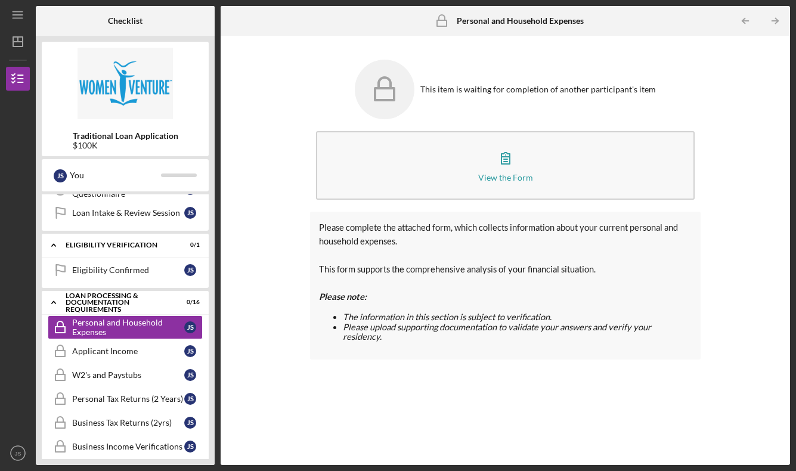
scroll to position [114, 0]
click at [753, 21] on icon "Icon/Table Pagination Arrow" at bounding box center [744, 21] width 27 height 27
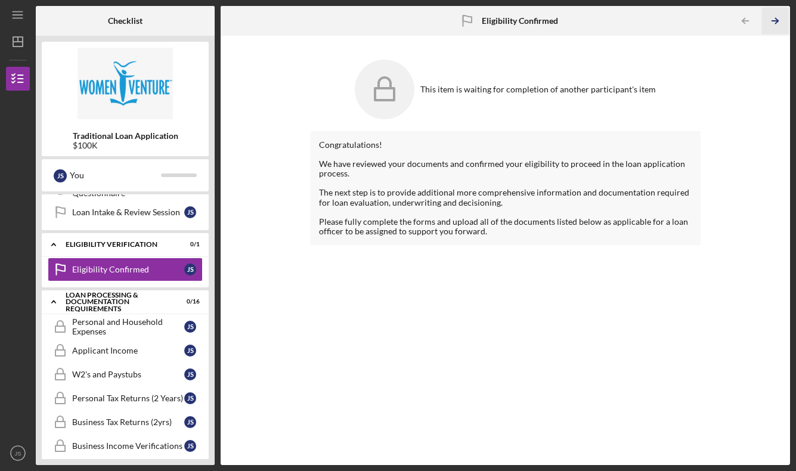
click at [788, 23] on icon "Icon/Table Pagination Arrow" at bounding box center [774, 21] width 27 height 27
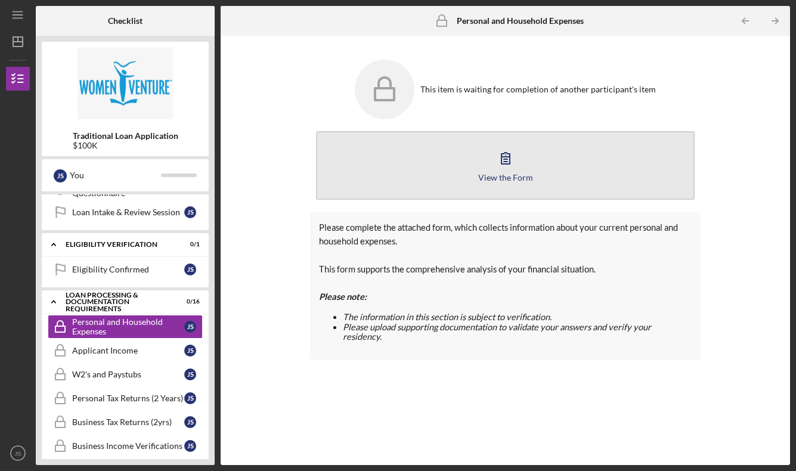
click at [523, 171] on button "View the Form Form" at bounding box center [505, 165] width 379 height 69
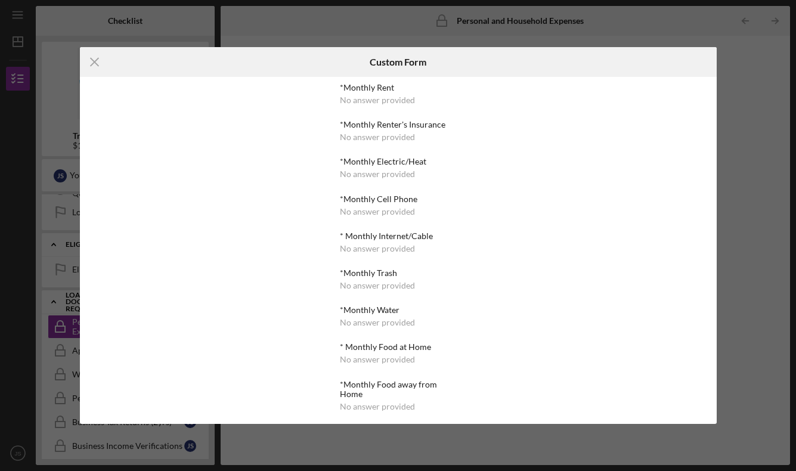
click at [386, 107] on div "*Monthly Rent No answer provided *Monthly Renter's Insurance No answer provided…" at bounding box center [398, 465] width 116 height 765
click at [381, 95] on div "No answer provided" at bounding box center [377, 100] width 75 height 10
click at [99, 55] on icon "Icon/Menu Close" at bounding box center [95, 62] width 30 height 30
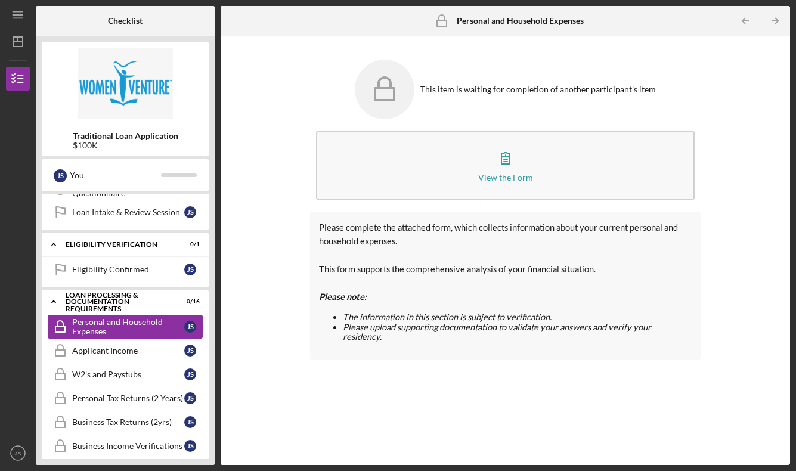
click at [179, 320] on div "Personal and Household Expenses" at bounding box center [128, 326] width 112 height 19
click at [773, 21] on icon "Icon/Table Pagination Arrow" at bounding box center [774, 21] width 27 height 27
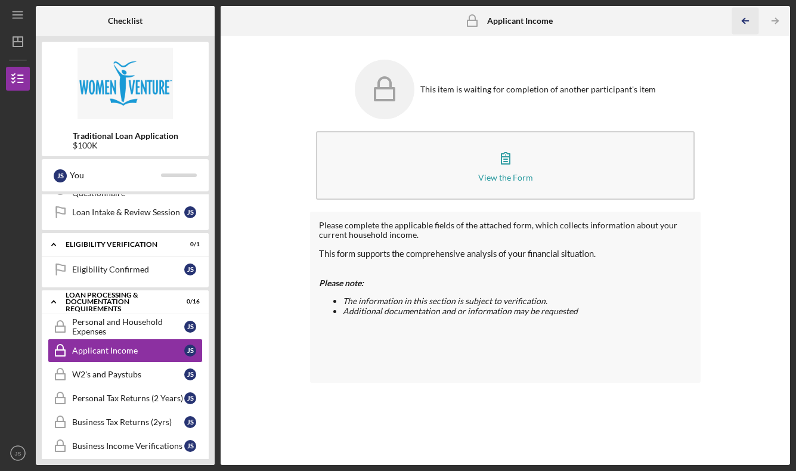
click at [750, 21] on icon "Icon/Table Pagination Arrow" at bounding box center [744, 21] width 27 height 27
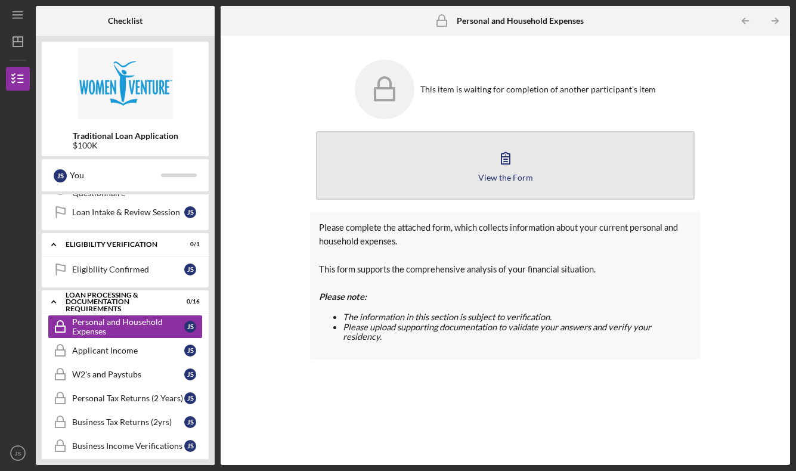
click at [514, 184] on button "View the Form Form" at bounding box center [505, 165] width 379 height 69
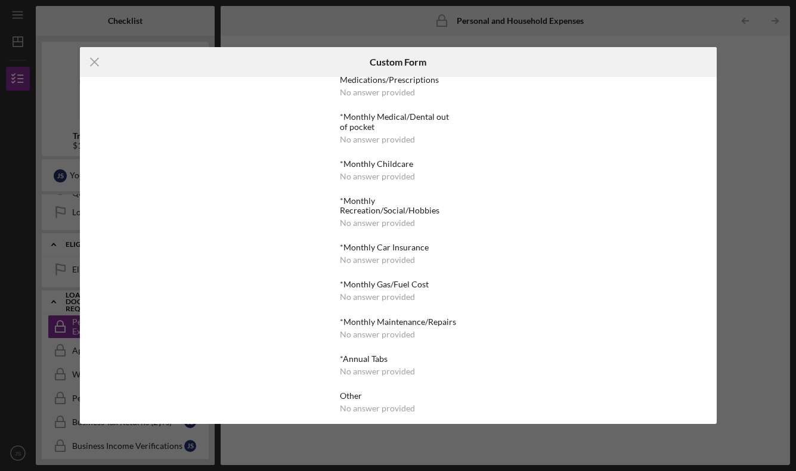
scroll to position [451, 0]
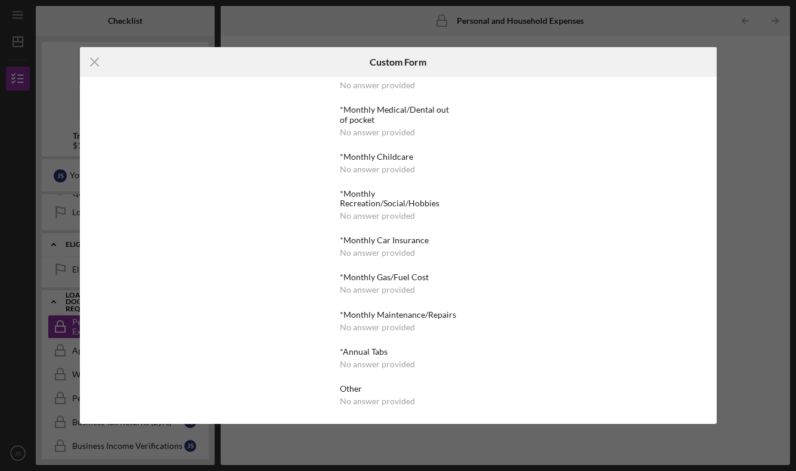
click at [391, 216] on div "*Monthly Rent No answer provided *Monthly Renter's Insurance No answer provided…" at bounding box center [398, 23] width 116 height 765
click at [382, 189] on div "*Monthly Recreation/Social/Hobbies" at bounding box center [398, 198] width 116 height 19
click at [379, 128] on div "No answer provided" at bounding box center [377, 133] width 75 height 10
click at [379, 111] on div "*Monthly Medical/Dental out of pocket" at bounding box center [398, 114] width 116 height 19
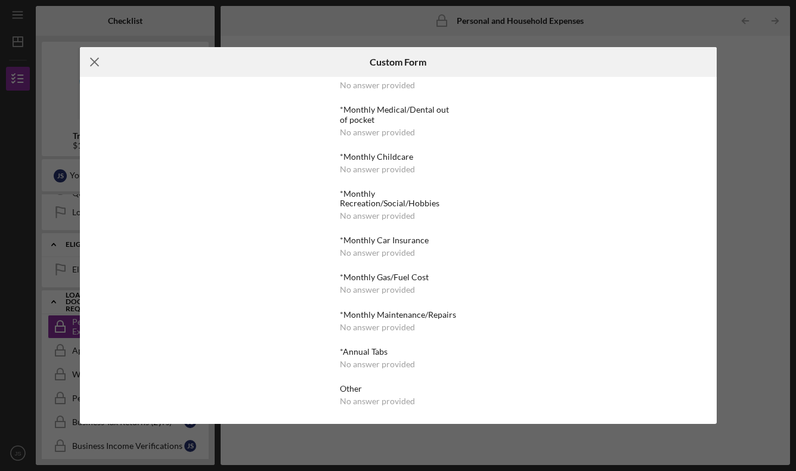
click at [95, 64] on icon "Icon/Menu Close" at bounding box center [95, 62] width 30 height 30
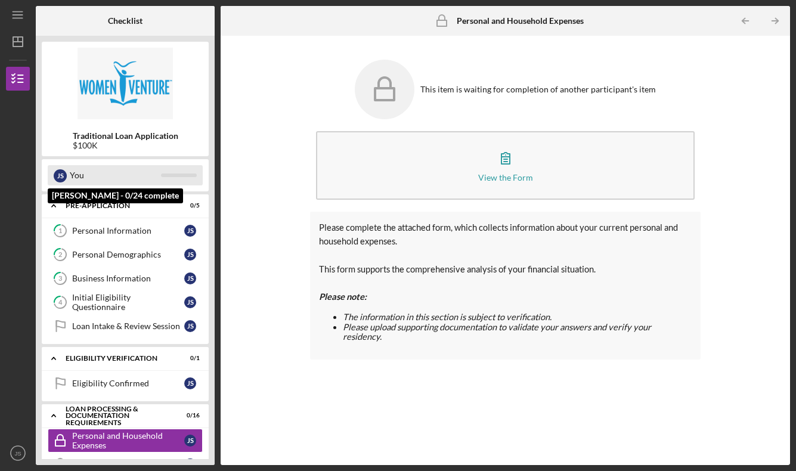
click at [139, 171] on div "You" at bounding box center [115, 175] width 91 height 20
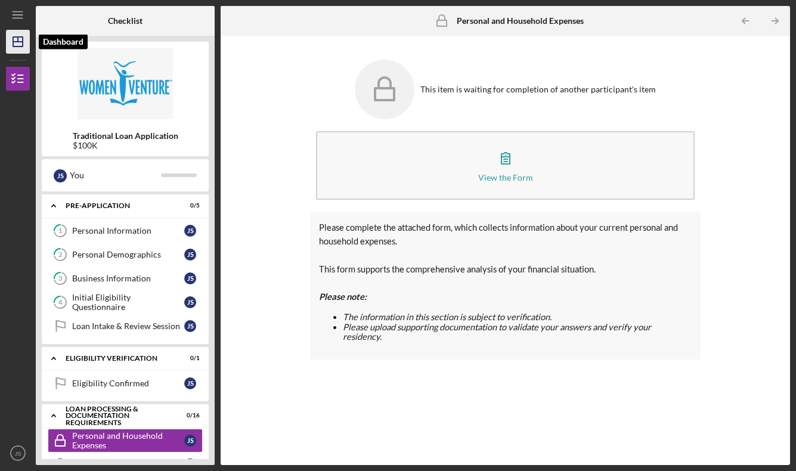
click at [23, 41] on icon "Icon/Dashboard" at bounding box center [18, 42] width 30 height 30
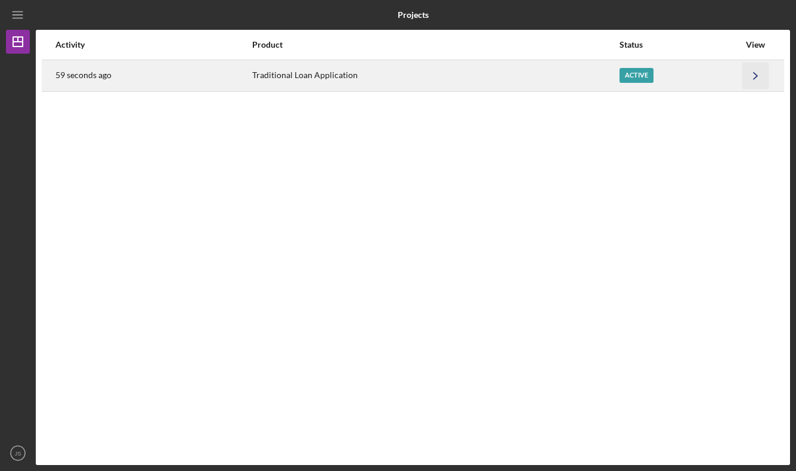
click at [755, 73] on icon "Icon/Navigate" at bounding box center [755, 75] width 27 height 27
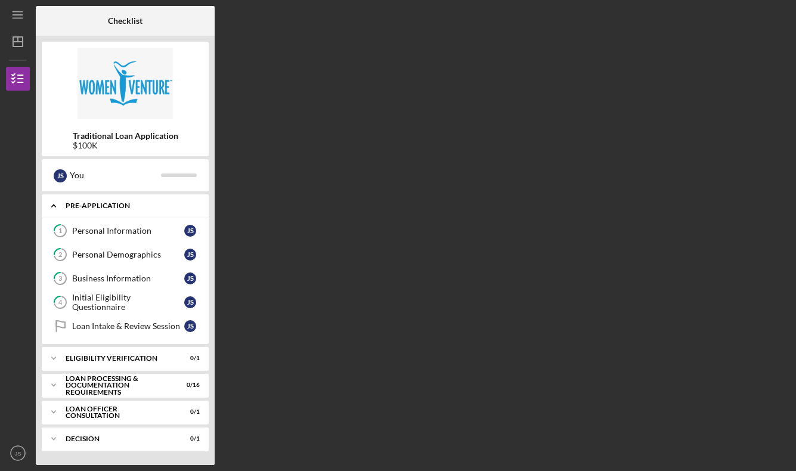
click at [194, 206] on div "Pre-Application" at bounding box center [133, 205] width 134 height 7
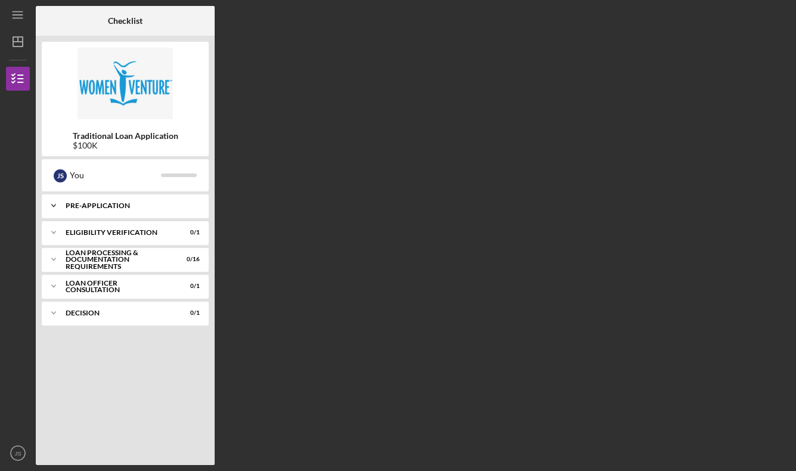
click at [194, 206] on div "Pre-Application" at bounding box center [133, 205] width 134 height 7
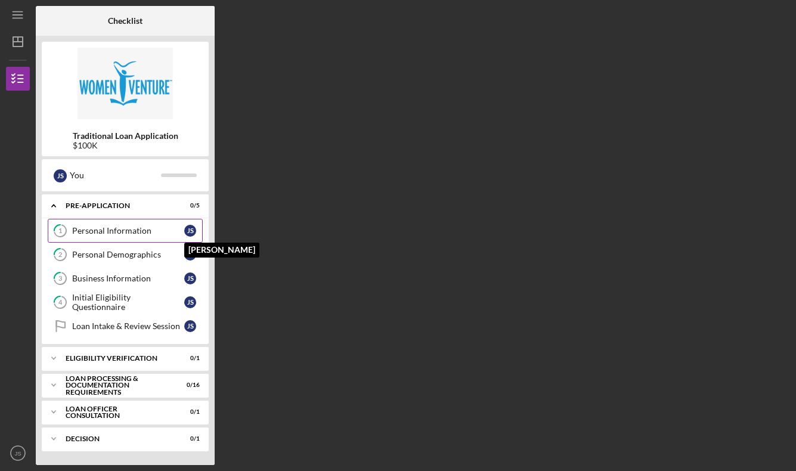
click at [195, 227] on div "J S" at bounding box center [193, 231] width 18 height 12
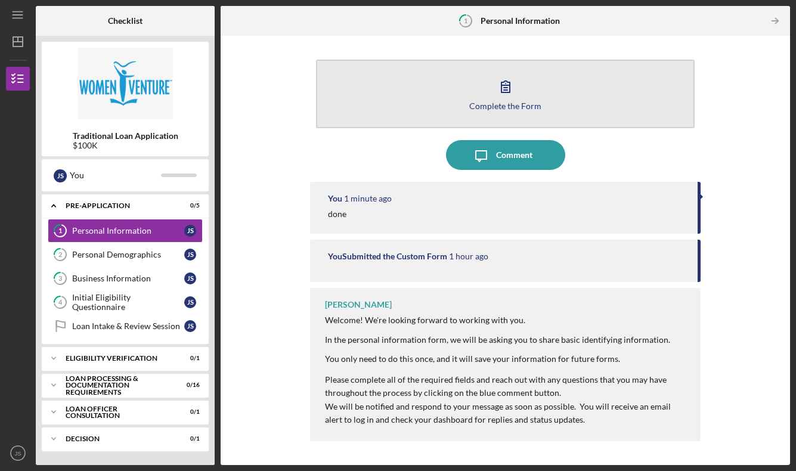
click at [514, 91] on icon "button" at bounding box center [506, 87] width 30 height 30
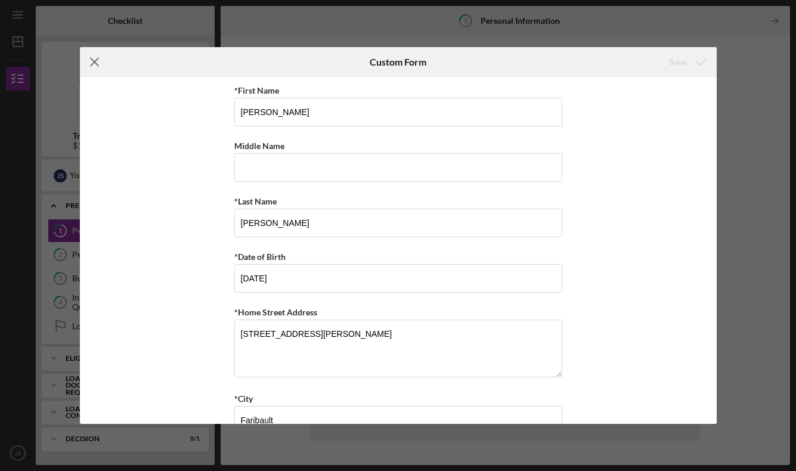
click at [98, 68] on icon "Icon/Menu Close" at bounding box center [95, 62] width 30 height 30
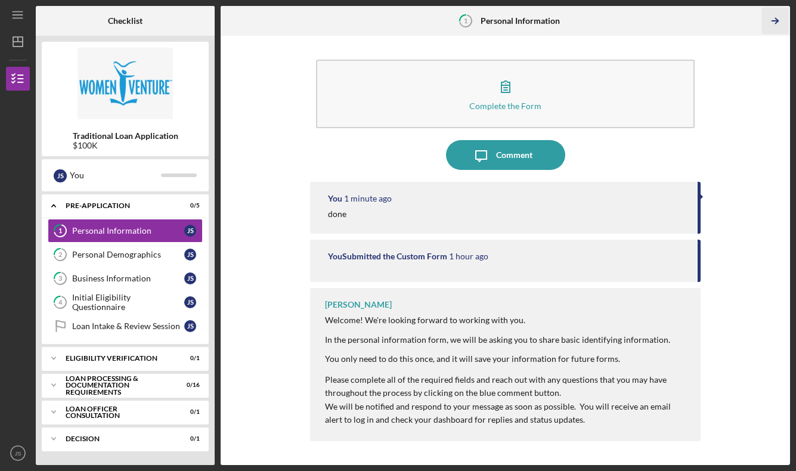
click at [779, 17] on icon "Icon/Table Pagination Arrow" at bounding box center [774, 21] width 27 height 27
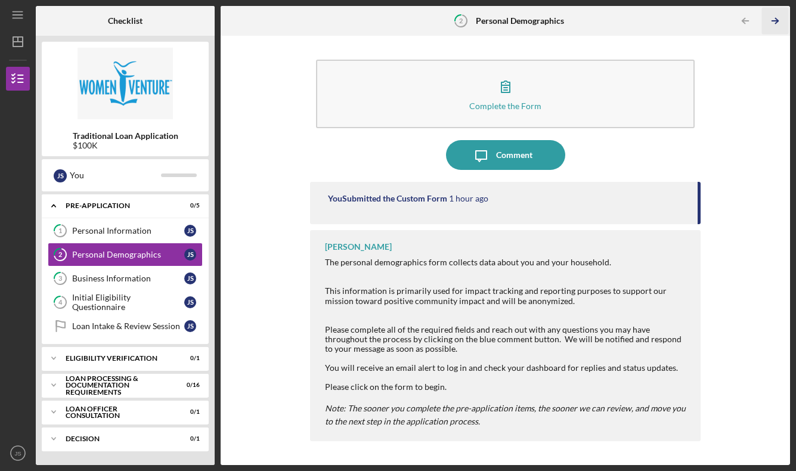
click at [779, 17] on icon "Icon/Table Pagination Arrow" at bounding box center [774, 21] width 27 height 27
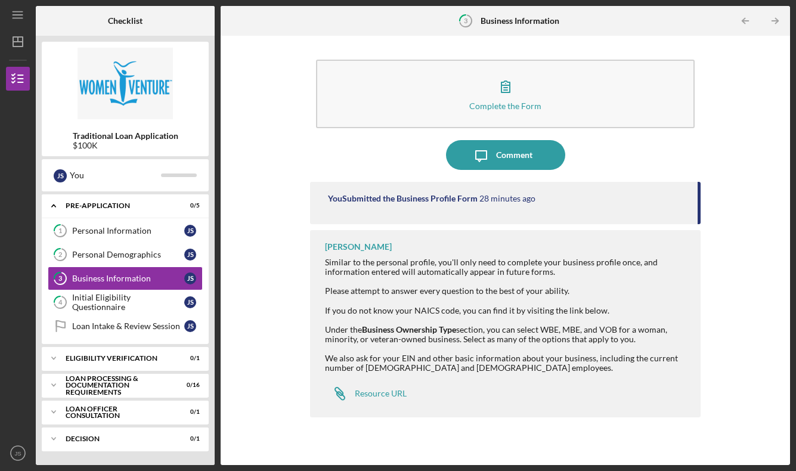
click at [779, 17] on icon "Icon/Table Pagination Arrow" at bounding box center [774, 21] width 27 height 27
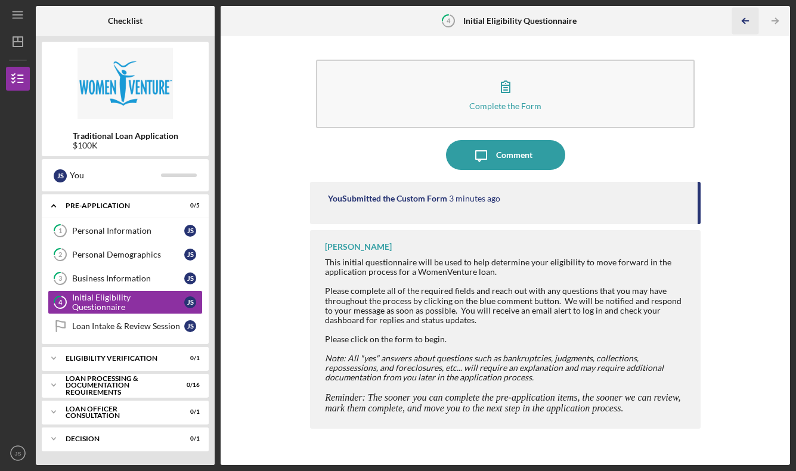
click at [746, 17] on icon "Icon/Table Pagination Arrow" at bounding box center [744, 21] width 27 height 27
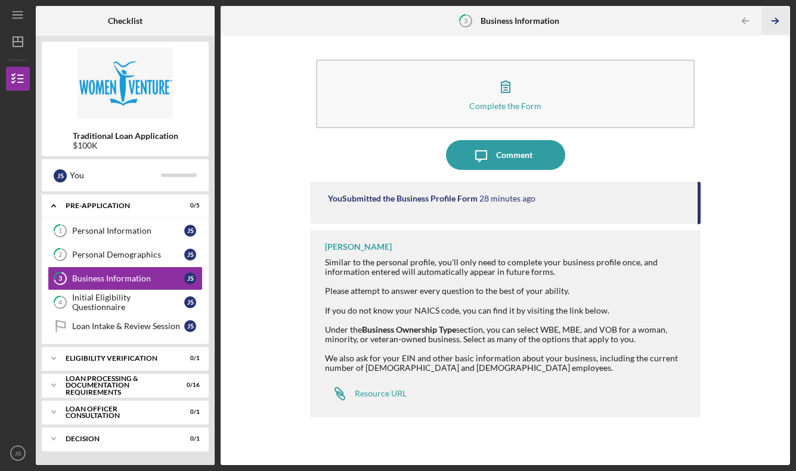
click at [765, 21] on icon "Icon/Table Pagination Arrow" at bounding box center [774, 21] width 27 height 27
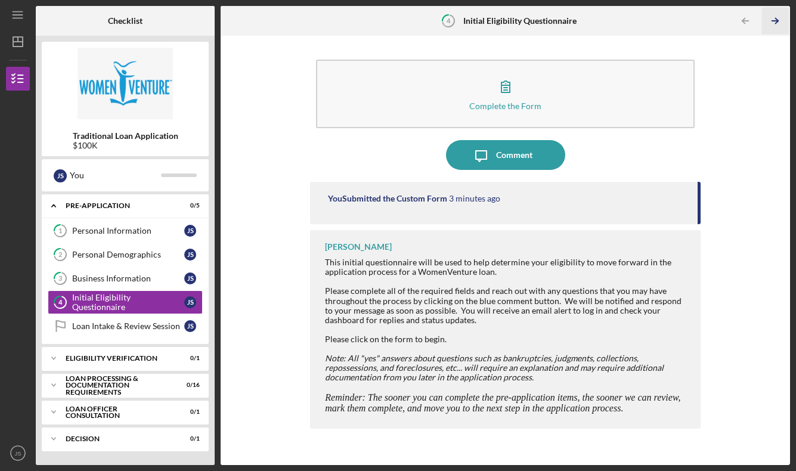
click at [765, 21] on icon "Icon/Table Pagination Arrow" at bounding box center [774, 21] width 27 height 27
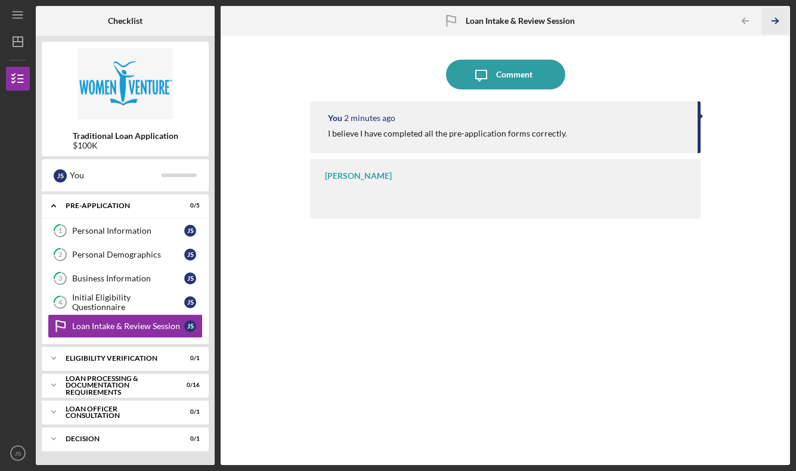
click at [765, 21] on icon "Icon/Table Pagination Arrow" at bounding box center [774, 21] width 27 height 27
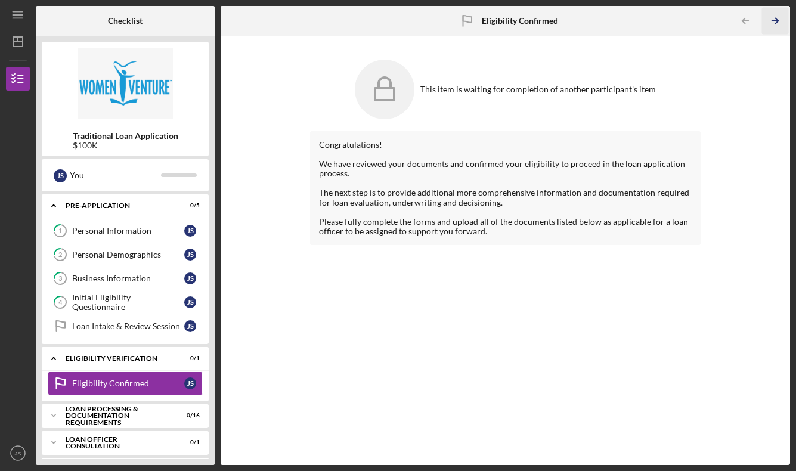
scroll to position [29, 0]
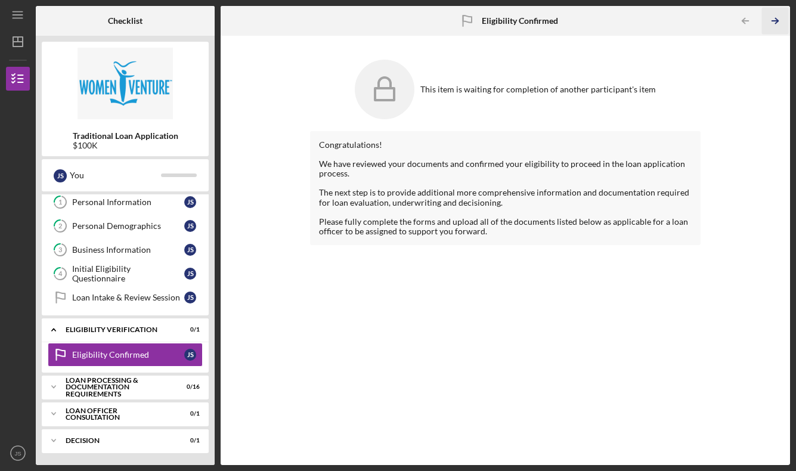
click at [744, 97] on div "This item is waiting for completion of another participant's item Congratulatio…" at bounding box center [505, 250] width 557 height 417
click at [772, 23] on icon "Icon/Table Pagination Arrow" at bounding box center [774, 21] width 27 height 27
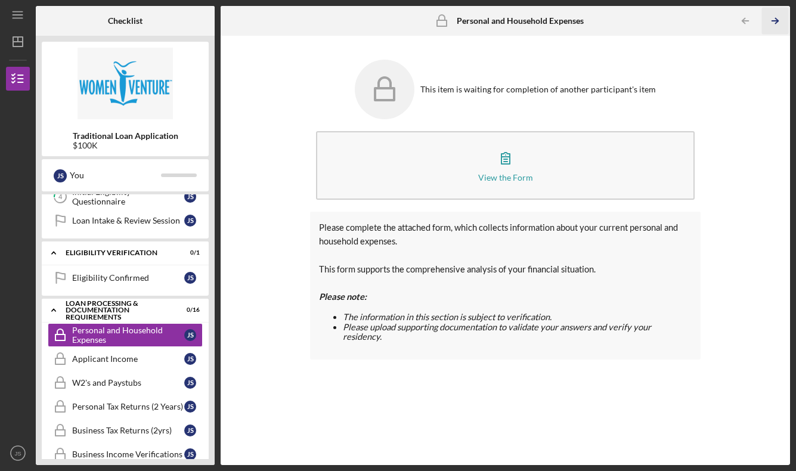
scroll to position [114, 0]
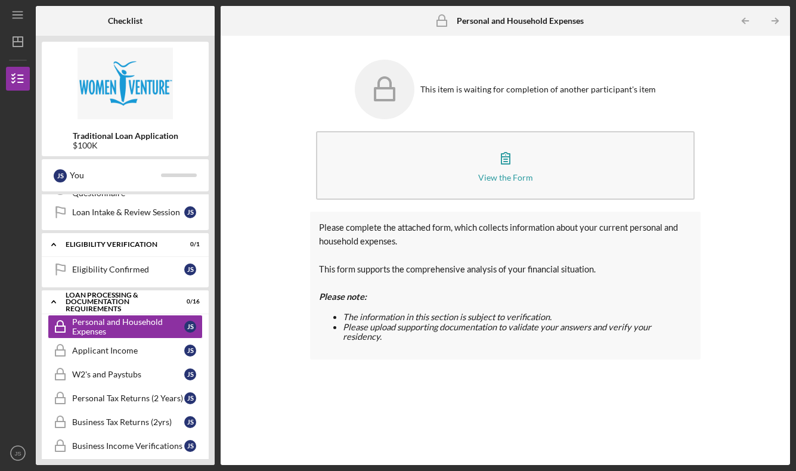
click at [306, 123] on div "This item is waiting for completion of another participant's item View the Form…" at bounding box center [505, 250] width 557 height 417
click at [24, 18] on icon "Icon/Menu" at bounding box center [18, 15] width 27 height 27
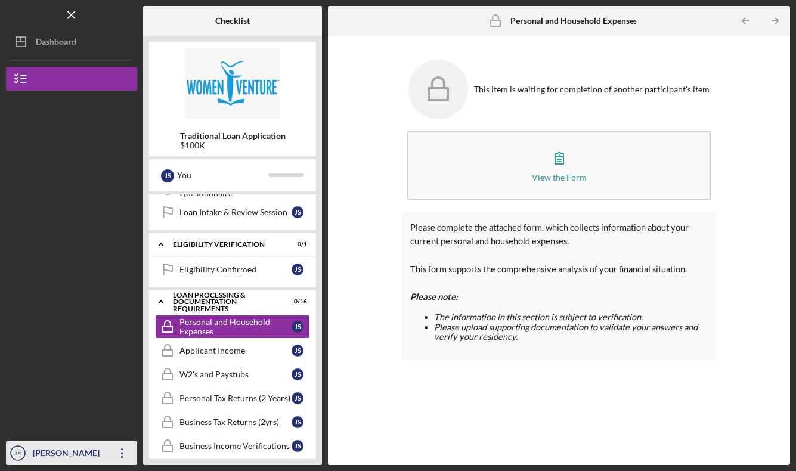
click at [125, 442] on icon "Icon/Overflow" at bounding box center [122, 453] width 30 height 30
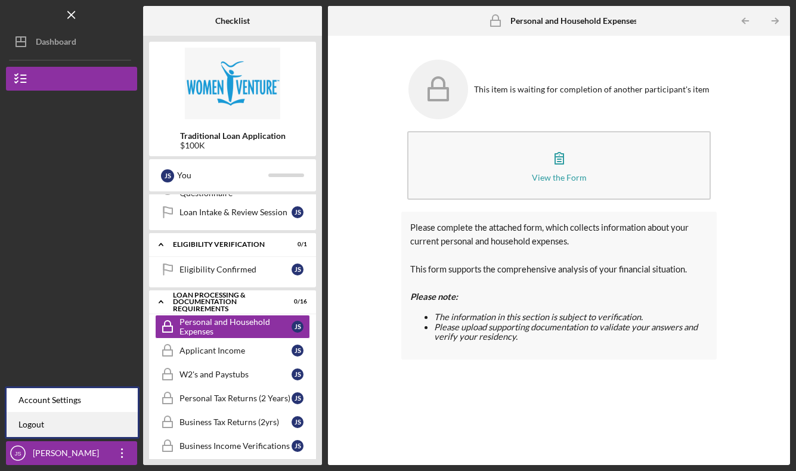
click at [97, 419] on link "Logout" at bounding box center [72, 425] width 131 height 24
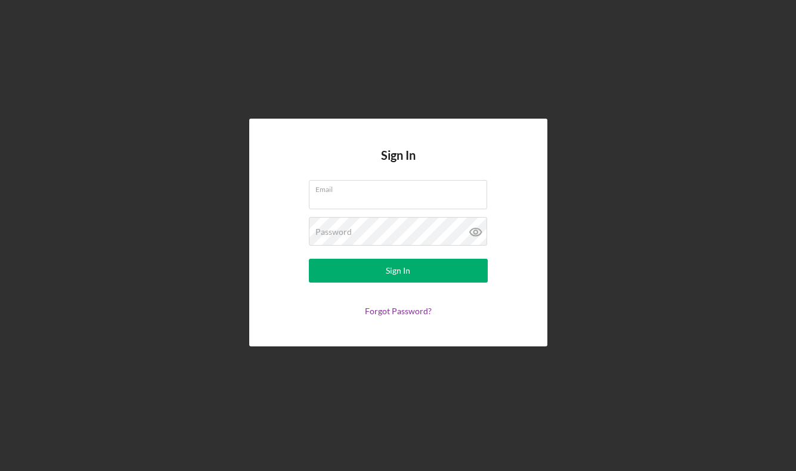
type input "[EMAIL_ADDRESS][DOMAIN_NAME]"
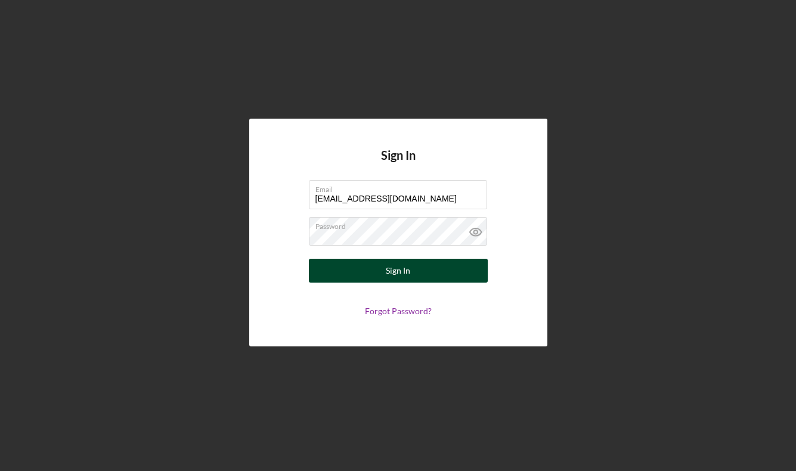
click at [404, 263] on div "Sign In" at bounding box center [398, 271] width 24 height 24
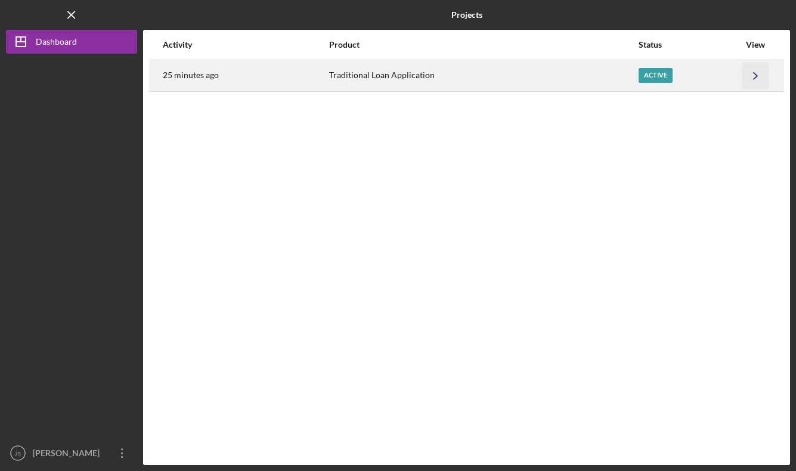
click at [763, 72] on icon "Icon/Navigate" at bounding box center [755, 75] width 27 height 27
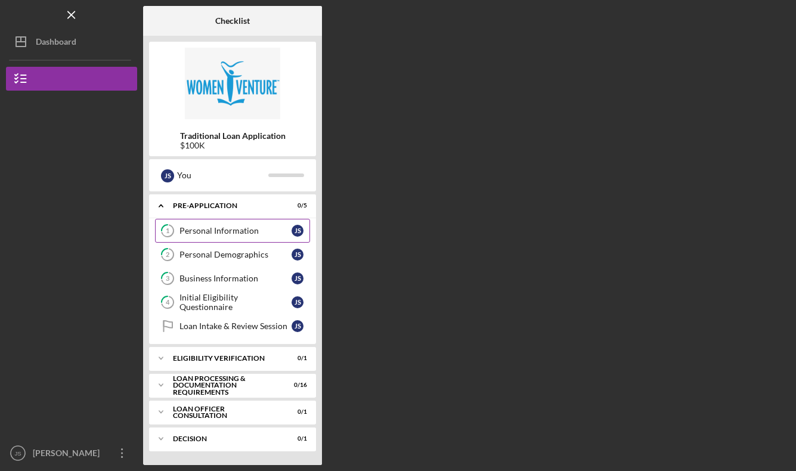
click at [233, 236] on link "1 Personal Information J S" at bounding box center [232, 231] width 155 height 24
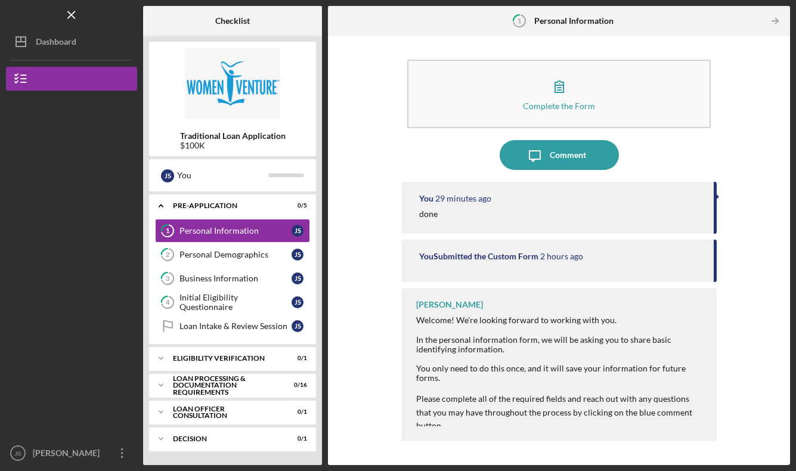
click at [371, 218] on div "Complete the Form Form Icon/Message Comment You 29 minutes ago done You Submitt…" at bounding box center [559, 250] width 450 height 417
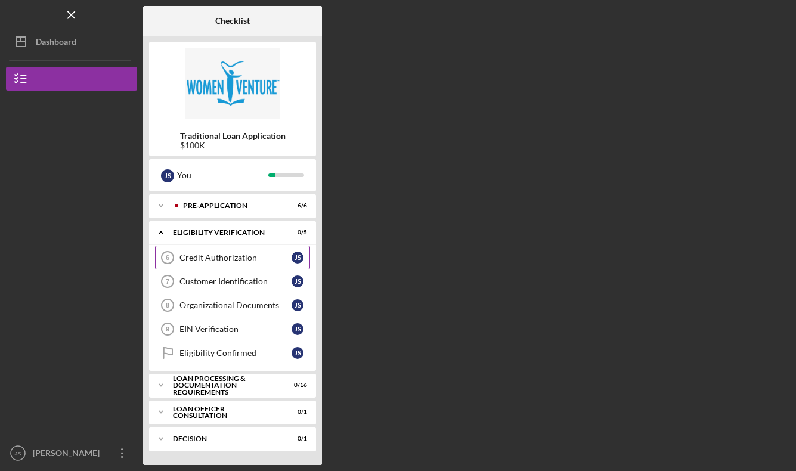
click at [249, 263] on link "Credit Authorization 6 Credit Authorization J S" at bounding box center [232, 258] width 155 height 24
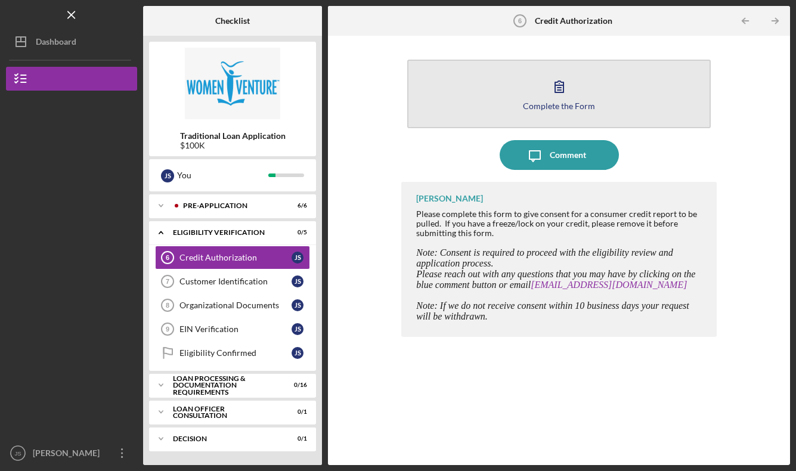
click at [548, 88] on icon "button" at bounding box center [559, 87] width 30 height 30
